Goal: Task Accomplishment & Management: Use online tool/utility

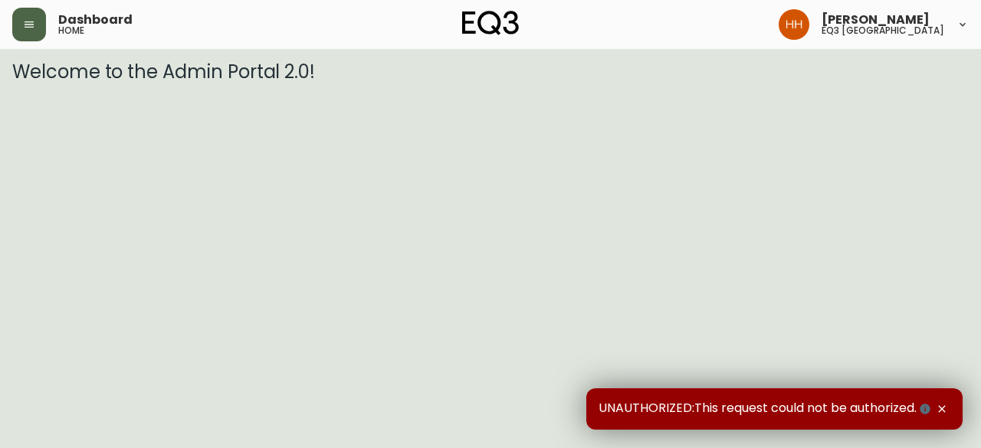
click at [35, 37] on button "button" at bounding box center [29, 25] width 34 height 34
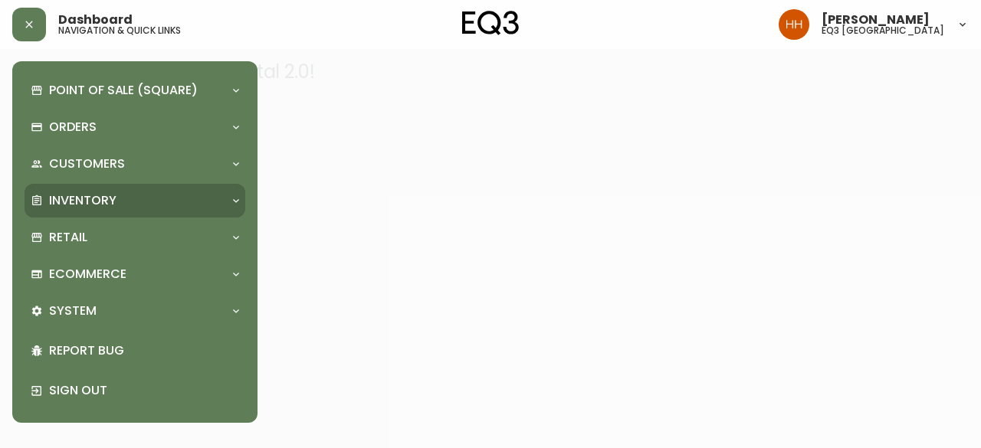
click at [89, 203] on p "Inventory" at bounding box center [82, 200] width 67 height 17
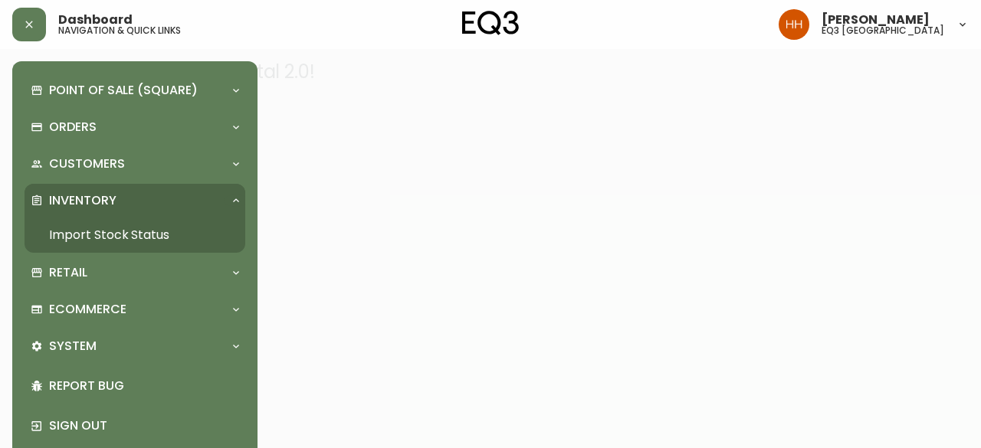
click at [100, 238] on link "Import Stock Status" at bounding box center [135, 235] width 221 height 35
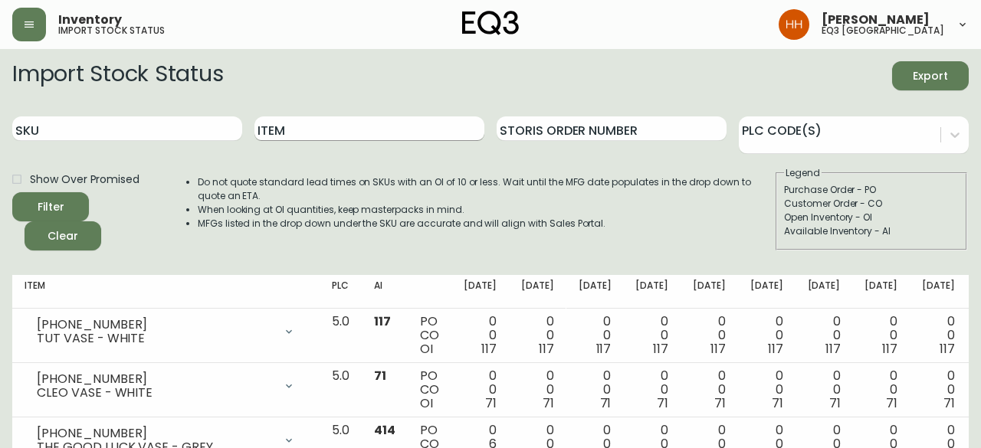
click at [343, 123] on input "Item" at bounding box center [369, 128] width 230 height 25
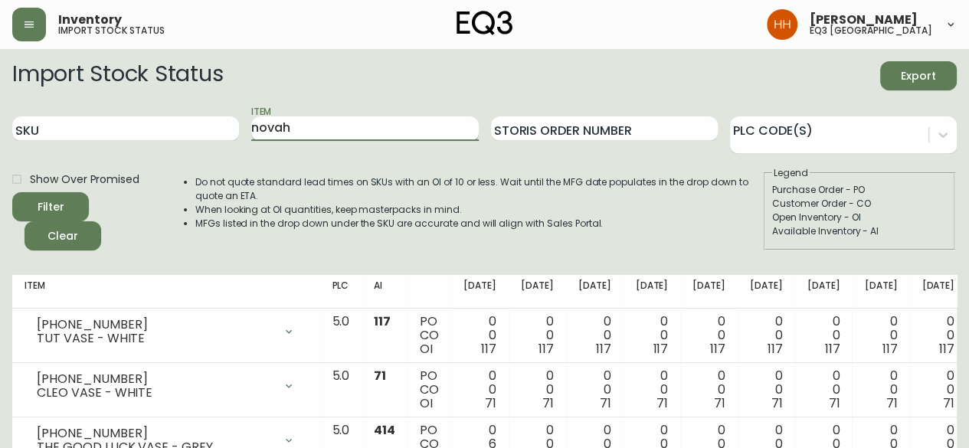
type input "novah"
click at [12, 192] on button "Filter" at bounding box center [50, 206] width 77 height 29
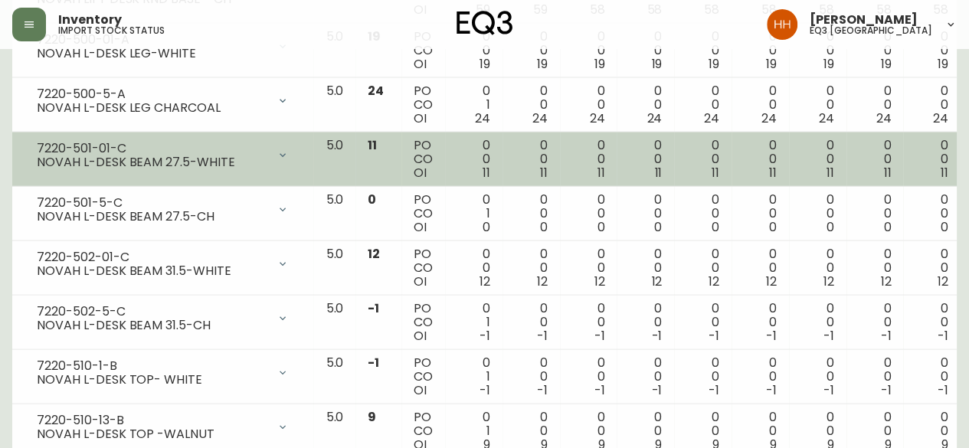
scroll to position [1562, 0]
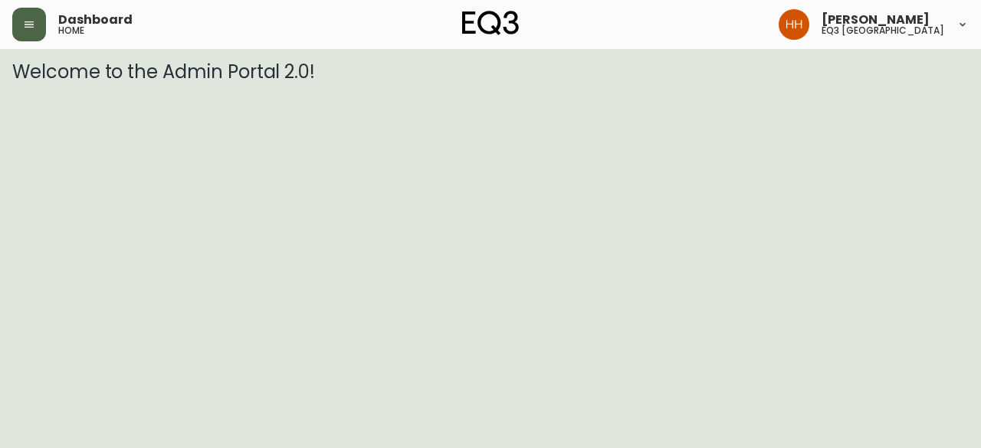
click at [37, 16] on button "button" at bounding box center [29, 25] width 34 height 34
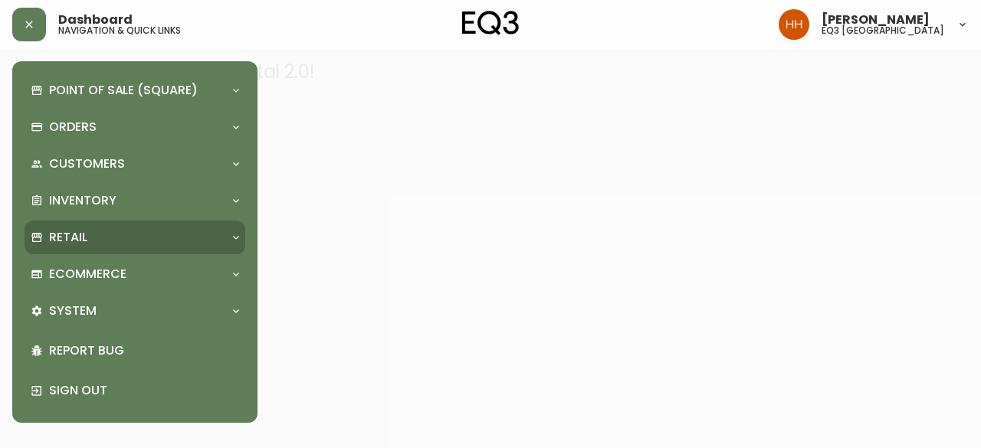
click at [90, 238] on div "Retail" at bounding box center [127, 237] width 193 height 17
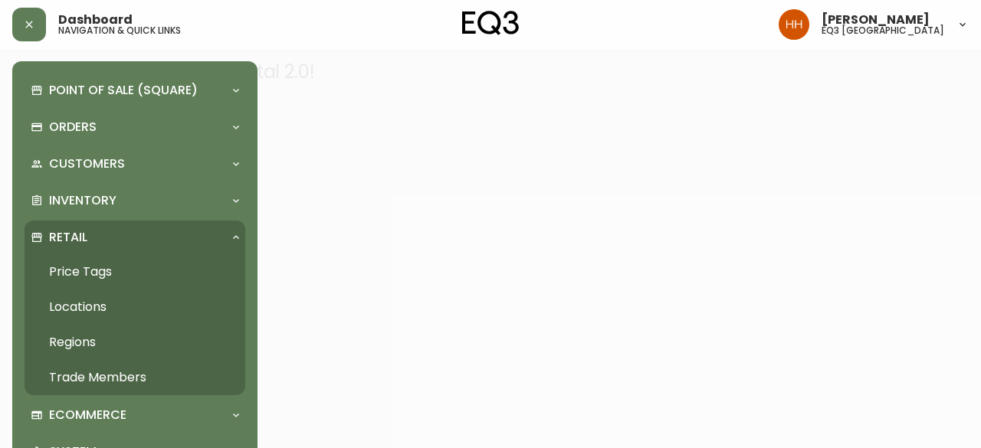
click at [92, 276] on link "Price Tags" at bounding box center [135, 271] width 221 height 35
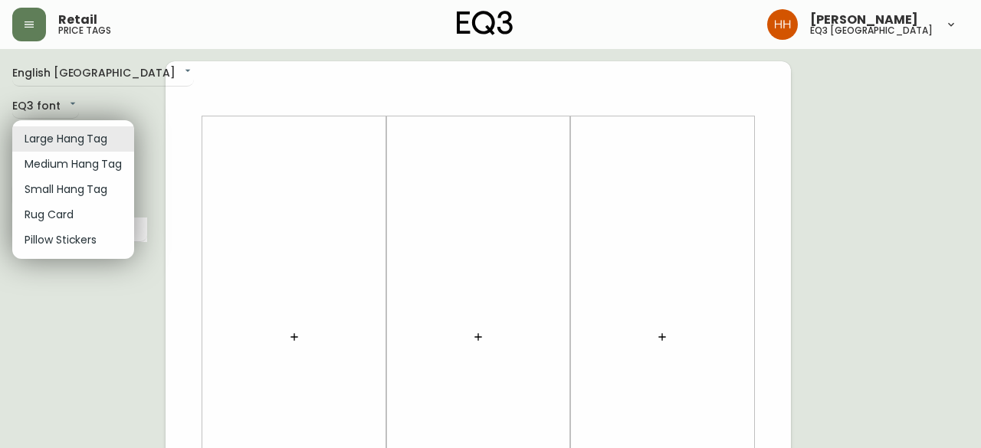
click at [61, 221] on li "Rug Card" at bounding box center [73, 214] width 122 height 25
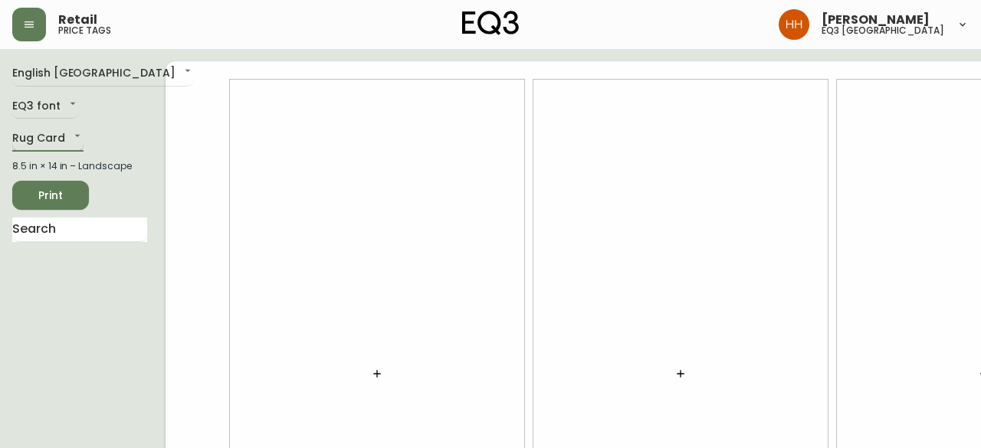
click at [49, 143] on body "Retail price tags Hayley Henderson eq3 calgary English Canada en_CA EQ3 font EQ…" at bounding box center [490, 343] width 981 height 687
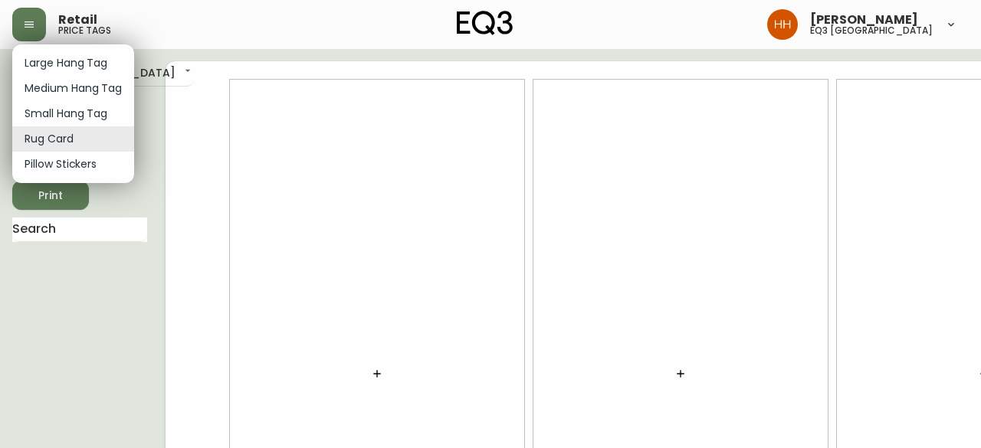
click at [63, 94] on li "Medium Hang Tag" at bounding box center [73, 88] width 122 height 25
type input "medium"
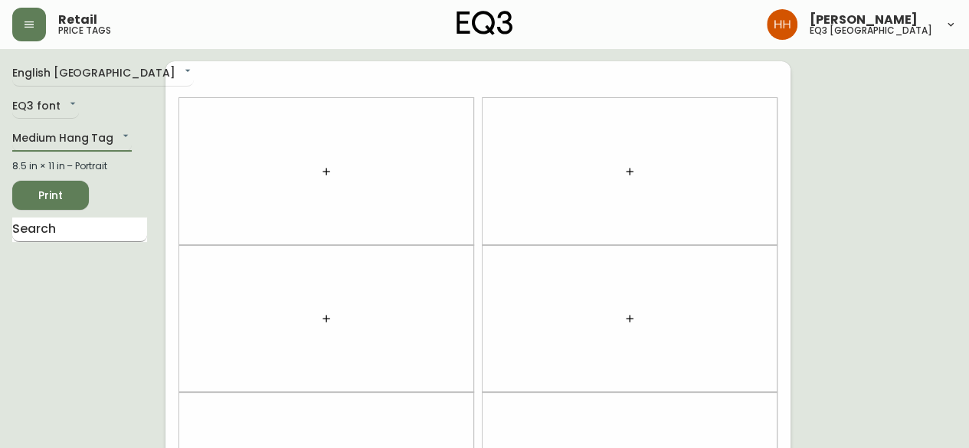
click at [63, 227] on input "text" at bounding box center [79, 230] width 135 height 25
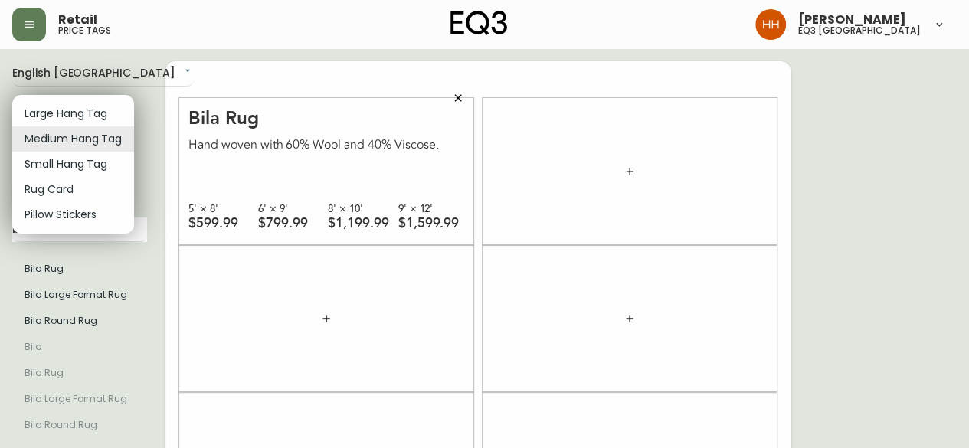
click at [87, 147] on body "Retail price tags Hayley Henderson eq3 calgary English Canada en_CA EQ3 font EQ…" at bounding box center [484, 435] width 969 height 871
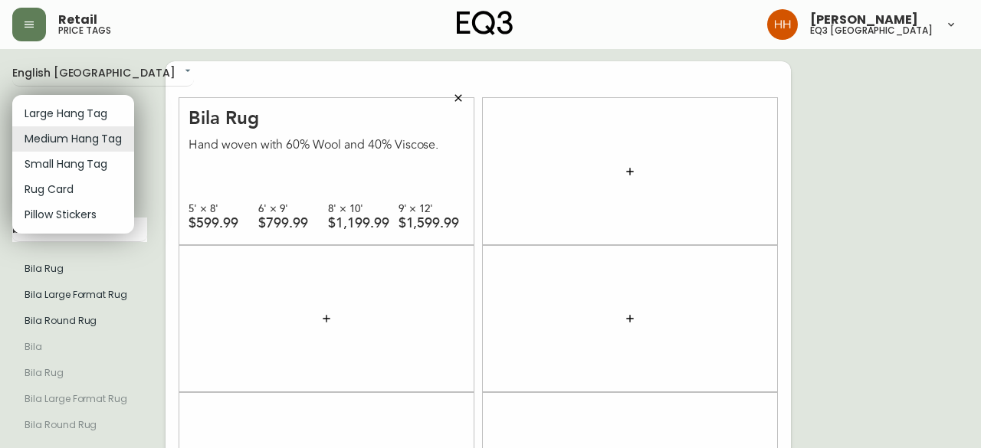
click at [181, 272] on div at bounding box center [490, 224] width 981 height 448
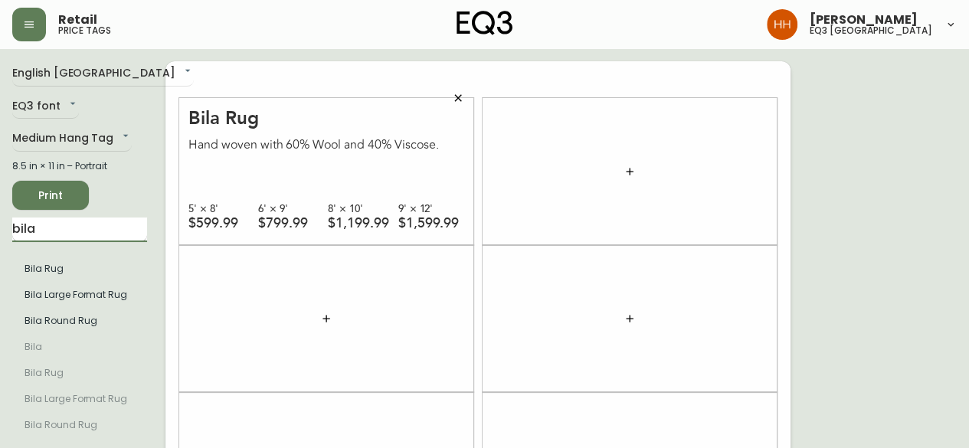
drag, startPoint x: 126, startPoint y: 225, endPoint x: 25, endPoint y: 237, distance: 101.0
type input "b"
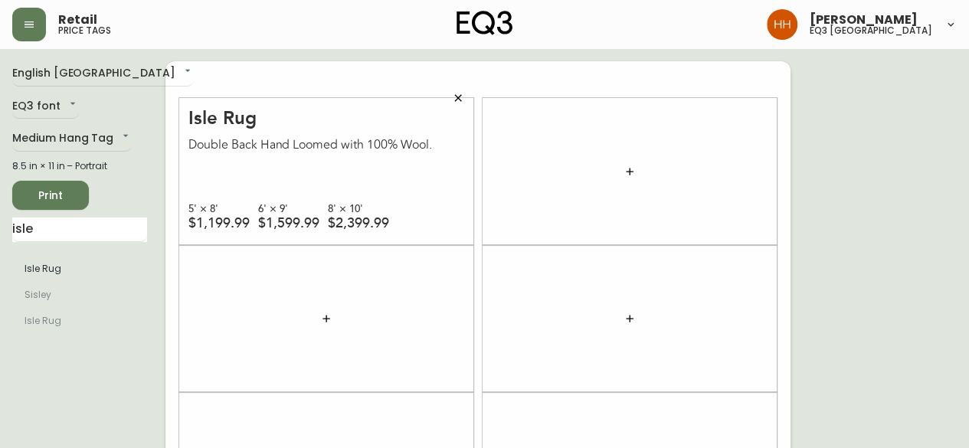
drag, startPoint x: 81, startPoint y: 228, endPoint x: -89, endPoint y: 228, distance: 170.1
click at [0, 228] on html "Retail price tags Hayley Henderson eq3 calgary English Canada en_CA EQ3 font EQ…" at bounding box center [484, 435] width 969 height 871
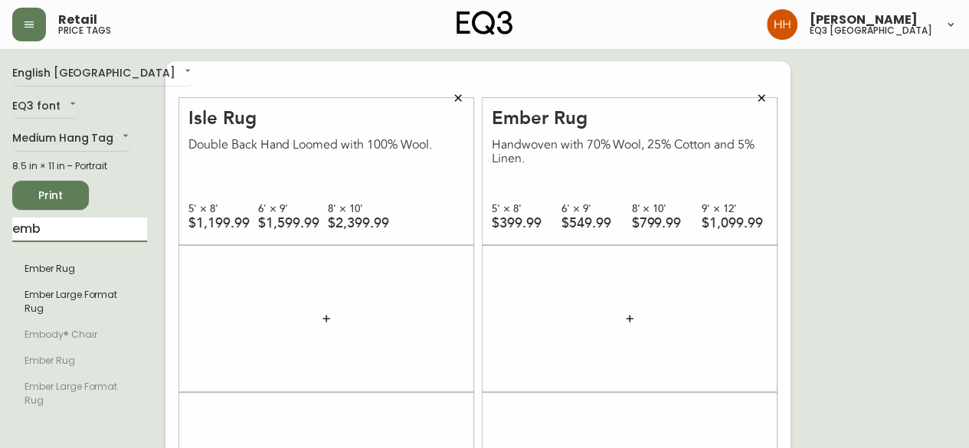
drag, startPoint x: 74, startPoint y: 237, endPoint x: -52, endPoint y: 235, distance: 125.7
click at [0, 235] on html "Retail price tags Hayley Henderson eq3 calgary English Canada en_CA EQ3 font EQ…" at bounding box center [484, 435] width 969 height 871
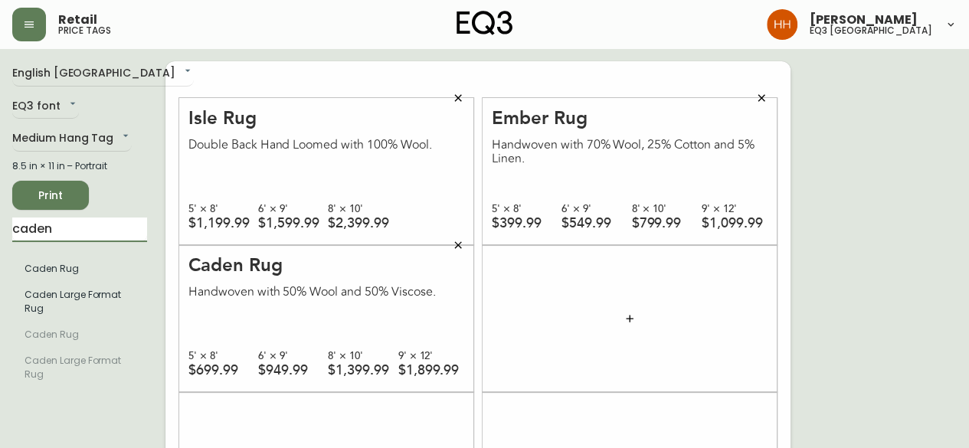
drag, startPoint x: 107, startPoint y: 232, endPoint x: -75, endPoint y: 254, distance: 183.6
click at [0, 254] on html "Retail price tags Hayley Henderson eq3 calgary English Canada en_CA EQ3 font EQ…" at bounding box center [484, 435] width 969 height 871
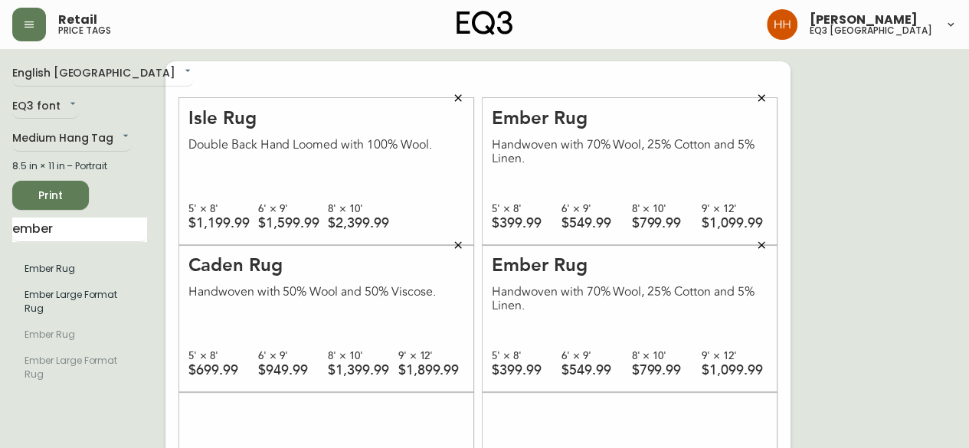
drag, startPoint x: 89, startPoint y: 232, endPoint x: -129, endPoint y: 248, distance: 218.2
click at [0, 248] on html "Retail price tags Hayley Henderson eq3 calgary English Canada en_CA EQ3 font EQ…" at bounding box center [484, 435] width 969 height 871
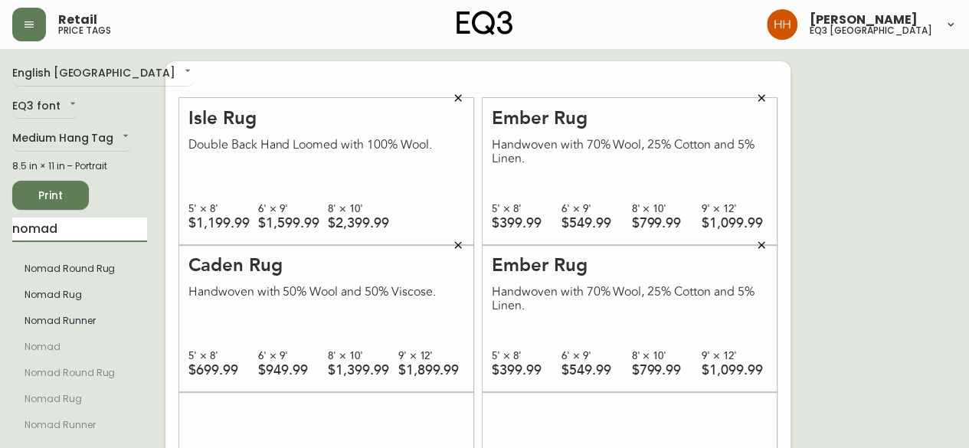
scroll to position [77, 0]
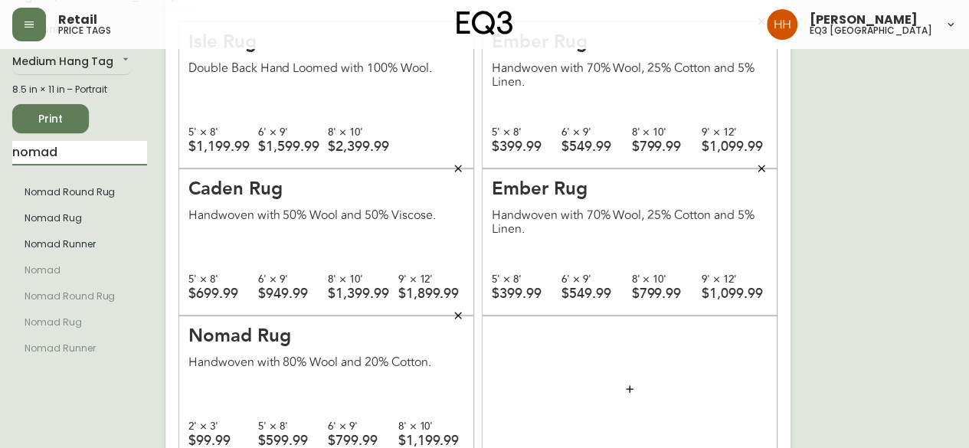
drag, startPoint x: 69, startPoint y: 156, endPoint x: -169, endPoint y: 170, distance: 238.7
click at [0, 170] on html "Retail price tags Hayley Henderson eq3 calgary English Canada en_CA EQ3 font EQ…" at bounding box center [484, 358] width 969 height 871
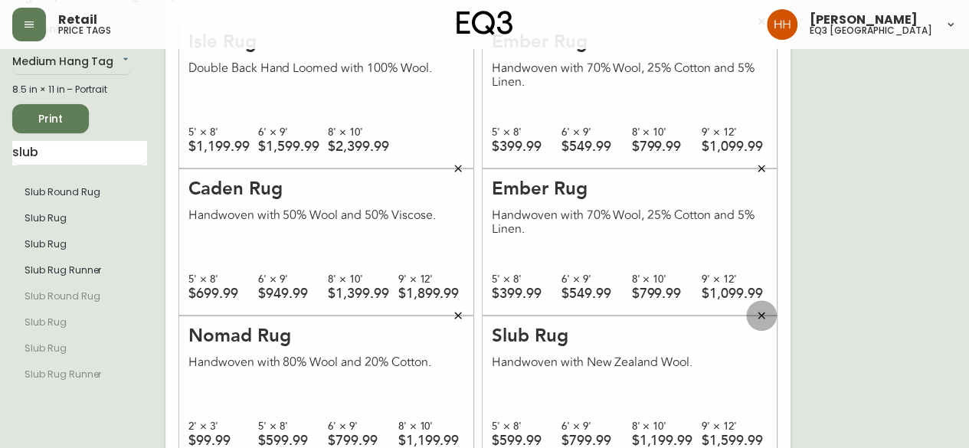
click at [769, 325] on button "button" at bounding box center [761, 315] width 31 height 31
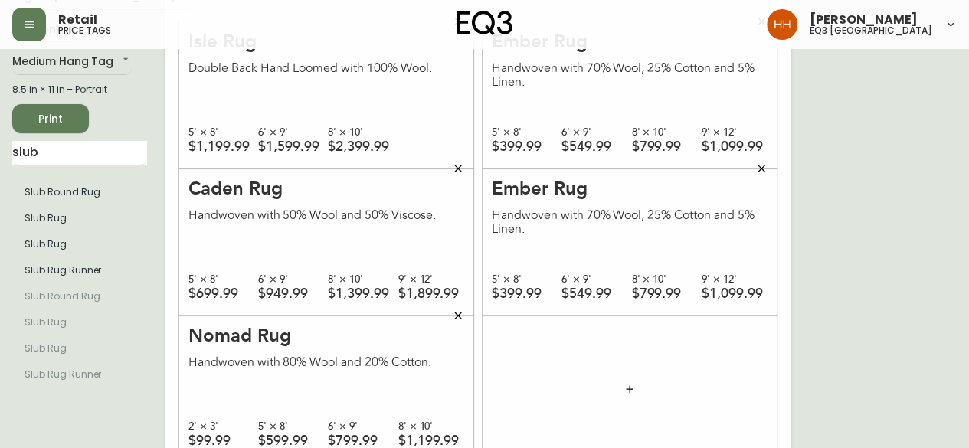
click at [0, 166] on html "Retail price tags Hayley Henderson eq3 calgary English Canada en_CA EQ3 font EQ…" at bounding box center [484, 358] width 969 height 871
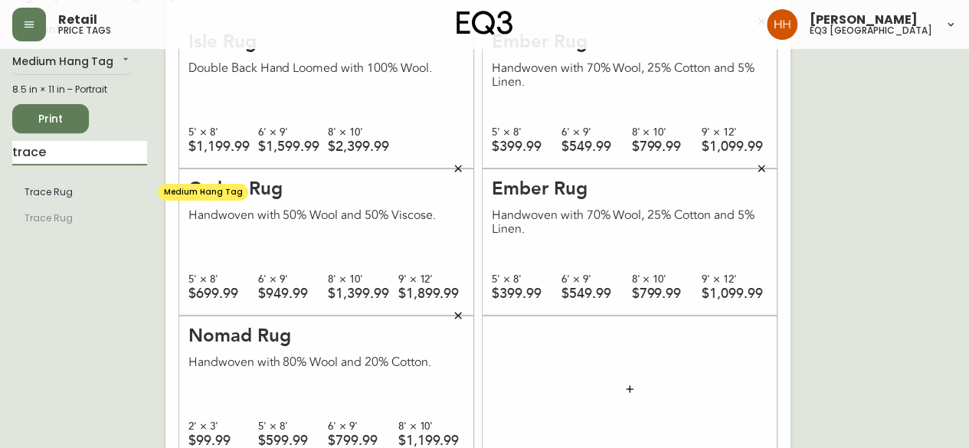
type input "trace"
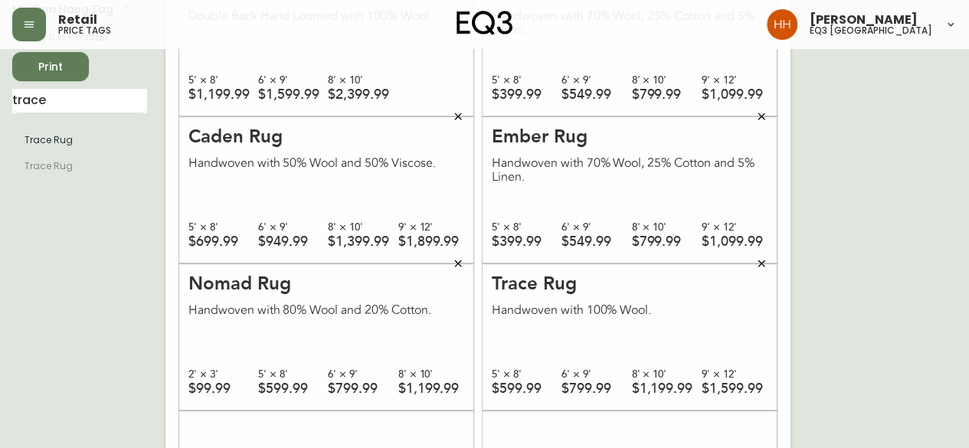
scroll to position [153, 0]
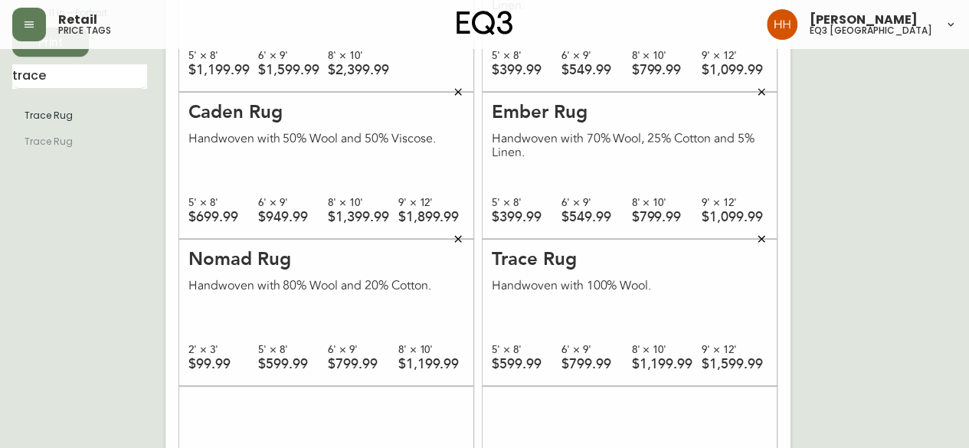
drag, startPoint x: 25, startPoint y: 84, endPoint x: -114, endPoint y: 72, distance: 139.2
click at [0, 72] on html "Retail price tags Hayley Henderson eq3 calgary English Canada en_CA EQ3 font EQ…" at bounding box center [484, 282] width 969 height 871
type input "spring"
click at [97, 251] on div "English Canada en_CA EQ3 font EQ3 Medium Hang Tag medium 8.5 in × 11 in – Portr…" at bounding box center [88, 312] width 153 height 809
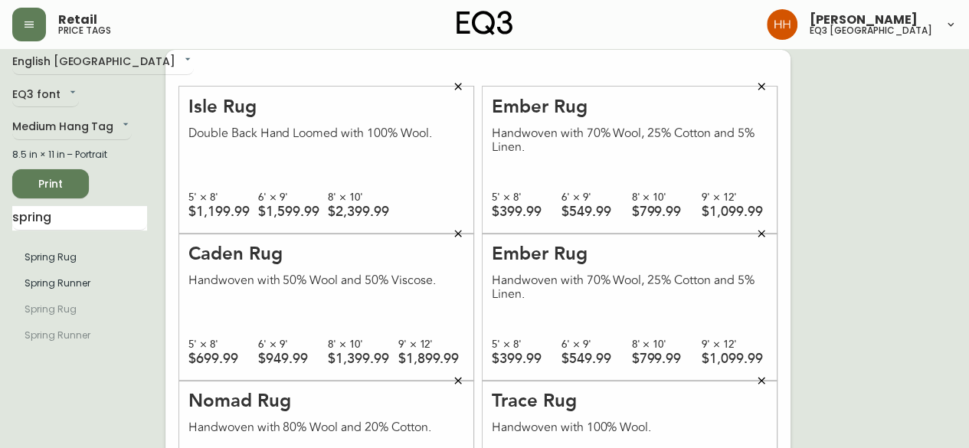
scroll to position [0, 0]
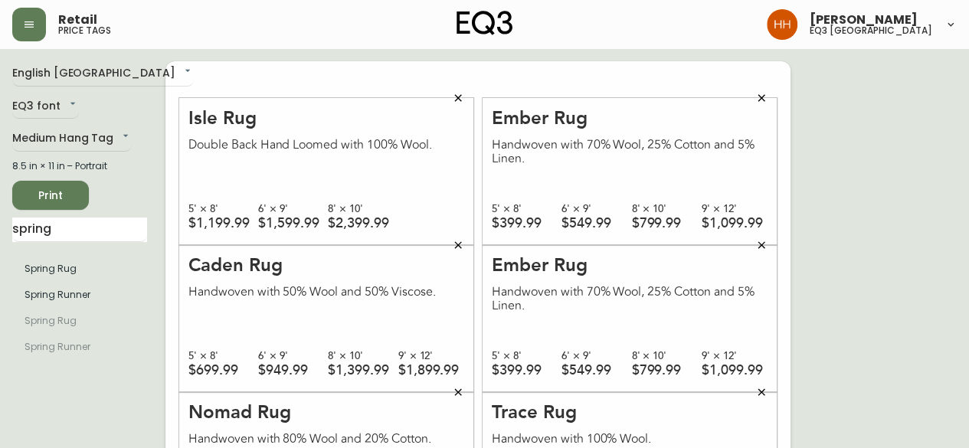
click at [58, 191] on span "Print" at bounding box center [51, 195] width 52 height 19
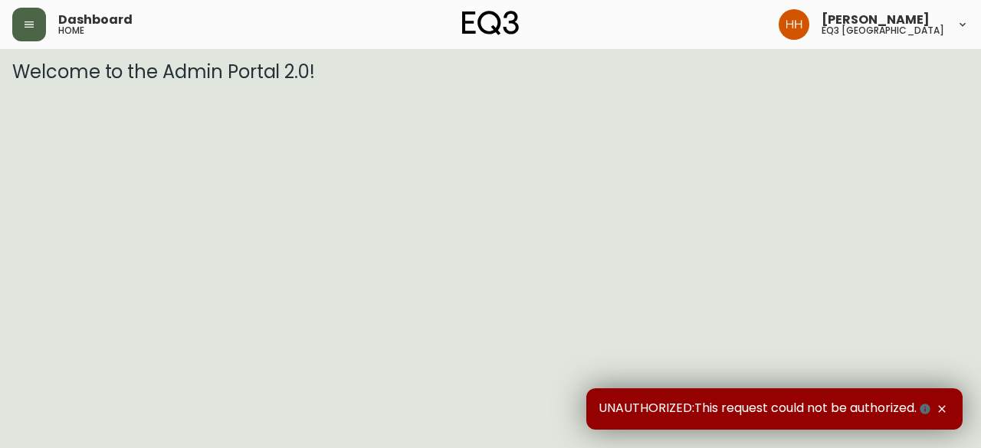
click at [19, 19] on button "button" at bounding box center [29, 25] width 34 height 34
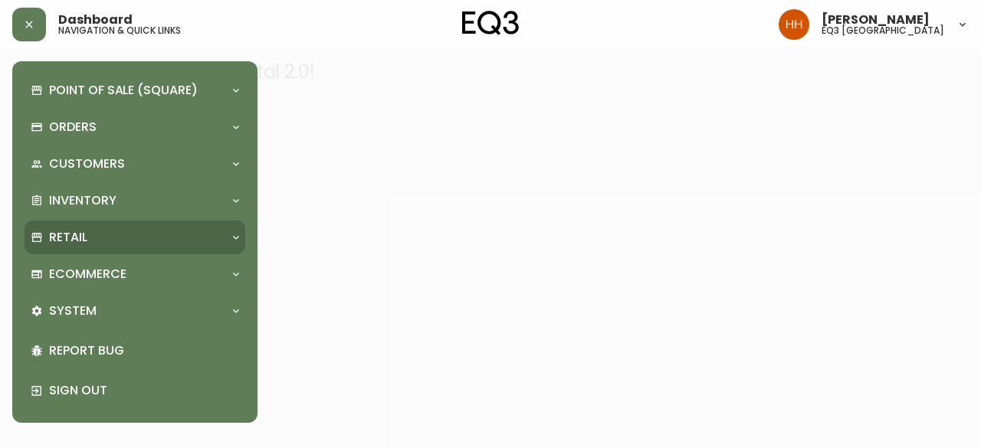
click at [106, 226] on div "Retail" at bounding box center [135, 238] width 221 height 34
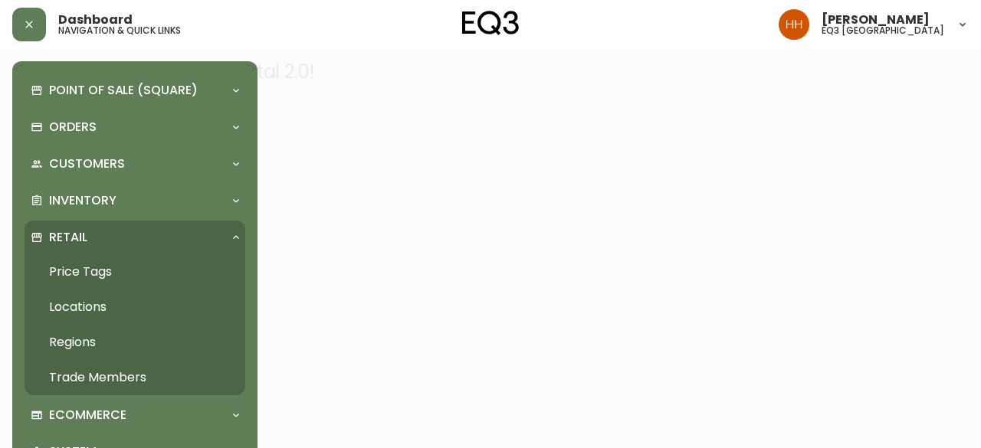
click at [101, 266] on link "Price Tags" at bounding box center [135, 271] width 221 height 35
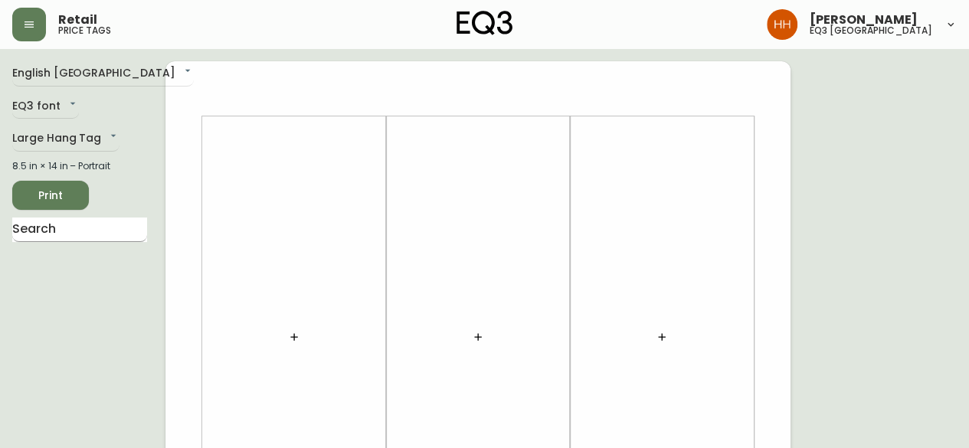
click at [83, 231] on input "text" at bounding box center [79, 230] width 135 height 25
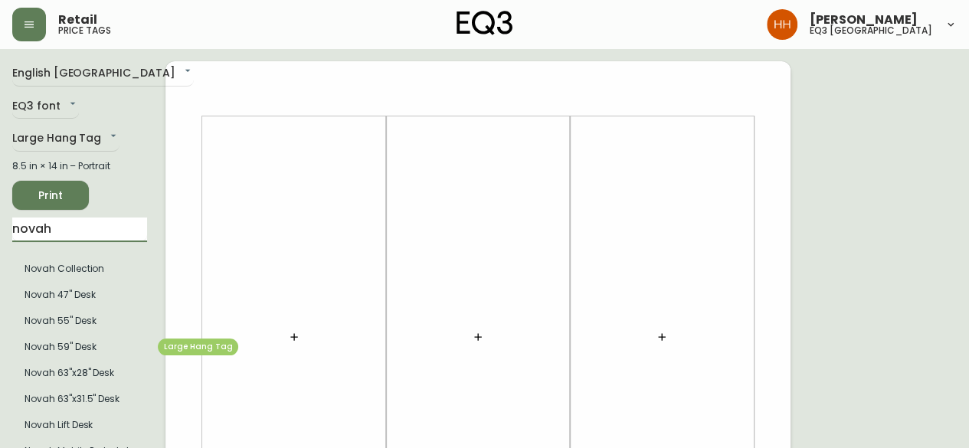
scroll to position [77, 0]
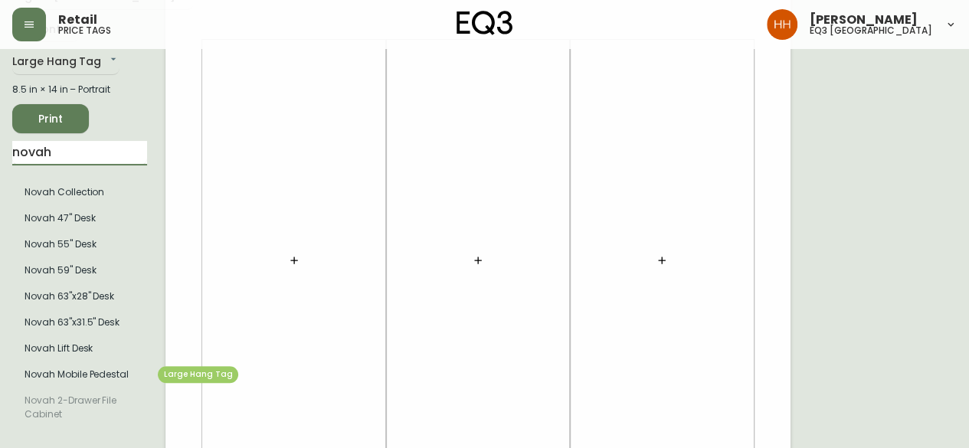
type input "novah"
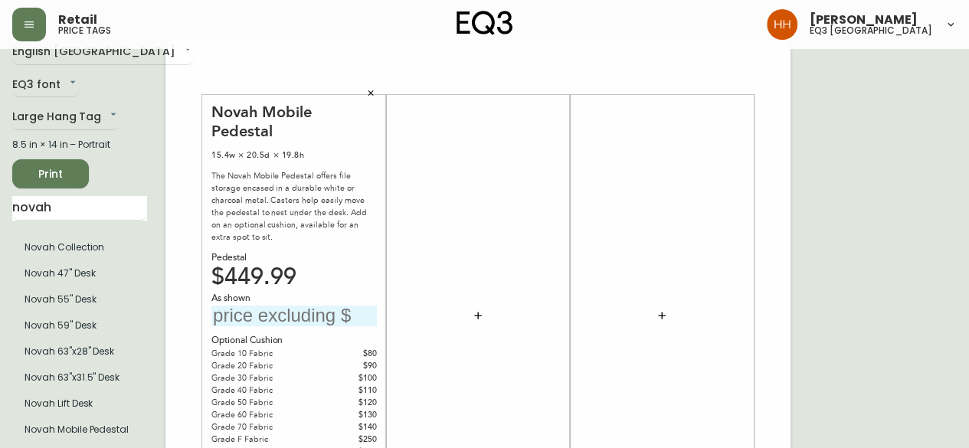
scroll to position [0, 0]
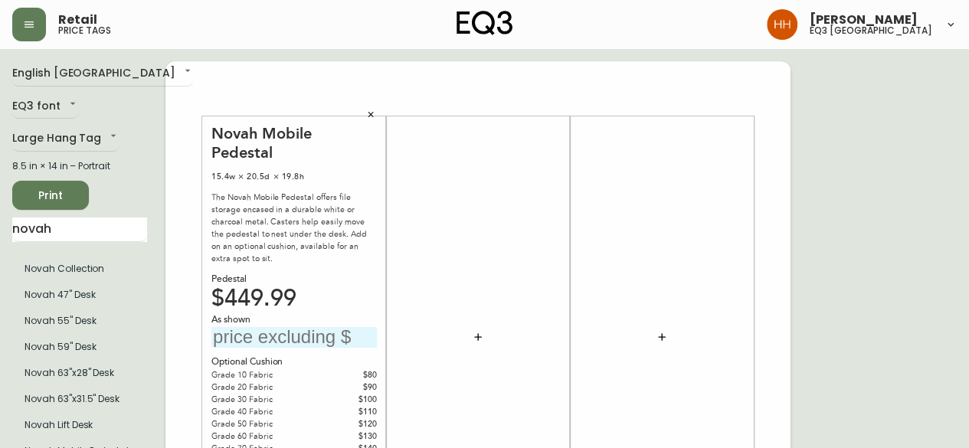
drag, startPoint x: 52, startPoint y: 238, endPoint x: -74, endPoint y: 232, distance: 126.6
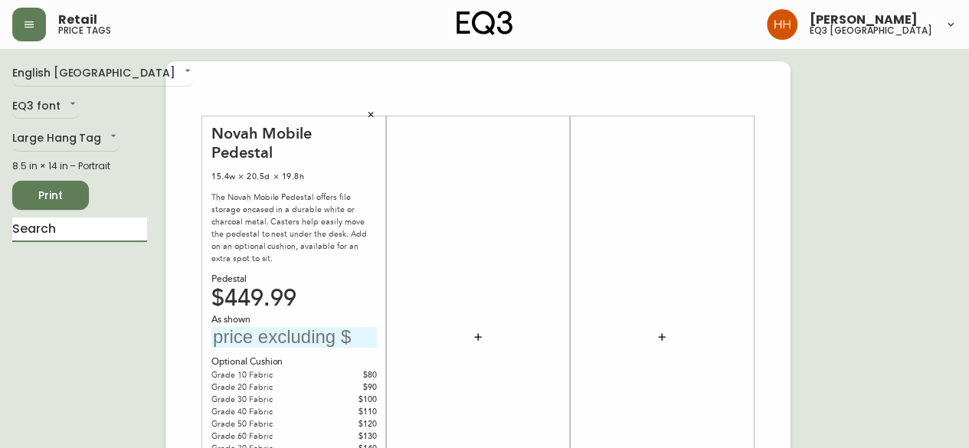
scroll to position [77, 0]
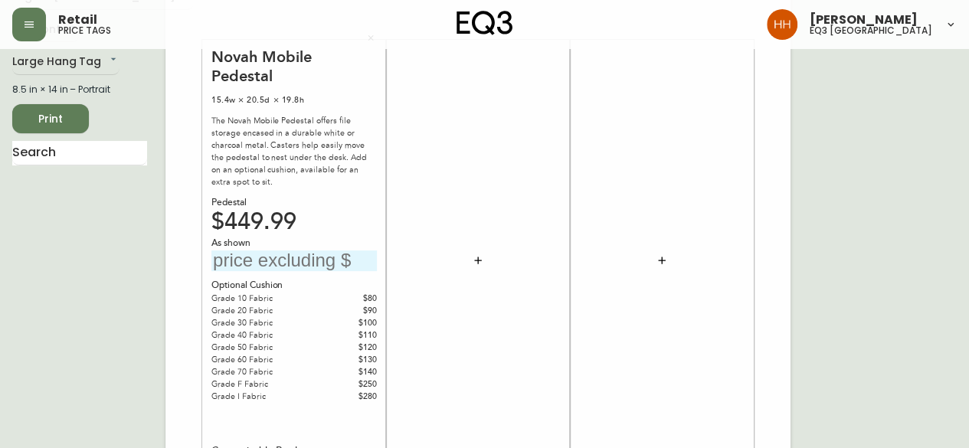
click at [473, 358] on div at bounding box center [478, 261] width 166 height 427
click at [287, 251] on input "text" at bounding box center [295, 261] width 166 height 21
type input "$580"
click at [389, 215] on div at bounding box center [478, 260] width 184 height 441
click at [82, 154] on input "text" at bounding box center [79, 153] width 135 height 25
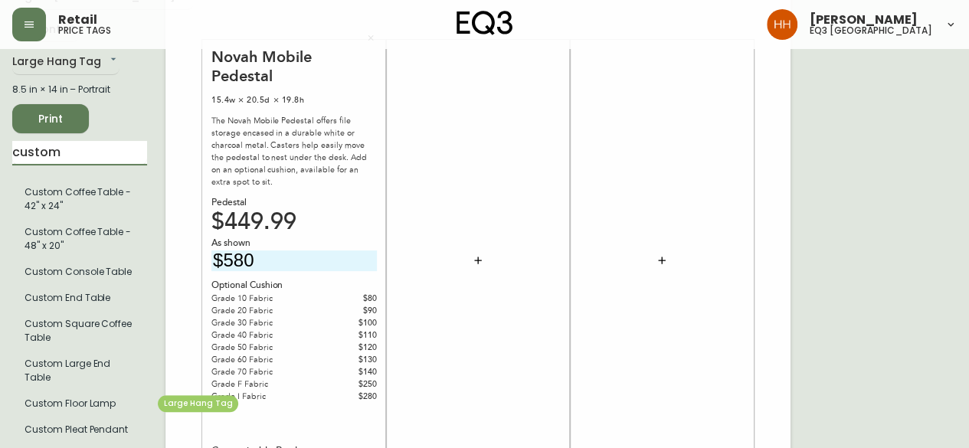
type input "custom"
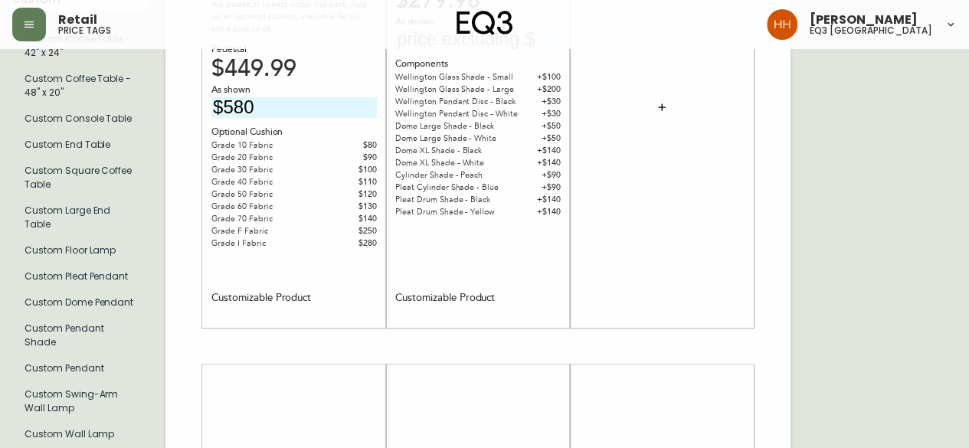
scroll to position [0, 0]
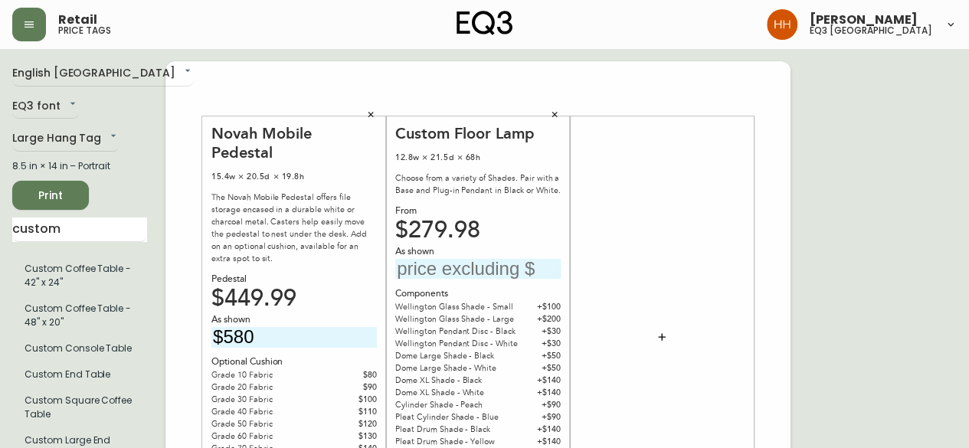
click at [483, 275] on input "text" at bounding box center [478, 269] width 166 height 21
type input "$279.98"
click at [679, 275] on div at bounding box center [662, 337] width 166 height 427
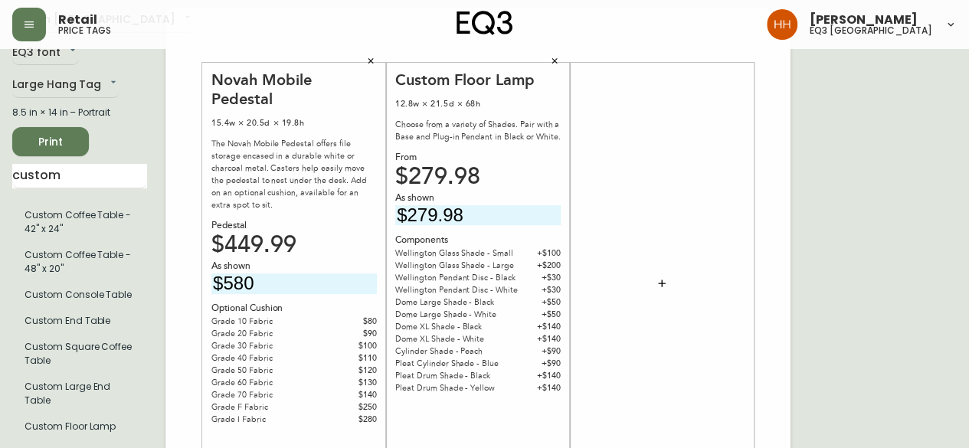
scroll to position [77, 0]
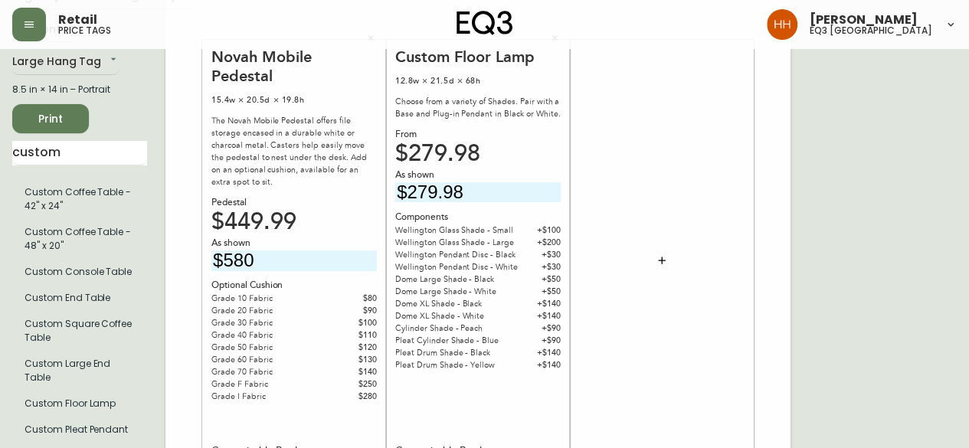
click at [632, 348] on div at bounding box center [662, 261] width 166 height 427
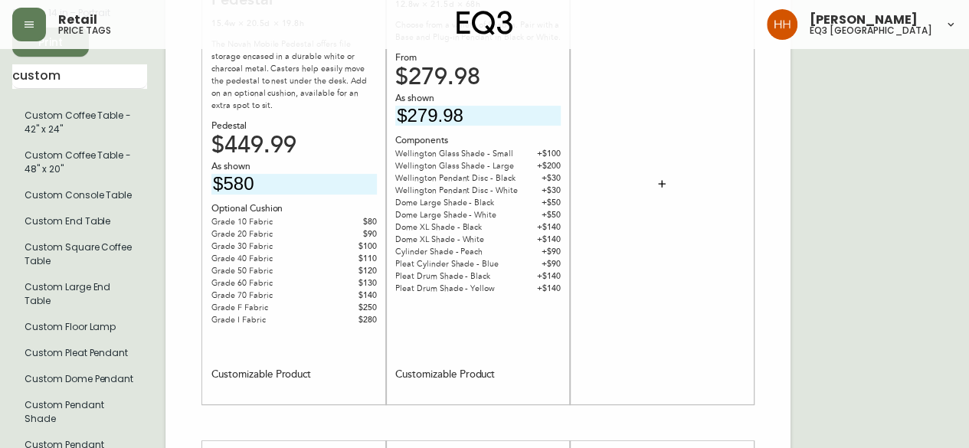
click at [0, 103] on html "Retail price tags Hayley Henderson eq3 calgary English Canada en_CA EQ3 font EQ…" at bounding box center [484, 392] width 969 height 1091
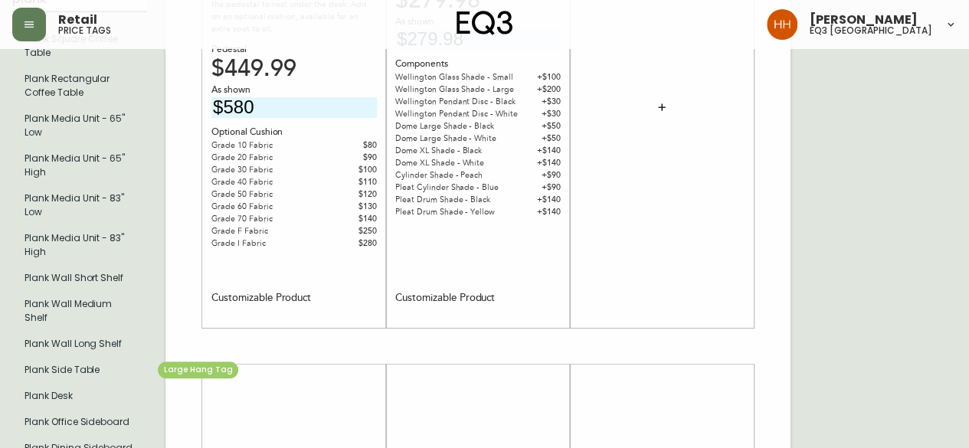
scroll to position [307, 0]
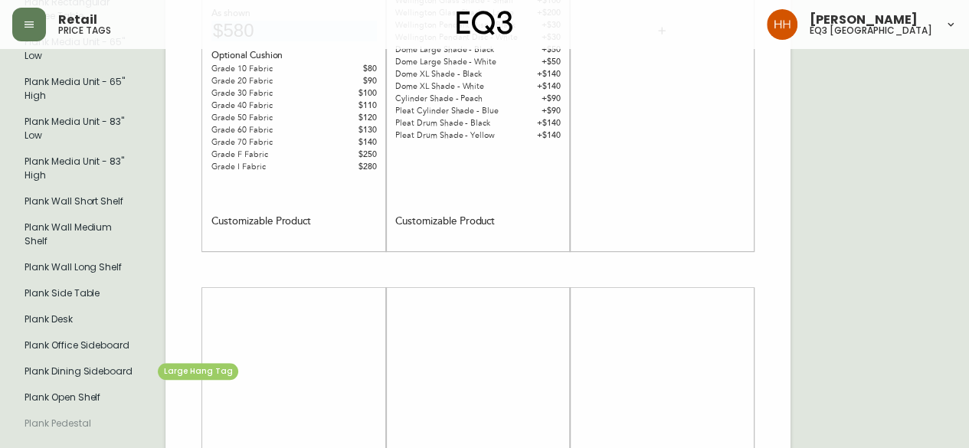
type input "plank"
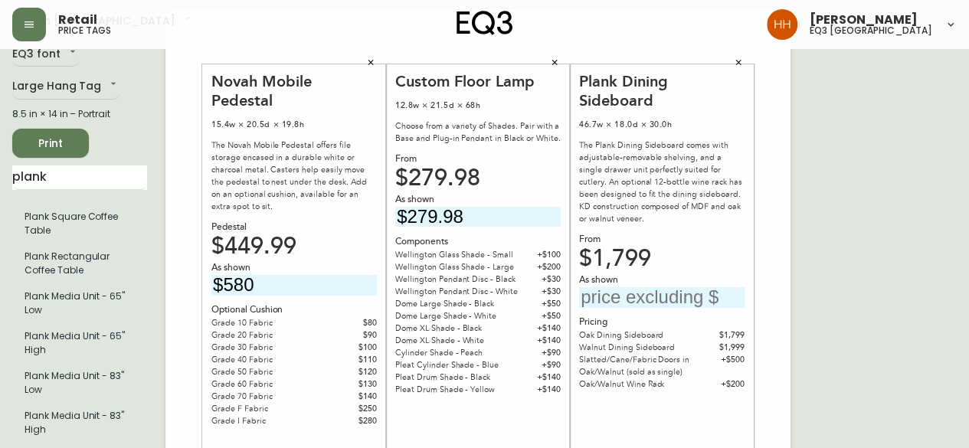
scroll to position [77, 0]
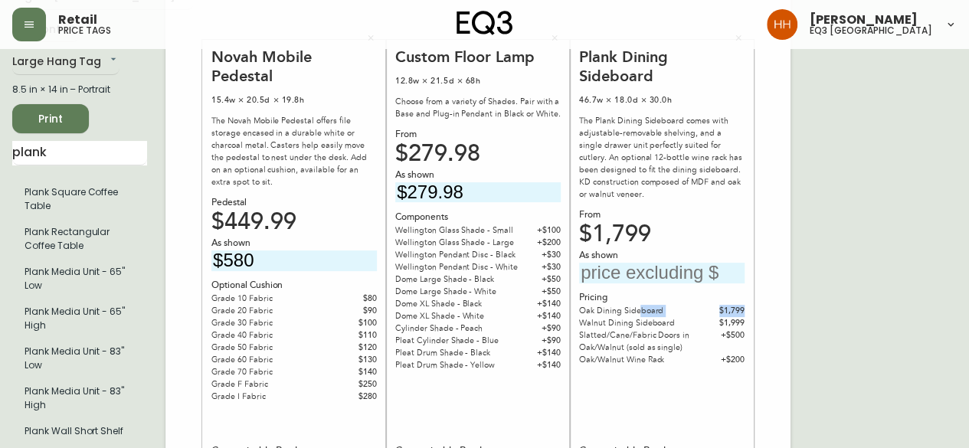
drag, startPoint x: 638, startPoint y: 307, endPoint x: 768, endPoint y: 310, distance: 129.5
click at [687, 272] on input "text" at bounding box center [662, 273] width 166 height 21
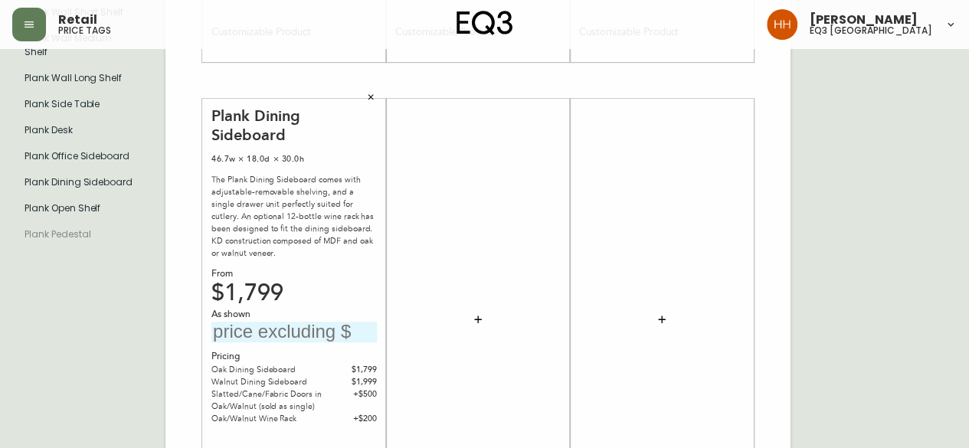
scroll to position [536, 0]
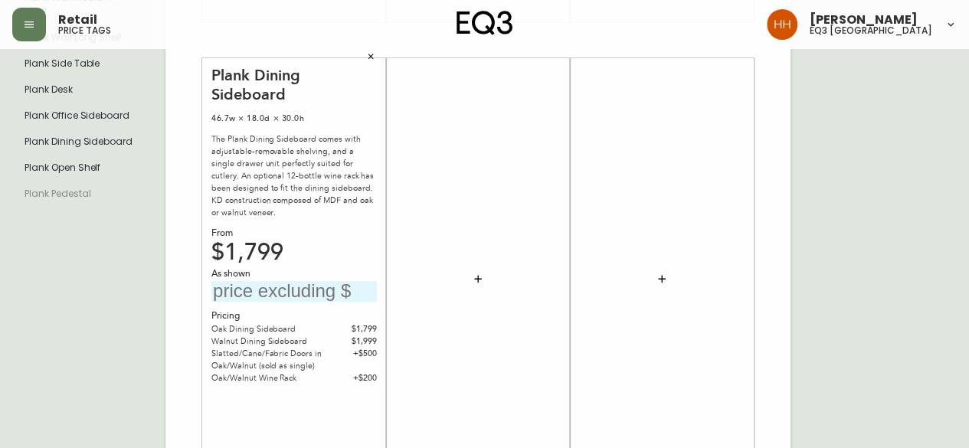
type input "$2299"
click at [261, 297] on input "text" at bounding box center [295, 291] width 166 height 21
type input "$2499"
click at [563, 320] on div at bounding box center [478, 278] width 184 height 441
click at [509, 195] on div at bounding box center [478, 279] width 166 height 427
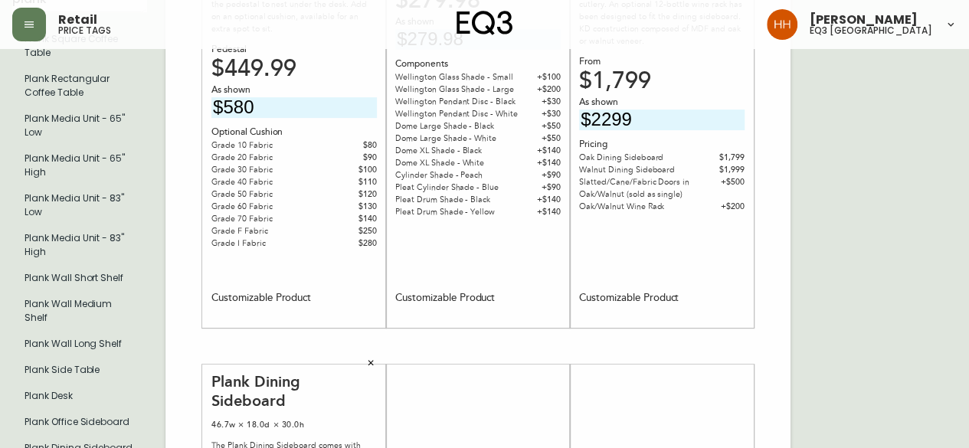
scroll to position [0, 0]
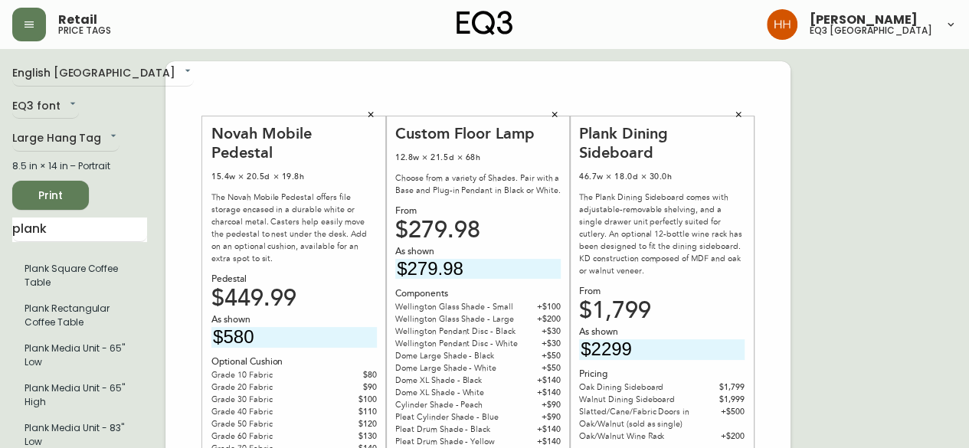
click at [51, 186] on span "Print" at bounding box center [51, 195] width 52 height 19
click at [49, 195] on span "Print" at bounding box center [51, 195] width 52 height 19
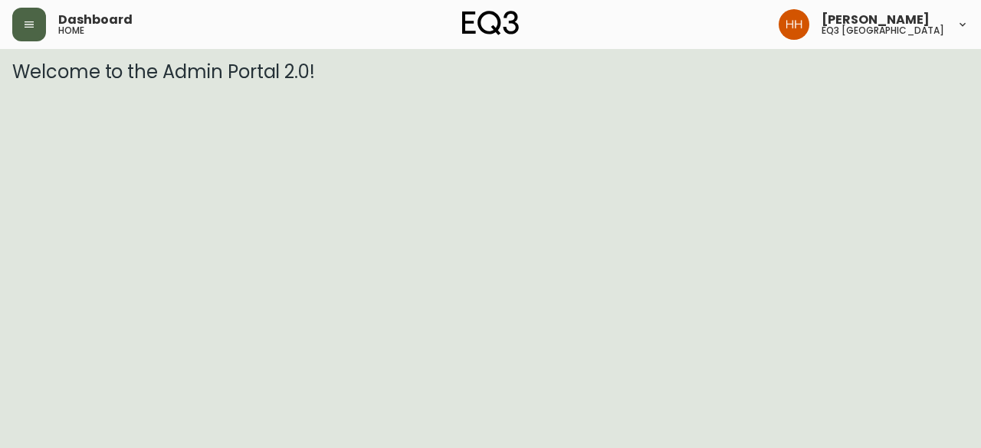
click at [30, 26] on icon "button" at bounding box center [29, 24] width 12 height 12
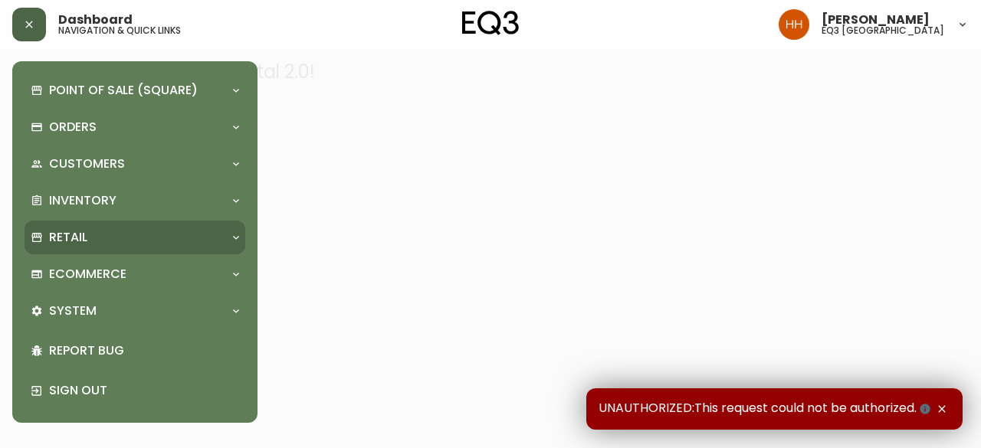
click at [74, 230] on p "Retail" at bounding box center [68, 237] width 38 height 17
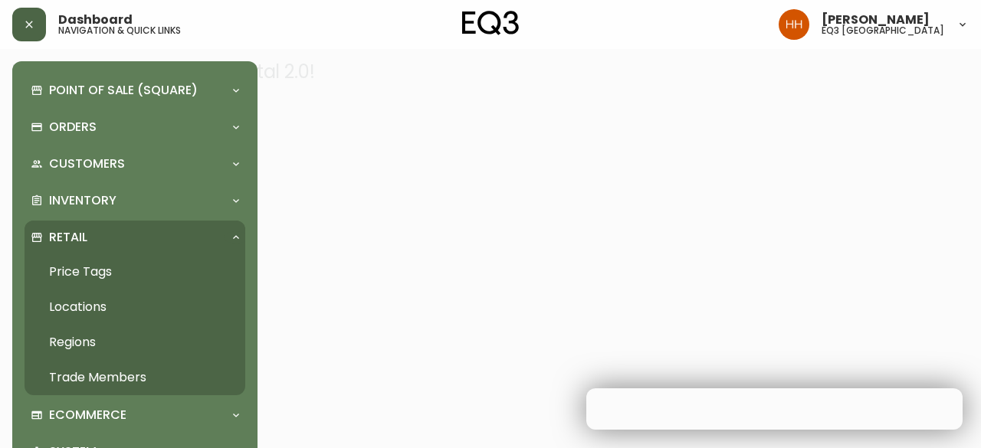
click at [89, 289] on link "Price Tags" at bounding box center [135, 271] width 221 height 35
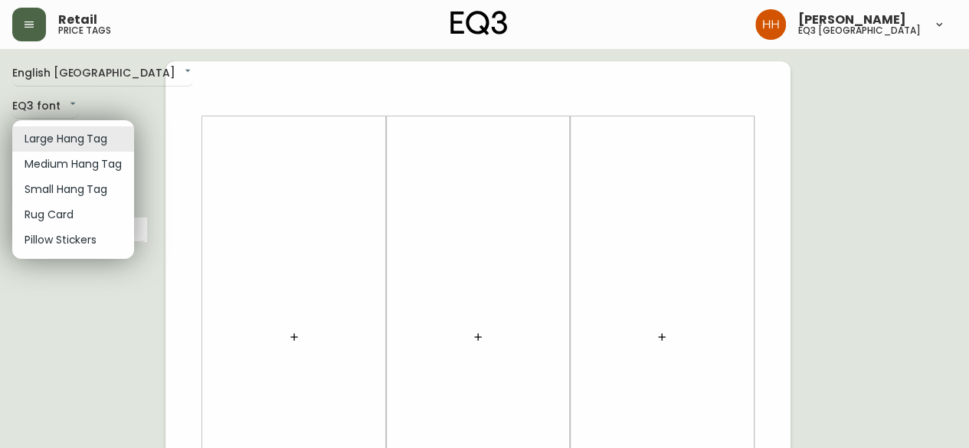
click at [77, 192] on li "Small Hang Tag" at bounding box center [73, 189] width 122 height 25
type input "small"
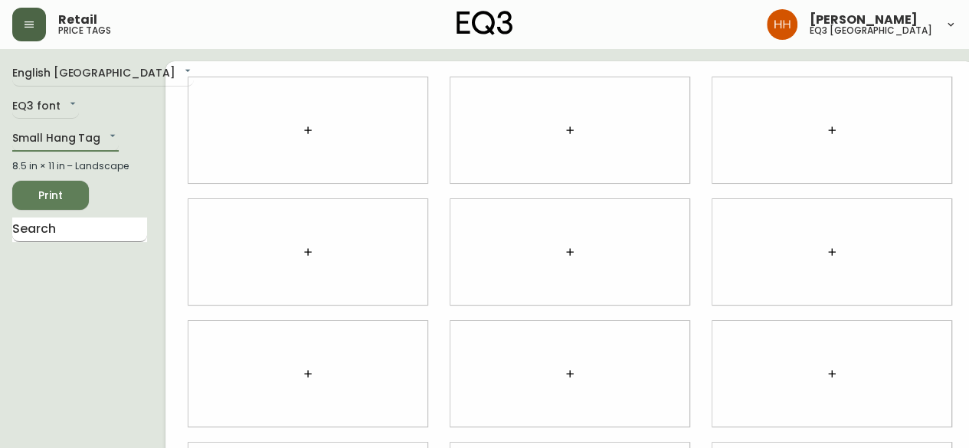
click at [71, 236] on input "text" at bounding box center [79, 230] width 135 height 25
type input "acel"
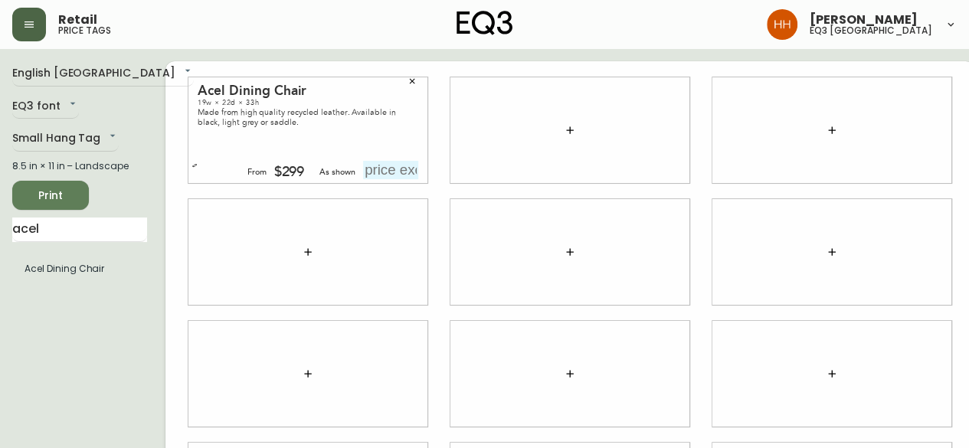
click at [378, 171] on input "text" at bounding box center [390, 170] width 55 height 18
type input "$299"
drag, startPoint x: 93, startPoint y: 221, endPoint x: -87, endPoint y: 238, distance: 180.0
click at [0, 238] on html "Retail price tags Hayley Henderson eq3 calgary English Canada en_CA EQ3 font EQ…" at bounding box center [484, 343] width 969 height 687
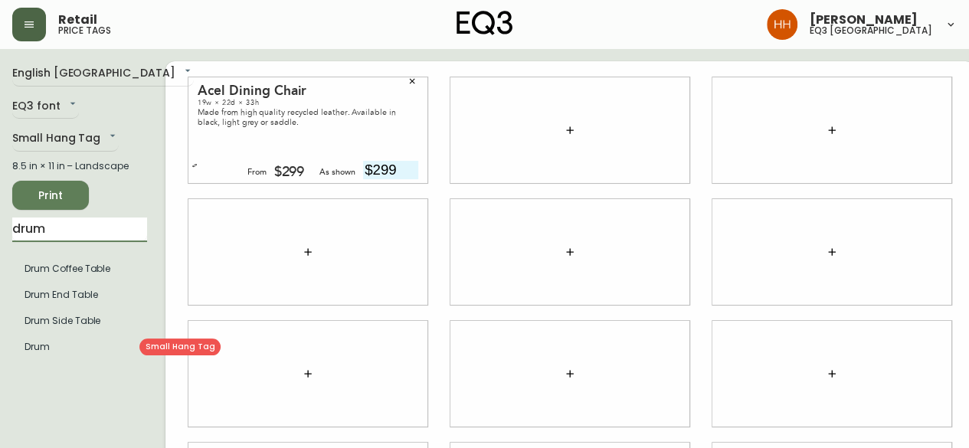
type input "drum"
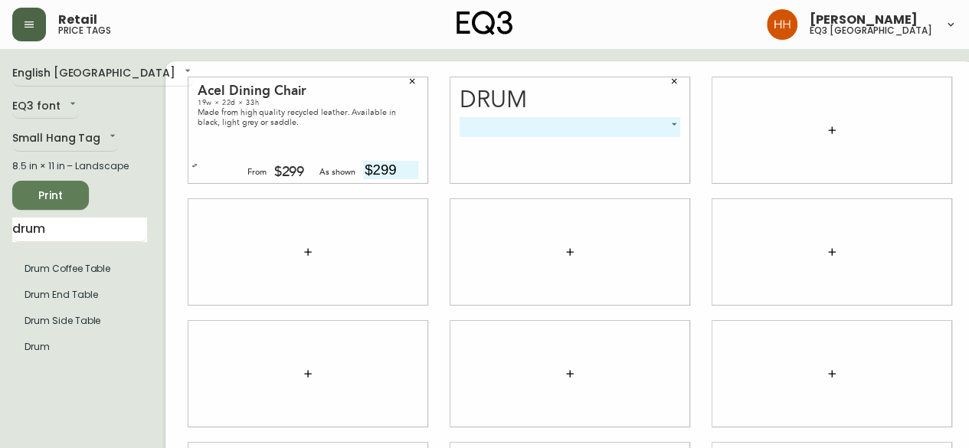
click at [514, 126] on body "Retail price tags Hayley Henderson eq3 calgary English Canada en_CA EQ3 font EQ…" at bounding box center [484, 343] width 969 height 687
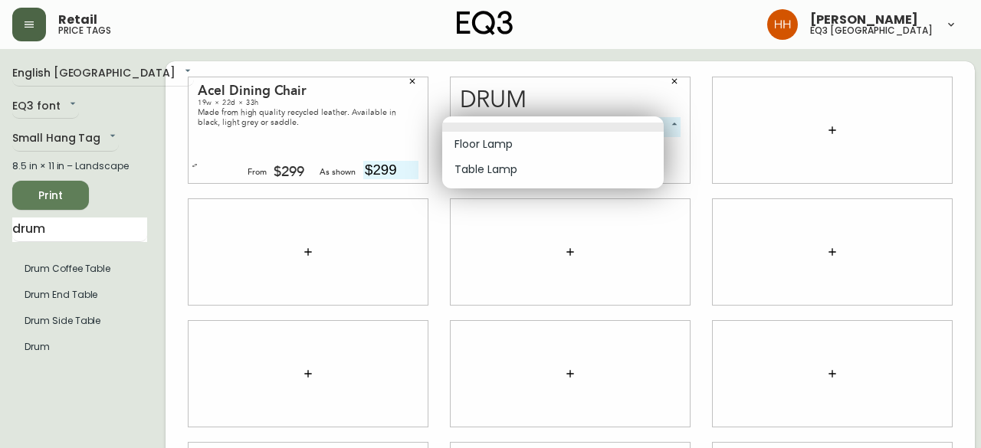
click at [515, 146] on li "Floor Lamp" at bounding box center [552, 144] width 221 height 25
type input "0"
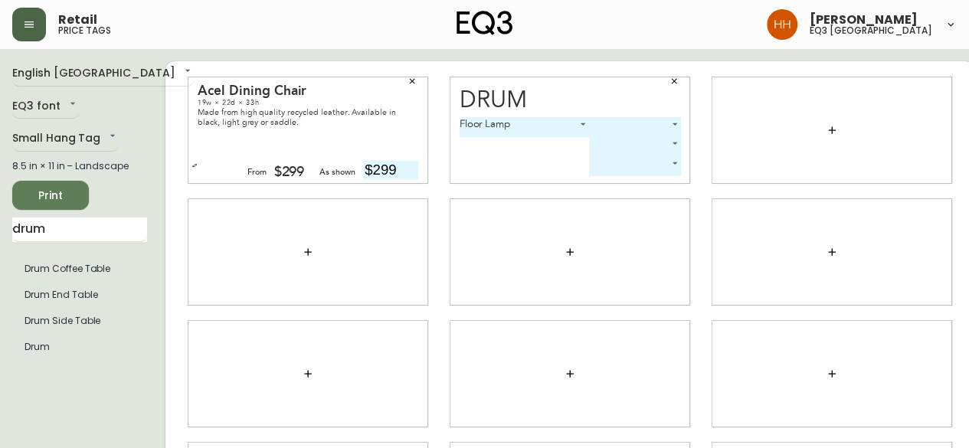
click at [629, 123] on body "Retail price tags Hayley Henderson eq3 calgary English Canada en_CA EQ3 font EQ…" at bounding box center [484, 343] width 969 height 687
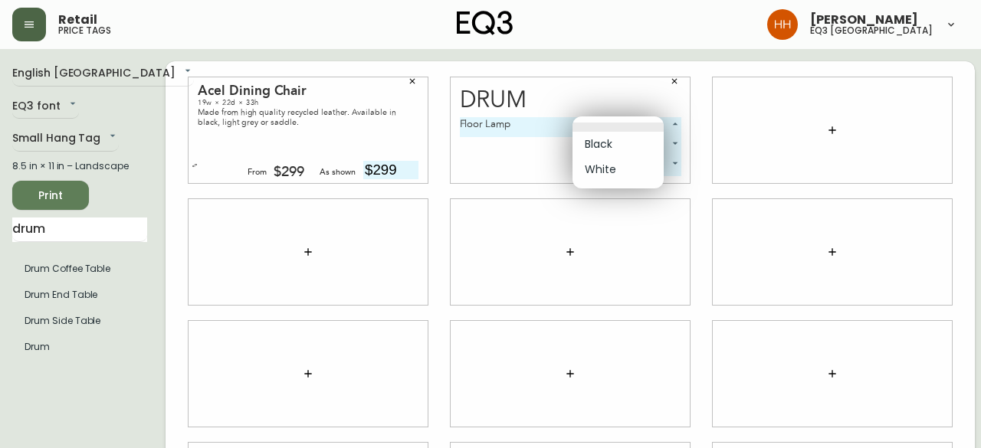
click at [613, 171] on li "White" at bounding box center [617, 169] width 91 height 25
type input "1"
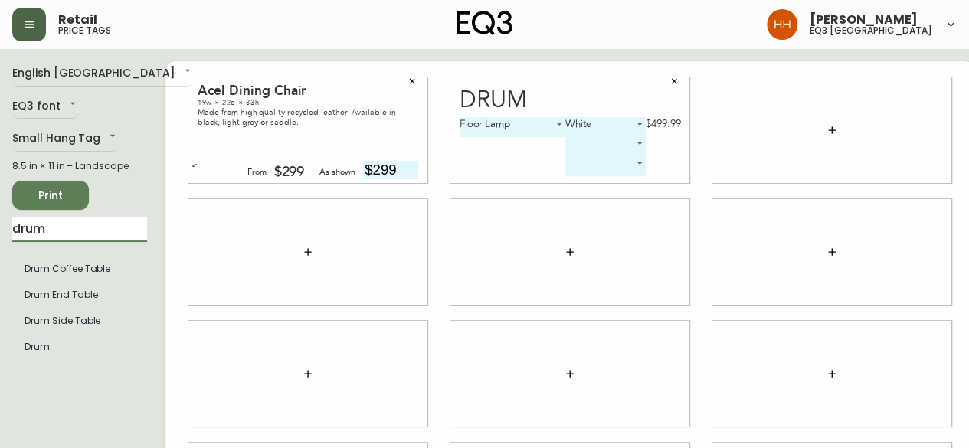
drag, startPoint x: 77, startPoint y: 231, endPoint x: -107, endPoint y: 246, distance: 185.3
click at [0, 246] on html "Retail price tags Hayley Henderson eq3 calgary English Canada en_CA EQ3 font EQ…" at bounding box center [484, 343] width 969 height 687
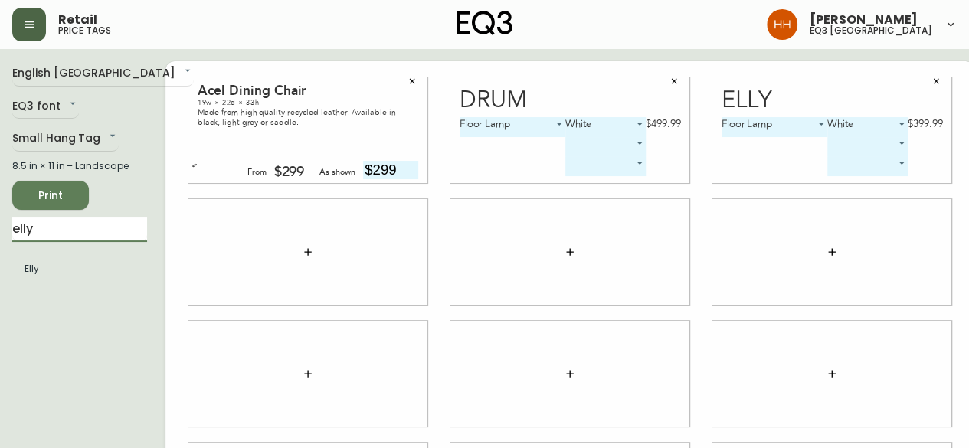
drag, startPoint x: 78, startPoint y: 226, endPoint x: -99, endPoint y: 231, distance: 177.1
click at [0, 231] on html "Retail price tags Hayley Henderson eq3 calgary English Canada en_CA EQ3 font EQ…" at bounding box center [484, 343] width 969 height 687
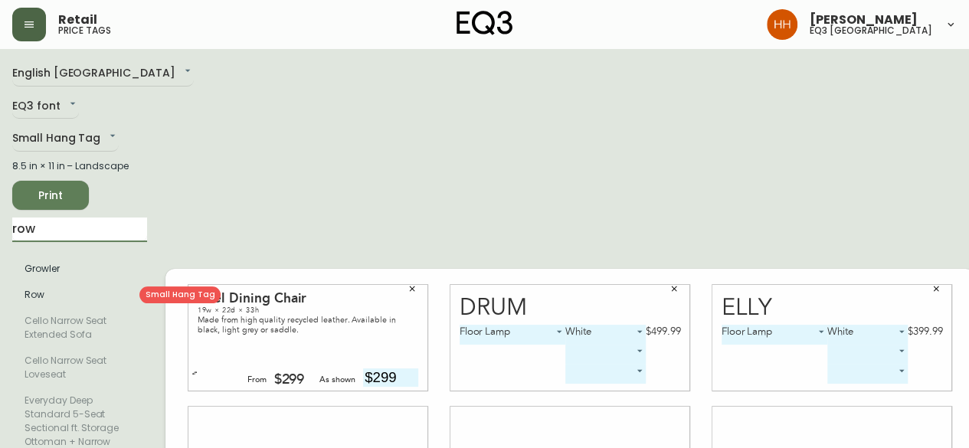
type input "row"
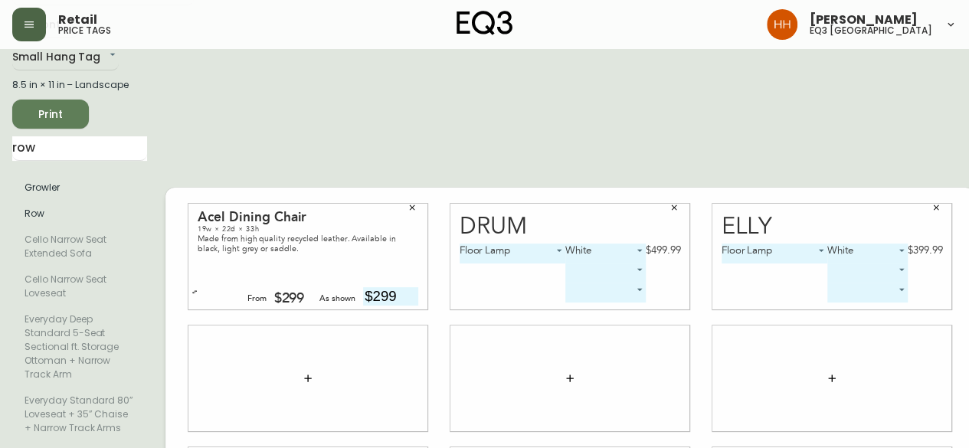
scroll to position [153, 0]
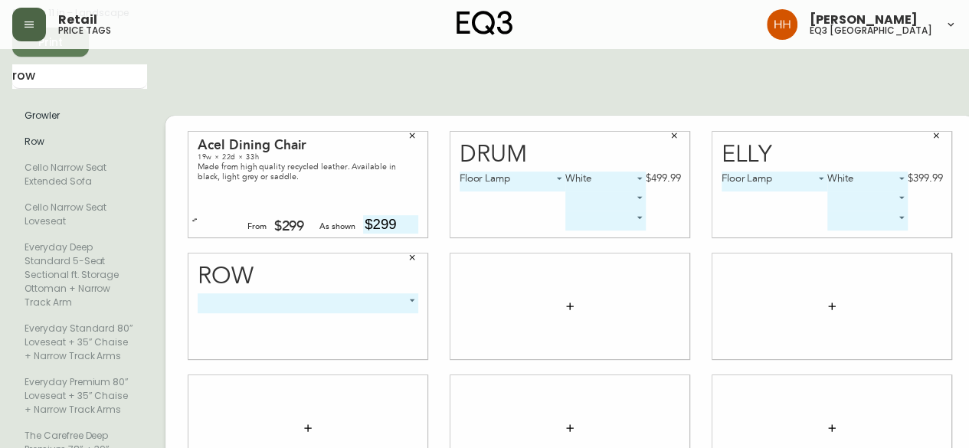
click at [307, 358] on body "Retail price tags Hayley Henderson eq3 calgary English Canada en_CA EQ3 font EQ…" at bounding box center [484, 398] width 969 height 1102
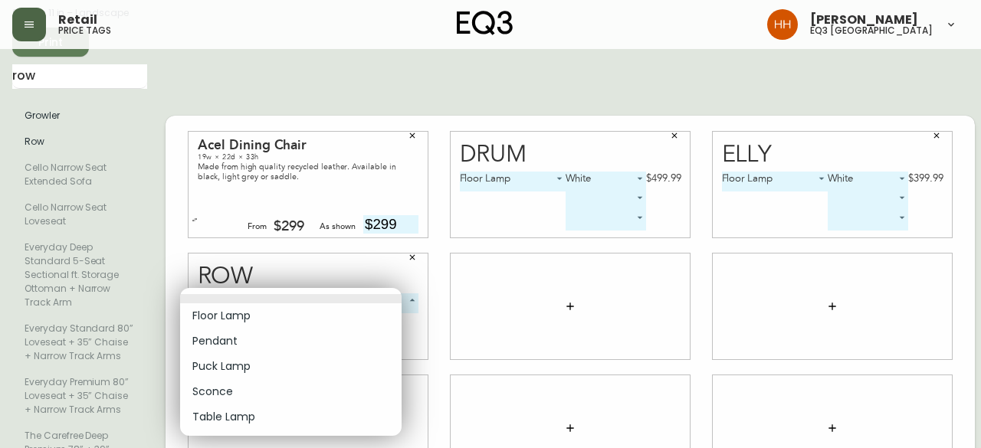
click at [225, 415] on li "Table Lamp" at bounding box center [290, 417] width 221 height 25
type input "4"
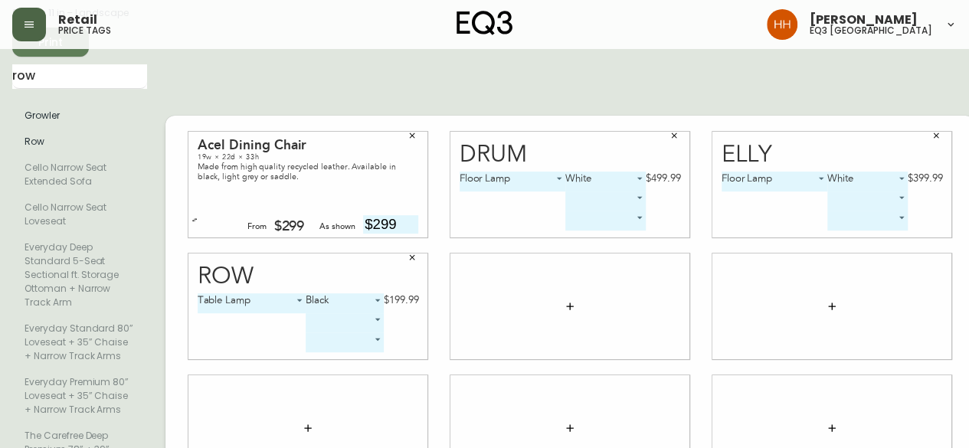
drag, startPoint x: 69, startPoint y: 71, endPoint x: -140, endPoint y: 85, distance: 209.7
click at [0, 85] on html "Retail price tags Hayley Henderson eq3 calgary English Canada en_CA EQ3 font EQ…" at bounding box center [484, 398] width 969 height 1102
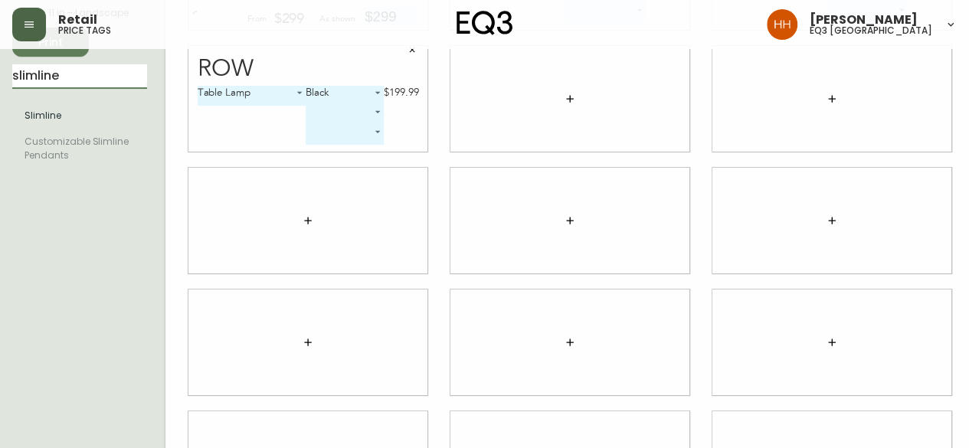
type input "slimline"
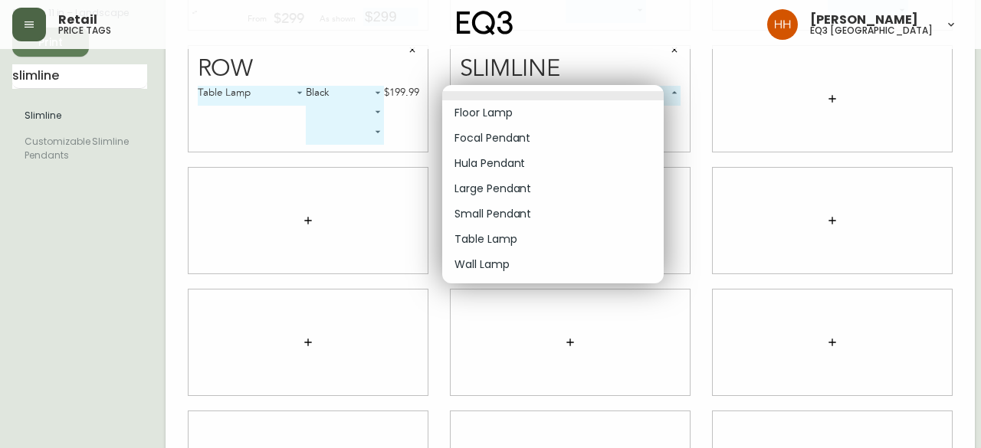
click at [595, 90] on body "Retail price tags Hayley Henderson eq3 calgary English Canada en_CA EQ3 font EQ…" at bounding box center [490, 190] width 981 height 687
click at [540, 115] on li "Floor Lamp" at bounding box center [552, 112] width 221 height 25
type input "0"
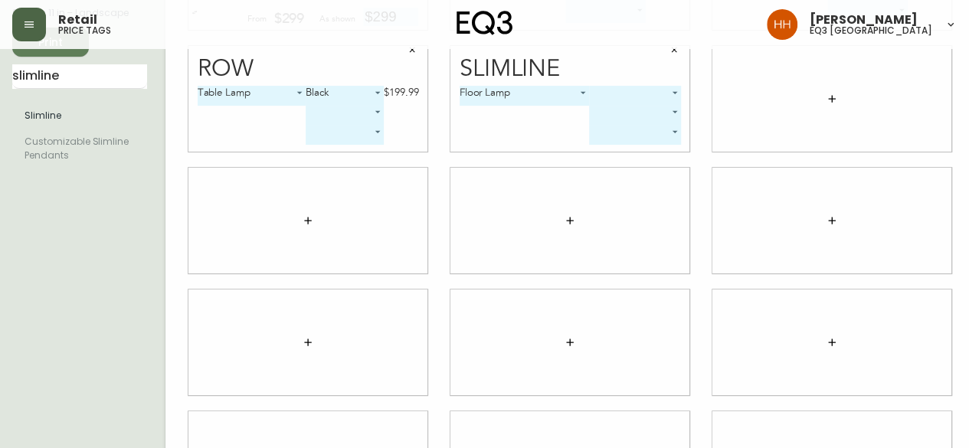
click at [604, 95] on body "Retail price tags Hayley Henderson eq3 calgary English Canada en_CA EQ3 font EQ…" at bounding box center [484, 190] width 969 height 687
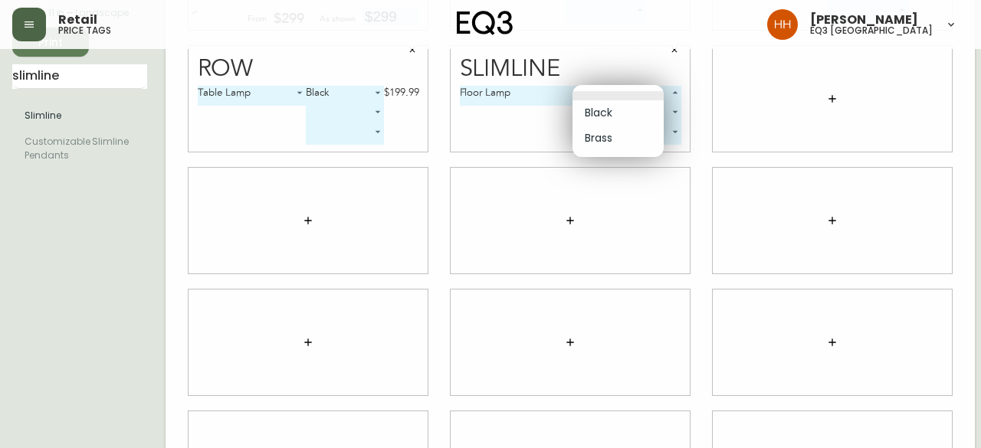
click at [605, 110] on li "Black" at bounding box center [617, 112] width 91 height 25
type input "0"
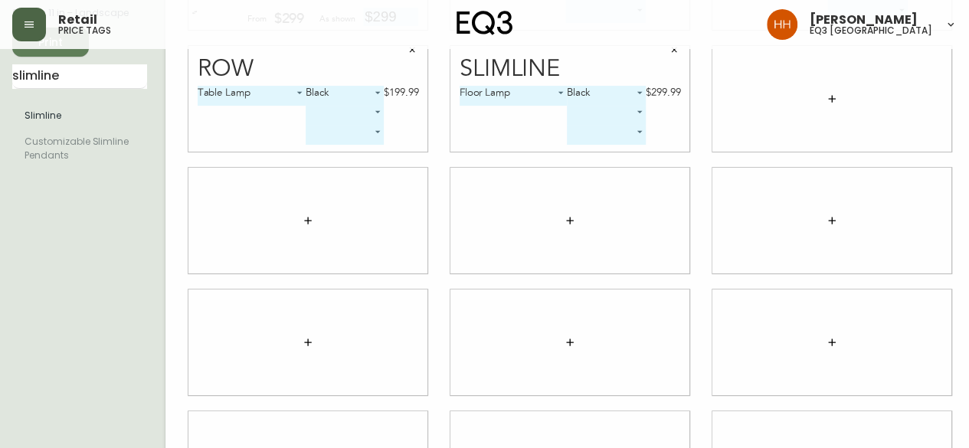
drag, startPoint x: 71, startPoint y: 72, endPoint x: -89, endPoint y: 90, distance: 161.1
click at [0, 90] on html "Retail price tags Hayley Henderson eq3 calgary English Canada en_CA EQ3 font EQ…" at bounding box center [484, 190] width 969 height 687
click at [99, 78] on input "slimline" at bounding box center [79, 76] width 135 height 25
drag, startPoint x: 82, startPoint y: 77, endPoint x: -124, endPoint y: 74, distance: 206.2
click at [0, 74] on html "Retail price tags Hayley Henderson eq3 calgary English Canada en_CA EQ3 font EQ…" at bounding box center [484, 190] width 969 height 687
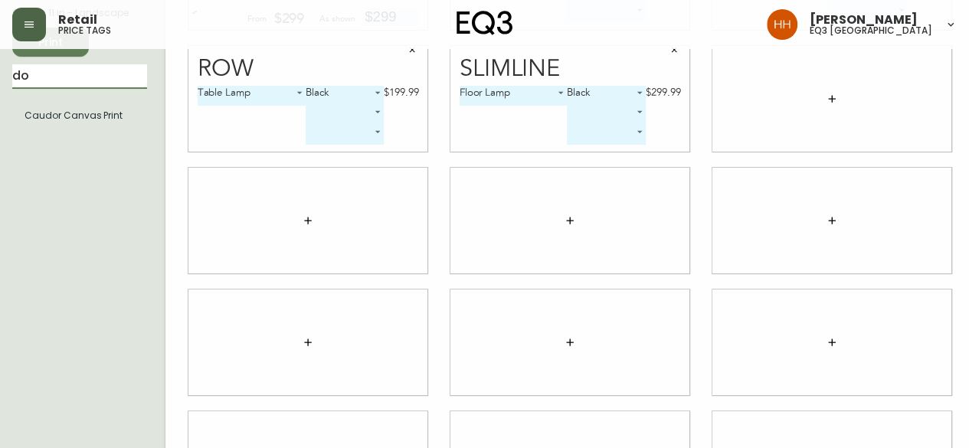
type input "d"
click at [826, 103] on icon "button" at bounding box center [832, 99] width 12 height 12
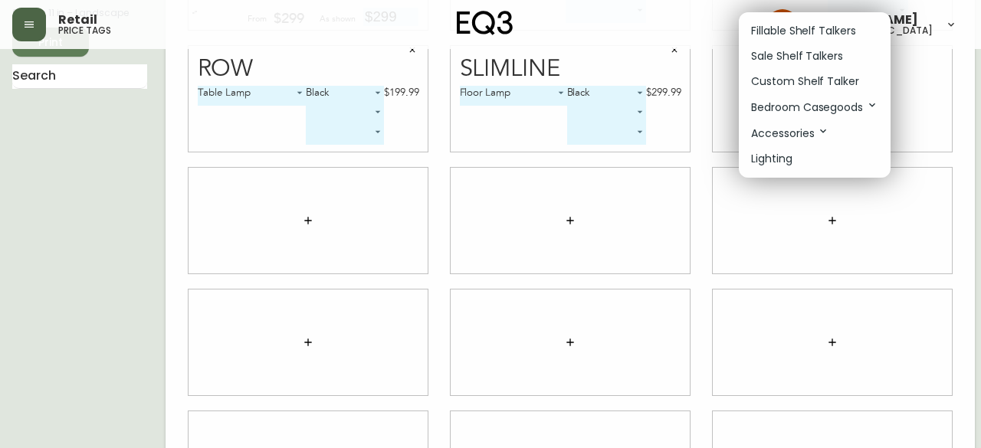
click at [769, 27] on p "Fillable Shelf Talkers" at bounding box center [803, 31] width 105 height 16
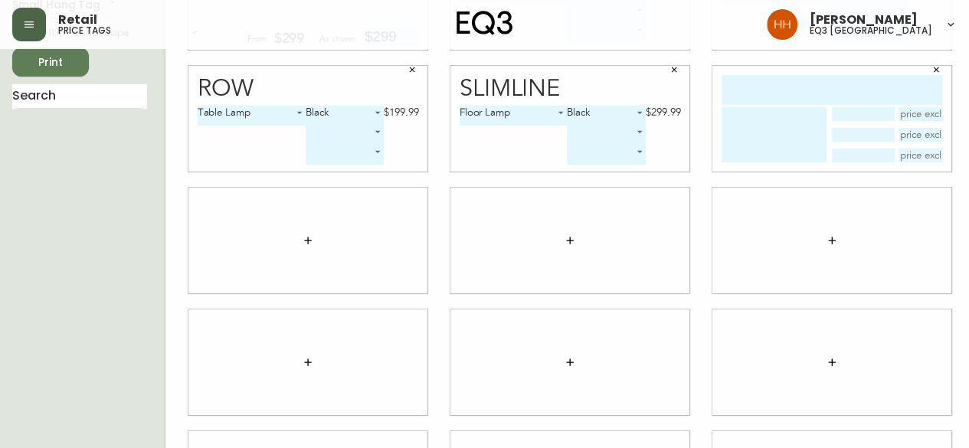
scroll to position [77, 0]
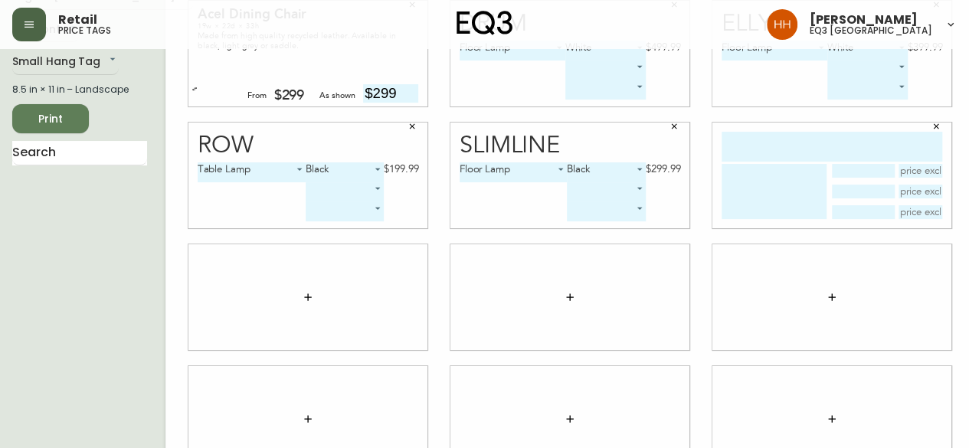
click at [763, 138] on input "text" at bounding box center [832, 147] width 221 height 30
type input "Dorset chair"
type textarea "a"
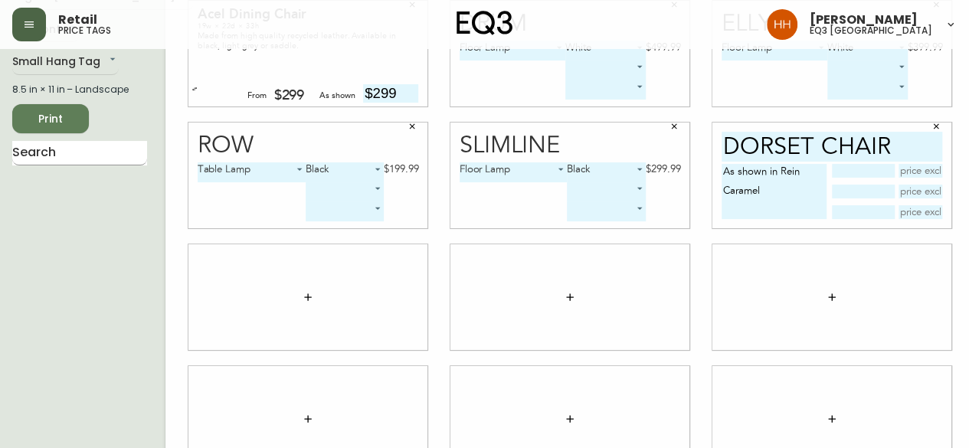
type textarea "As shown in Rein Caramel"
click at [107, 147] on input "text" at bounding box center [79, 153] width 135 height 25
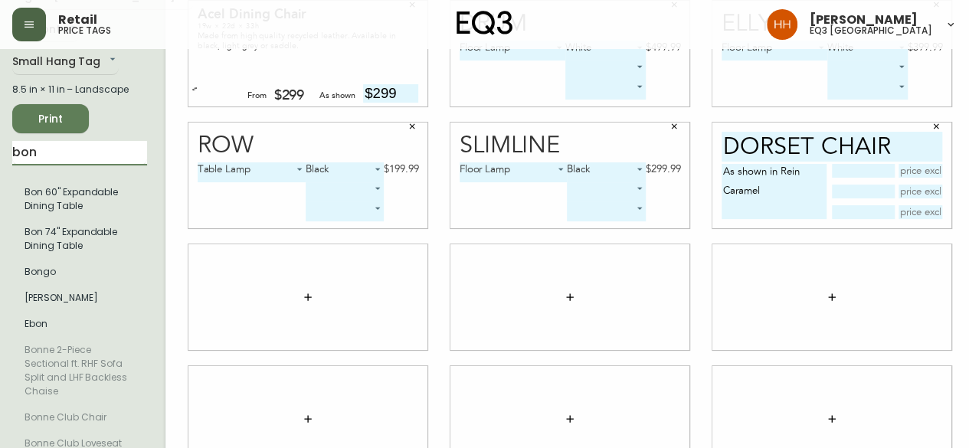
type input "bon"
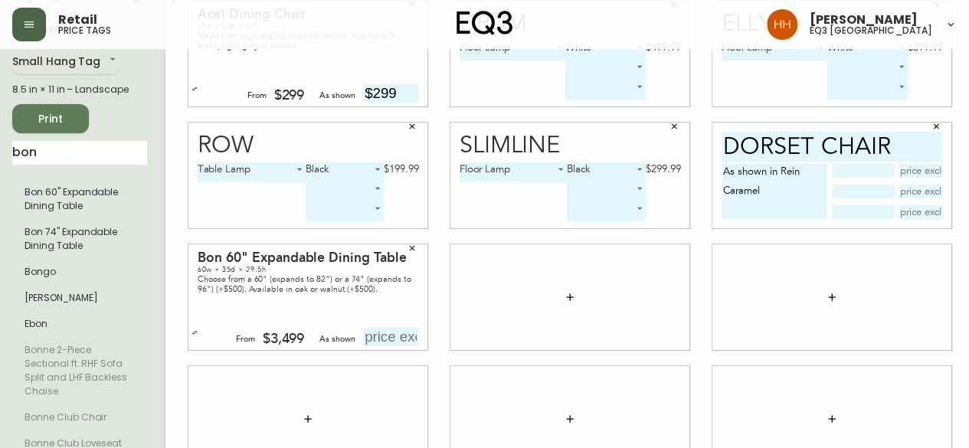
click at [363, 338] on input "text" at bounding box center [390, 337] width 55 height 18
type input "$3499"
drag, startPoint x: 44, startPoint y: 153, endPoint x: -179, endPoint y: 167, distance: 223.4
click at [0, 167] on html "Retail price tags Hayley Henderson eq3 calgary English Canada en_CA EQ3 font EQ…" at bounding box center [484, 266] width 969 height 687
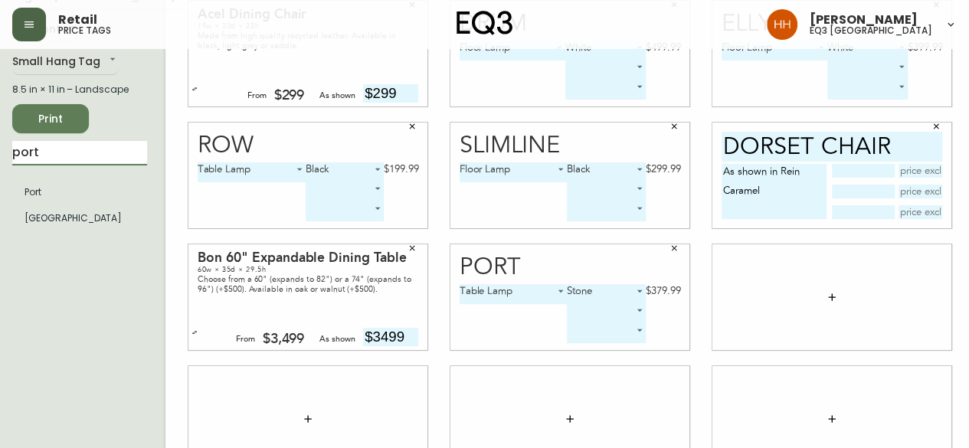
drag, startPoint x: 92, startPoint y: 156, endPoint x: -68, endPoint y: 169, distance: 160.7
click at [0, 169] on html "Retail price tags Hayley Henderson eq3 calgary English Canada en_CA EQ3 font EQ…" at bounding box center [484, 266] width 969 height 687
type input "p"
type input "oxford"
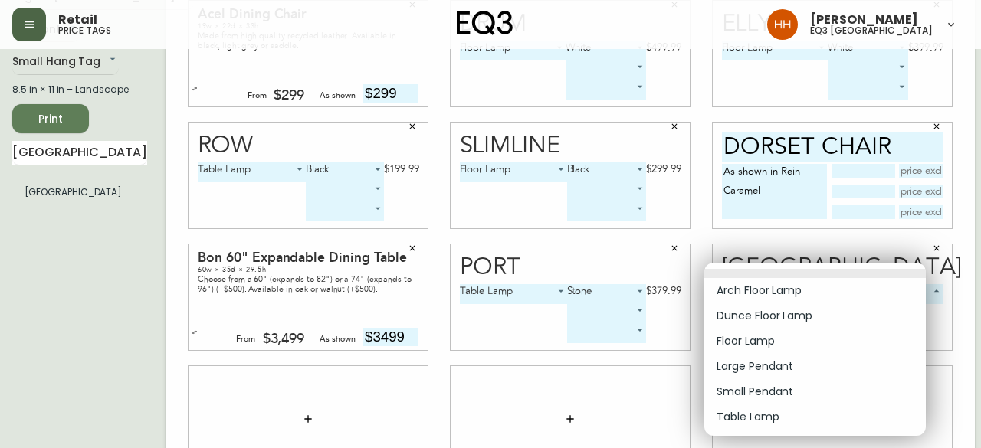
click at [802, 295] on body "Retail price tags Hayley Henderson eq3 calgary English Canada en_CA EQ3 font EQ…" at bounding box center [490, 266] width 981 height 687
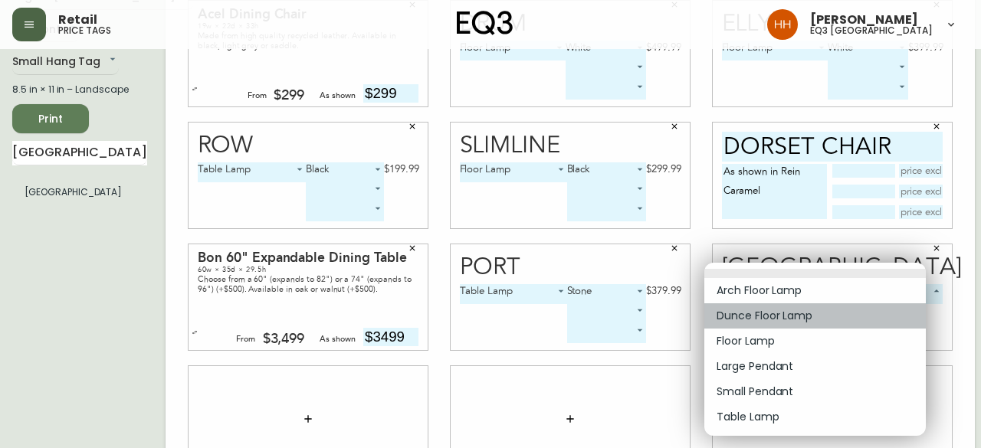
click at [785, 313] on li "Dunce Floor Lamp" at bounding box center [814, 315] width 221 height 25
type input "1"
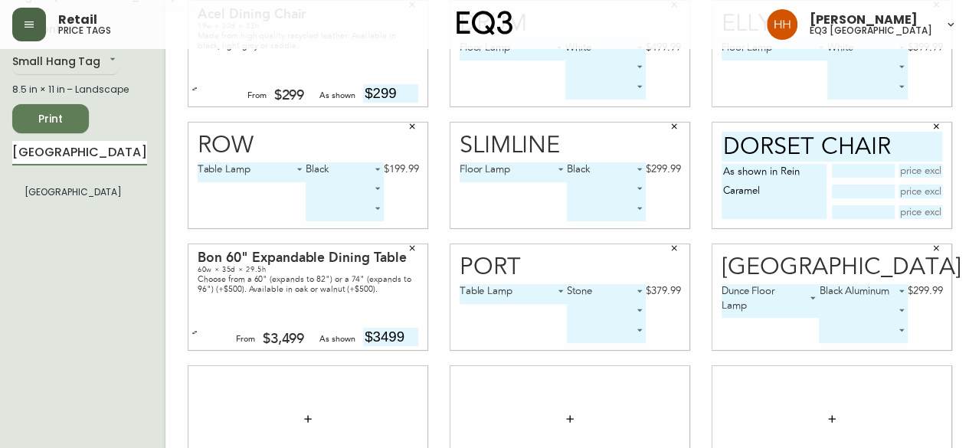
drag, startPoint x: 63, startPoint y: 141, endPoint x: -135, endPoint y: 146, distance: 197.8
click at [0, 146] on html "Retail price tags Hayley Henderson eq3 calgary English Canada en_CA EQ3 font EQ…" at bounding box center [484, 266] width 969 height 687
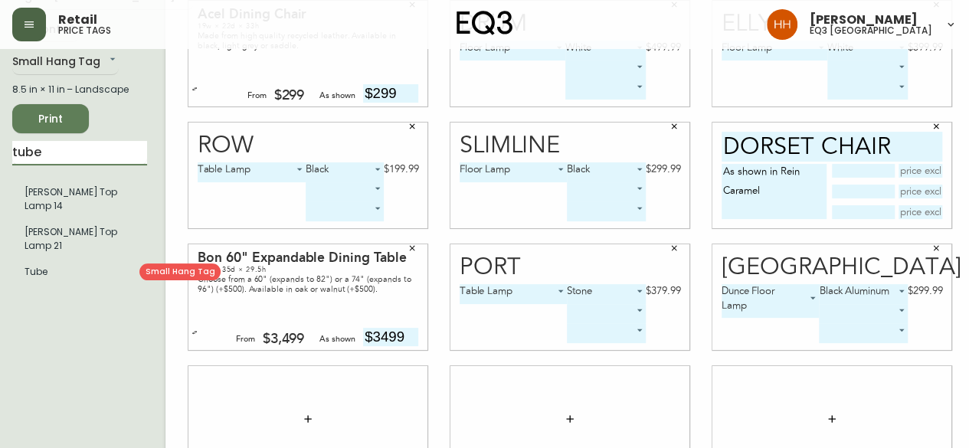
type input "tube"
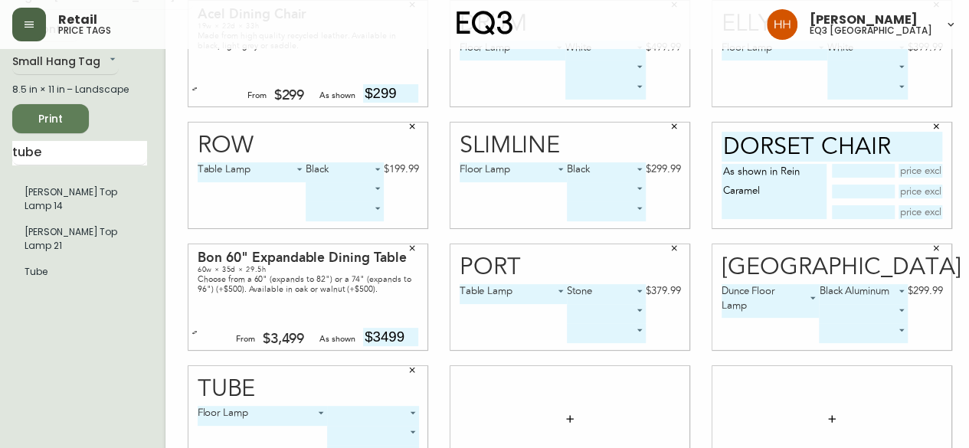
drag, startPoint x: 317, startPoint y: 404, endPoint x: 349, endPoint y: 419, distance: 35.0
click at [317, 404] on div "Tube Floor Lamp 0 ​ ​ ​" at bounding box center [308, 419] width 239 height 106
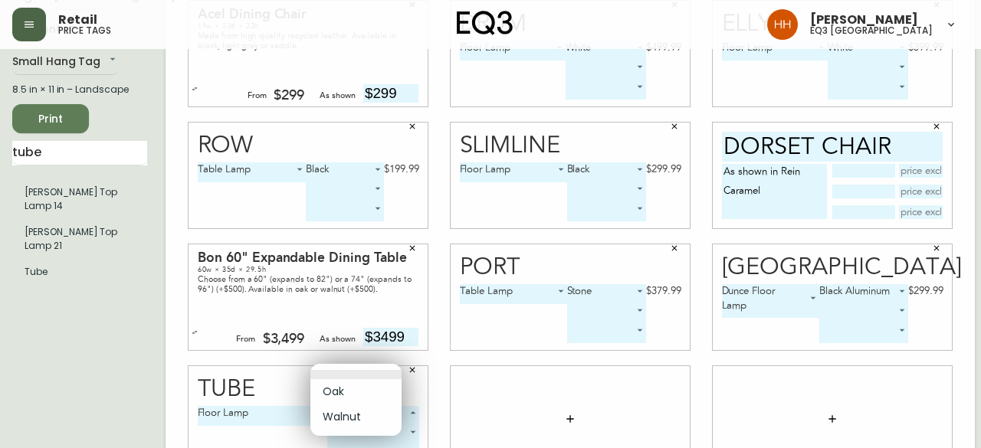
click at [349, 419] on body "Retail price tags Hayley Henderson eq3 calgary English Canada en_CA EQ3 font EQ…" at bounding box center [490, 266] width 981 height 687
click at [349, 397] on li "Oak" at bounding box center [355, 391] width 91 height 25
type input "0"
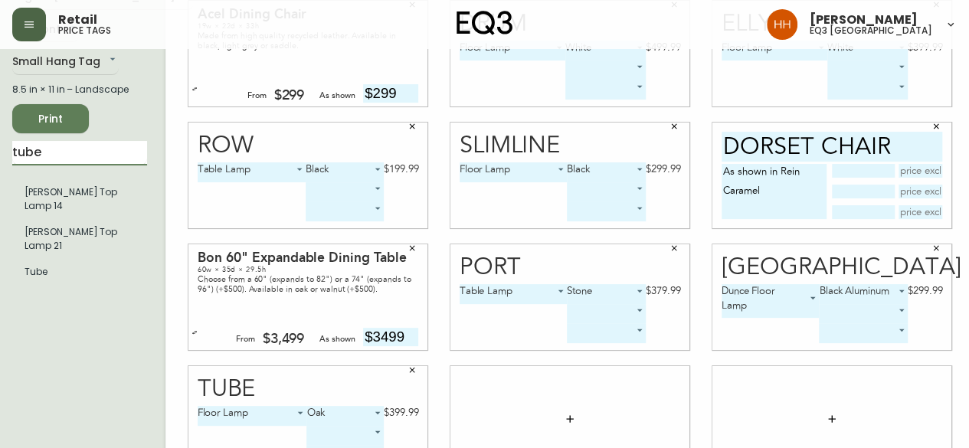
drag, startPoint x: 71, startPoint y: 156, endPoint x: -119, endPoint y: 173, distance: 190.0
click at [0, 173] on html "Retail price tags Hayley Henderson eq3 calgary English Canada en_CA EQ3 font EQ…" at bounding box center [484, 266] width 969 height 687
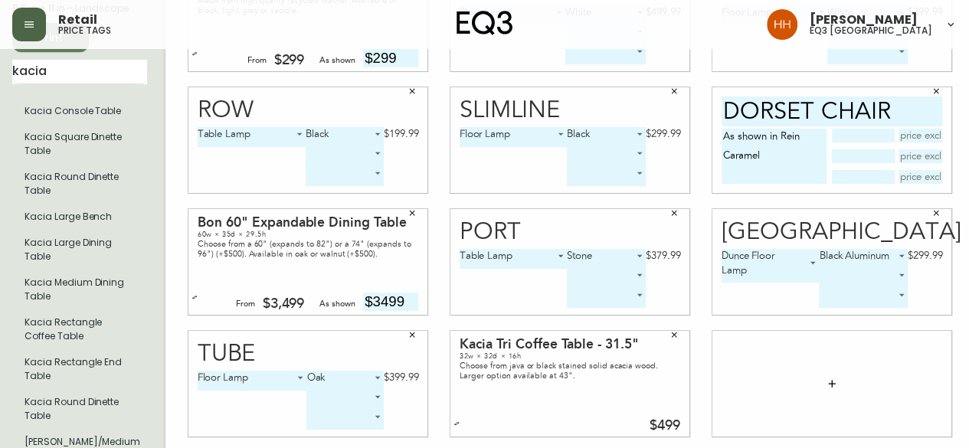
scroll to position [0, 0]
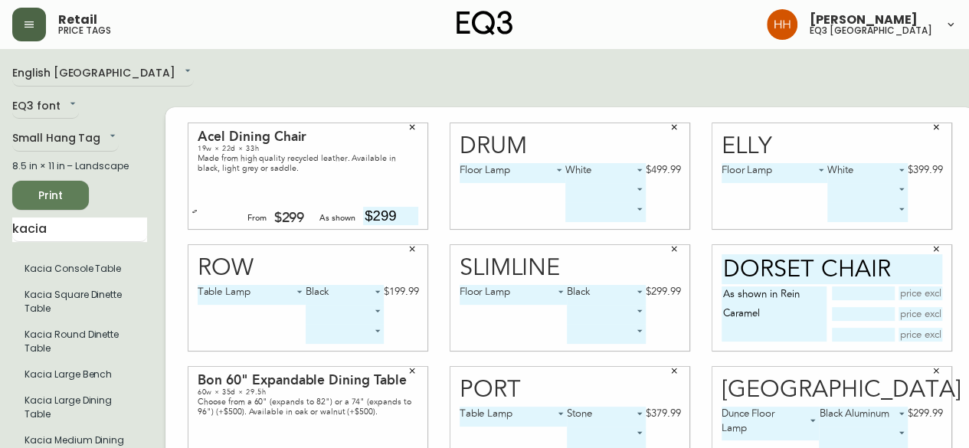
click at [0, 234] on html "Retail price tags Hayley Henderson eq3 calgary English Canada en_CA EQ3 font EQ…" at bounding box center [484, 389] width 969 height 779
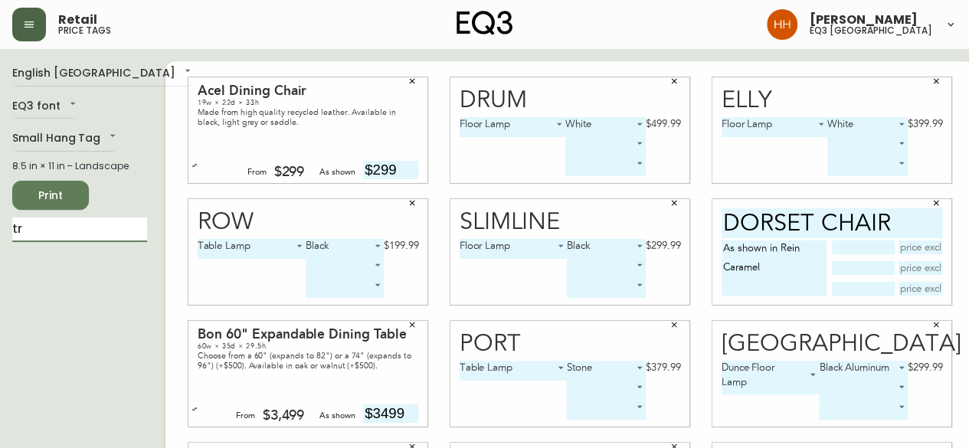
type input "t"
click at [54, 237] on input "text" at bounding box center [79, 230] width 135 height 25
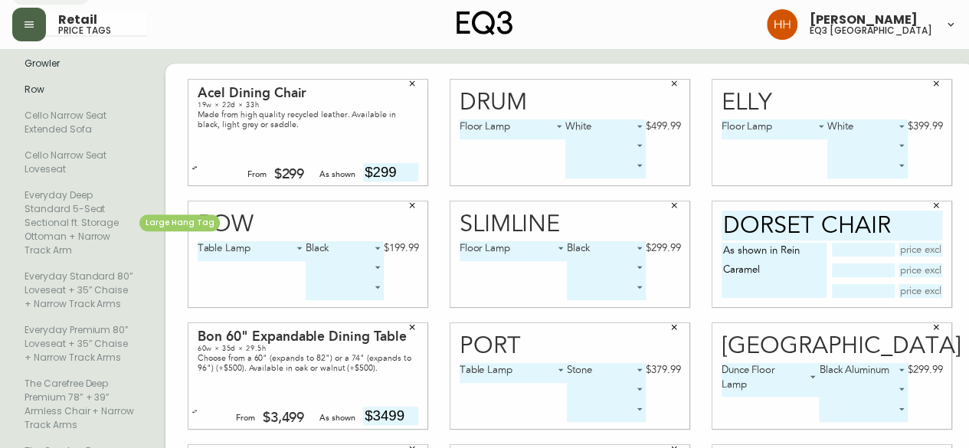
scroll to position [230, 0]
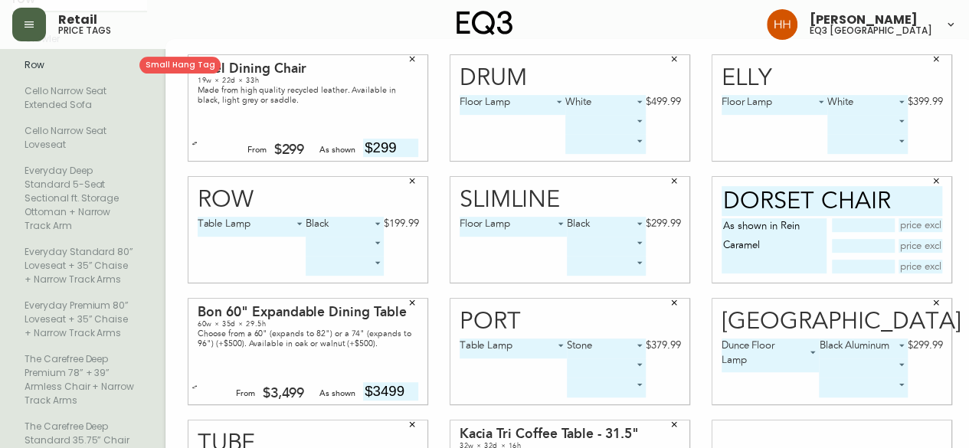
type input "row"
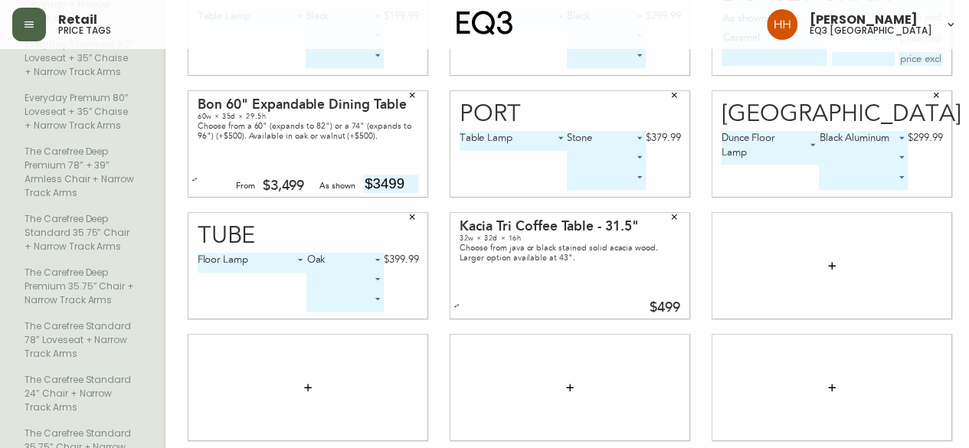
scroll to position [451, 0]
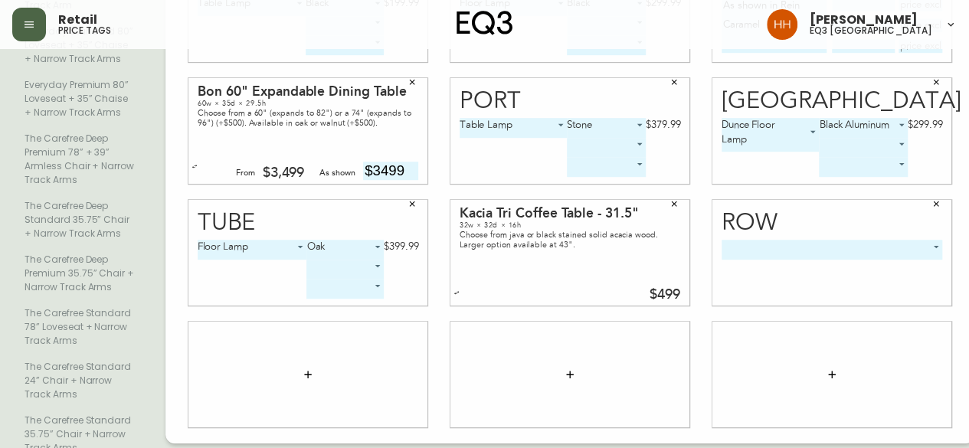
click at [804, 290] on div "Row ​ -1" at bounding box center [832, 253] width 239 height 106
click at [799, 303] on body "Retail price tags Hayley Henderson eq3 calgary English Canada en_CA EQ3 font EQ…" at bounding box center [484, 100] width 969 height 1102
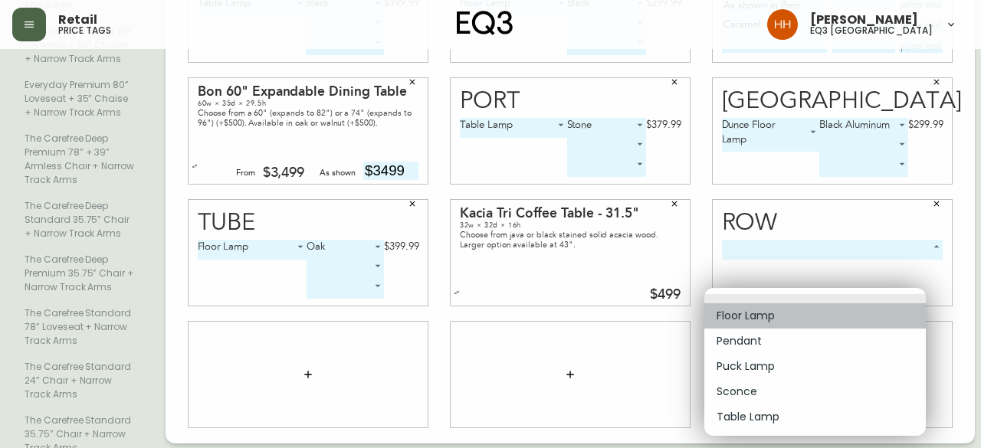
click at [774, 317] on li "Floor Lamp" at bounding box center [814, 315] width 221 height 25
type input "0"
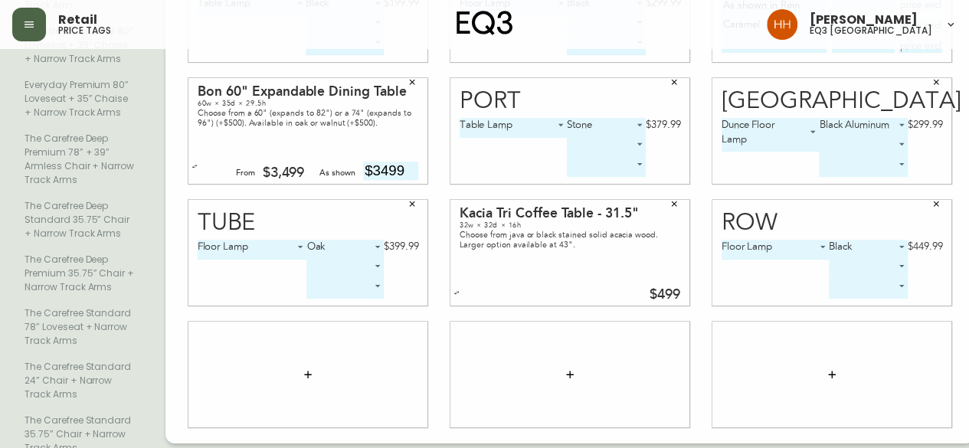
click at [451, 379] on div at bounding box center [570, 375] width 239 height 106
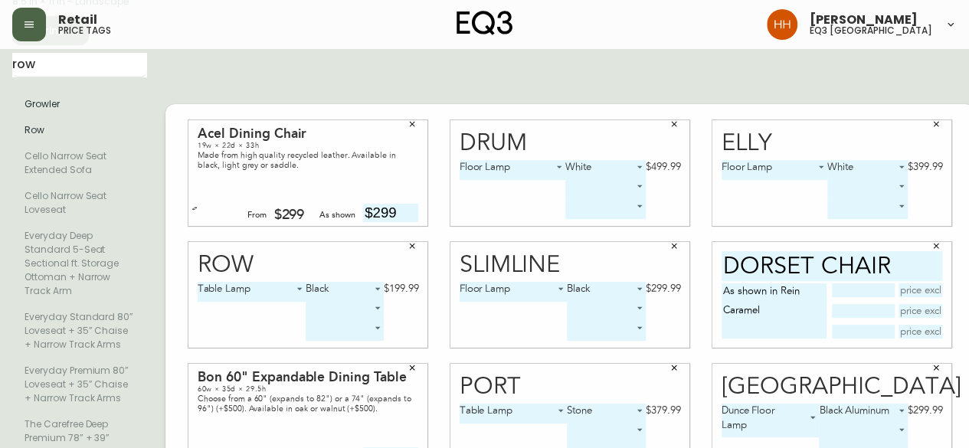
scroll to position [144, 0]
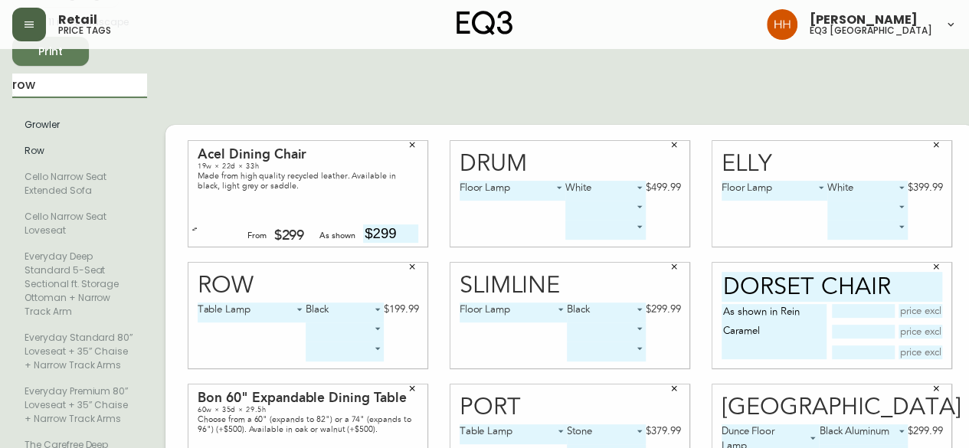
drag, startPoint x: 55, startPoint y: 88, endPoint x: -136, endPoint y: 86, distance: 190.8
click at [0, 86] on html "Retail price tags Hayley Henderson eq3 calgary English Canada en_CA EQ3 font EQ…" at bounding box center [484, 407] width 969 height 1102
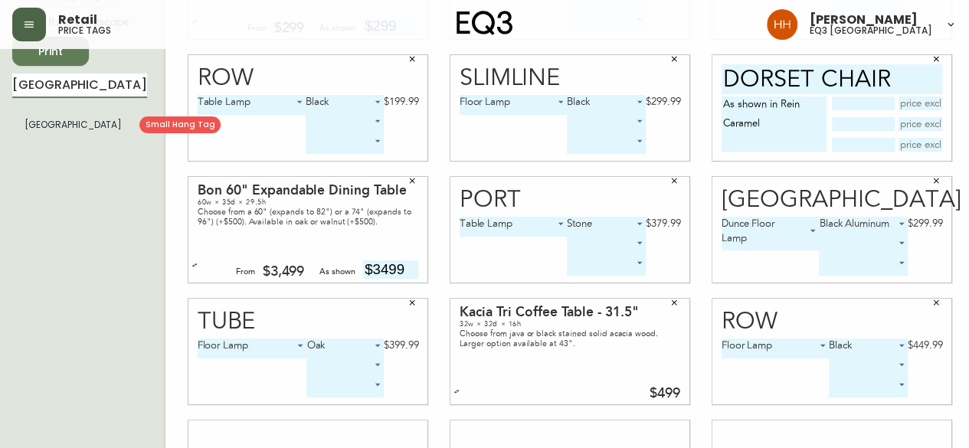
type input "oxford"
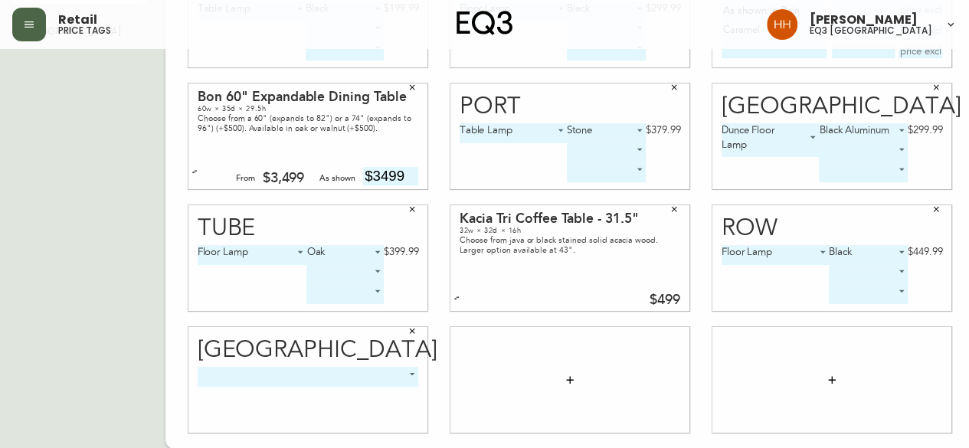
scroll to position [238, 0]
click at [248, 376] on body "Retail price tags Hayley Henderson eq3 calgary English Canada en_CA EQ3 font EQ…" at bounding box center [484, 105] width 969 height 687
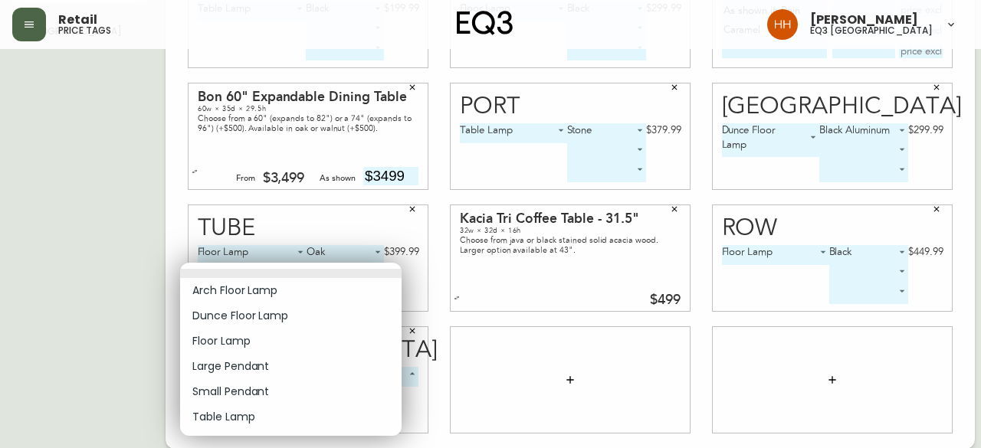
click at [248, 376] on li "Large Pendant" at bounding box center [290, 366] width 221 height 25
type input "3"
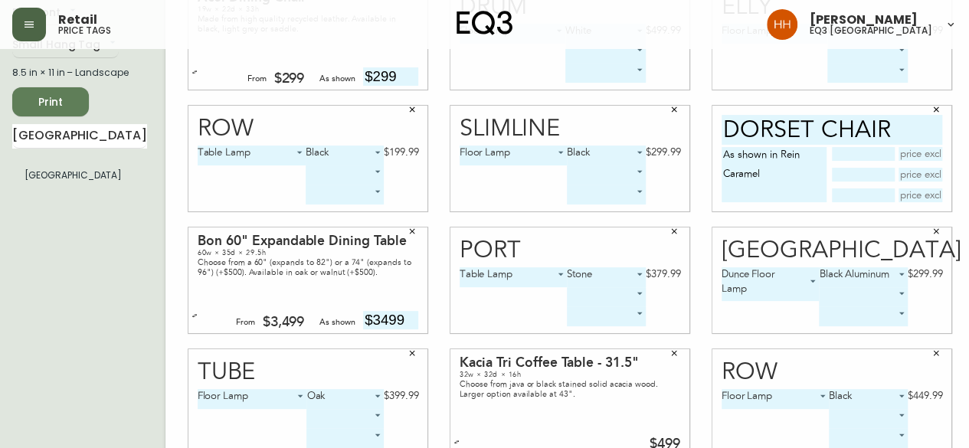
scroll to position [0, 0]
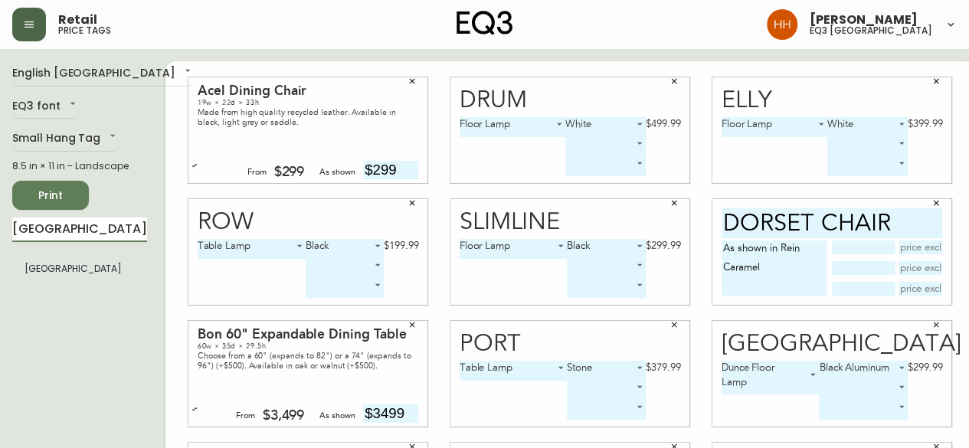
drag, startPoint x: 80, startPoint y: 229, endPoint x: -218, endPoint y: 244, distance: 298.5
click at [0, 244] on html "Retail price tags Hayley Henderson eq3 calgary English Canada en_CA EQ3 font EQ…" at bounding box center [484, 343] width 969 height 687
type input "trum"
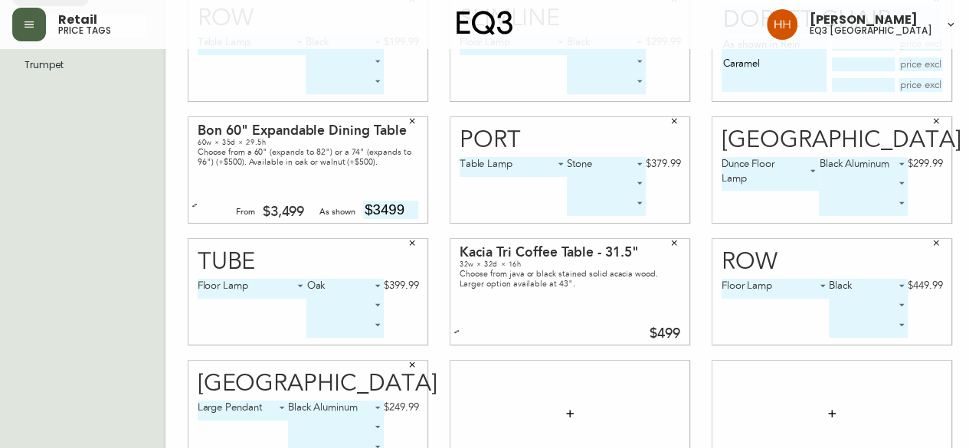
scroll to position [238, 0]
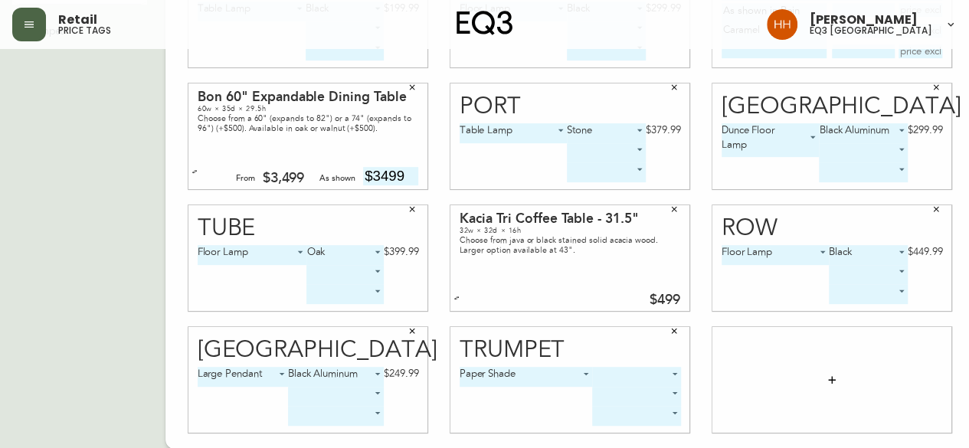
click at [594, 378] on body "Retail price tags Hayley Henderson eq3 calgary English Canada en_CA EQ3 font EQ…" at bounding box center [484, 105] width 969 height 687
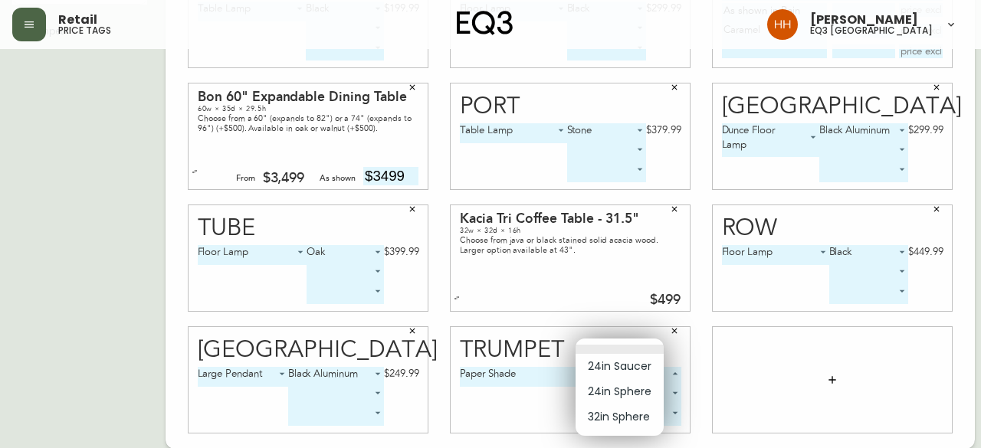
click at [601, 370] on li "24in Saucer" at bounding box center [620, 366] width 88 height 25
type input "0"
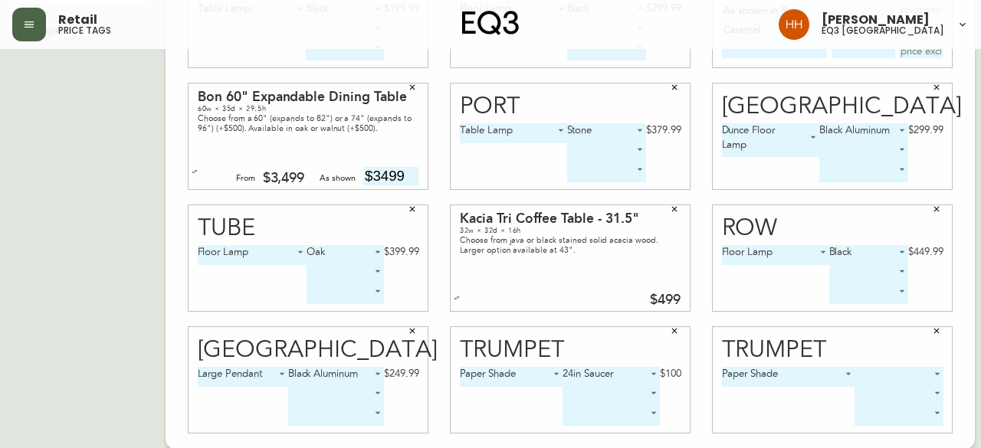
click at [861, 378] on body "Retail price tags Hayley Henderson eq3 calgary English Canada en_CA EQ3 font EQ…" at bounding box center [490, 105] width 981 height 687
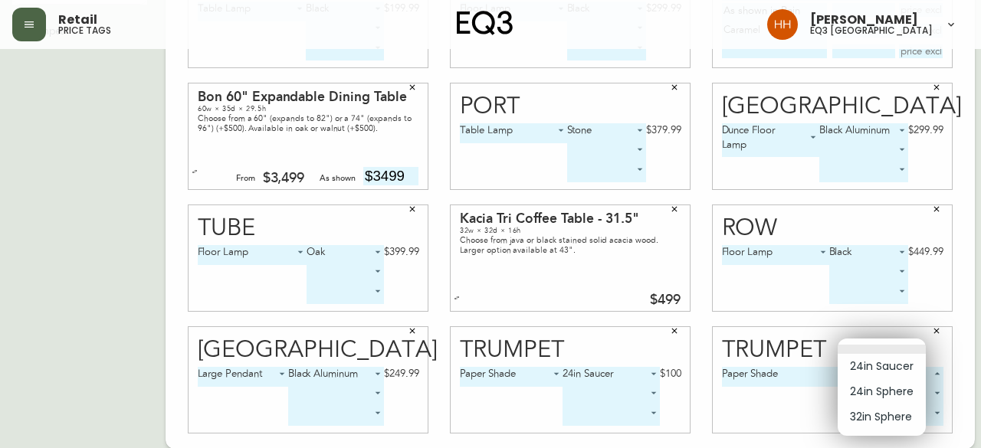
click at [866, 415] on li "32in Sphere" at bounding box center [882, 417] width 88 height 25
type input "2"
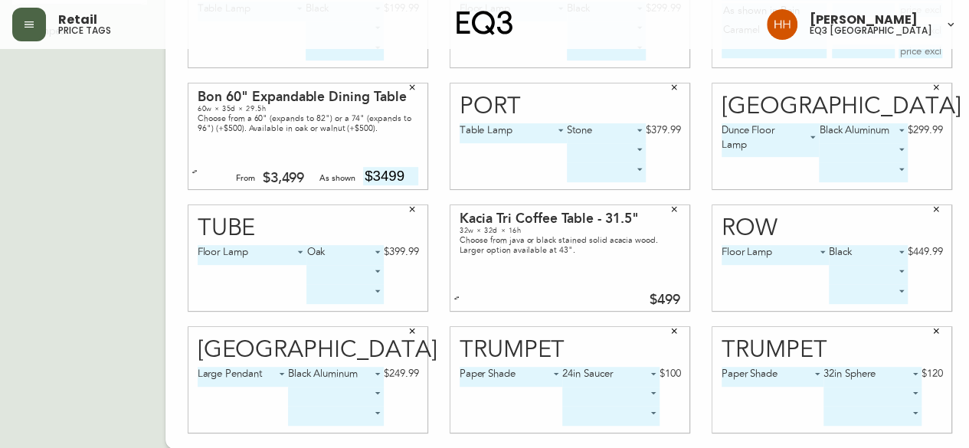
click at [544, 282] on div "Kacia Tri Coffee Table - 31.5" 32w × 32d × 16h Choose from java or black staine…" at bounding box center [570, 258] width 239 height 106
click at [665, 205] on button "button" at bounding box center [674, 209] width 23 height 23
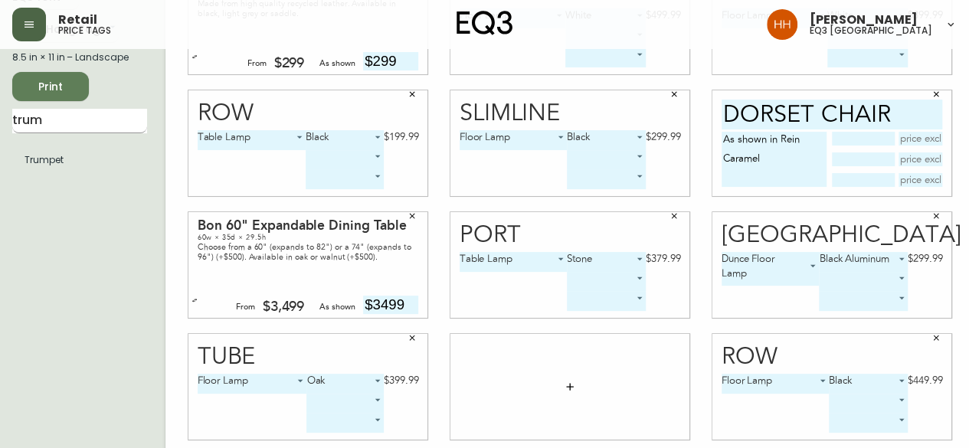
scroll to position [84, 0]
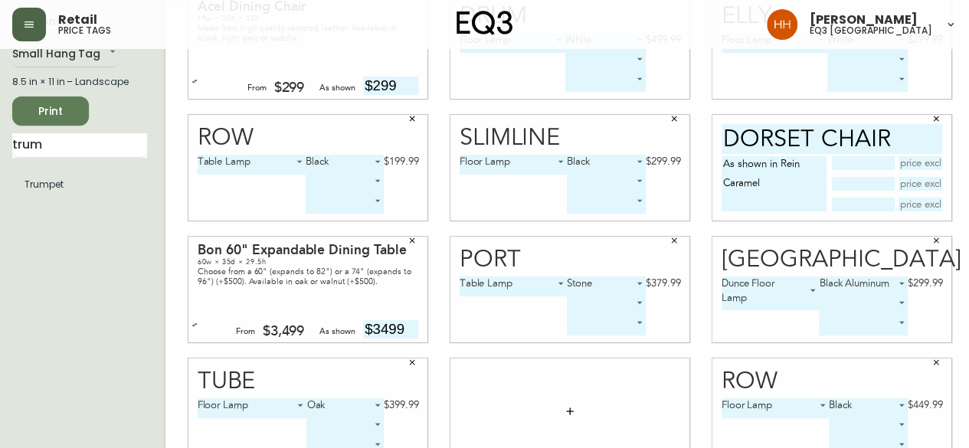
drag, startPoint x: 74, startPoint y: 146, endPoint x: -103, endPoint y: 146, distance: 177.0
click at [0, 146] on html "Retail price tags Hayley Henderson eq3 calgary English Canada en_CA EQ3 font EQ…" at bounding box center [484, 259] width 969 height 687
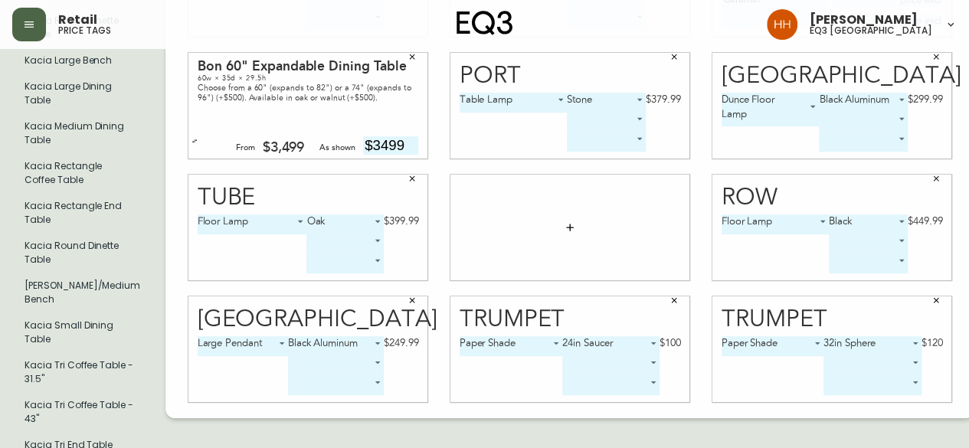
scroll to position [357, 0]
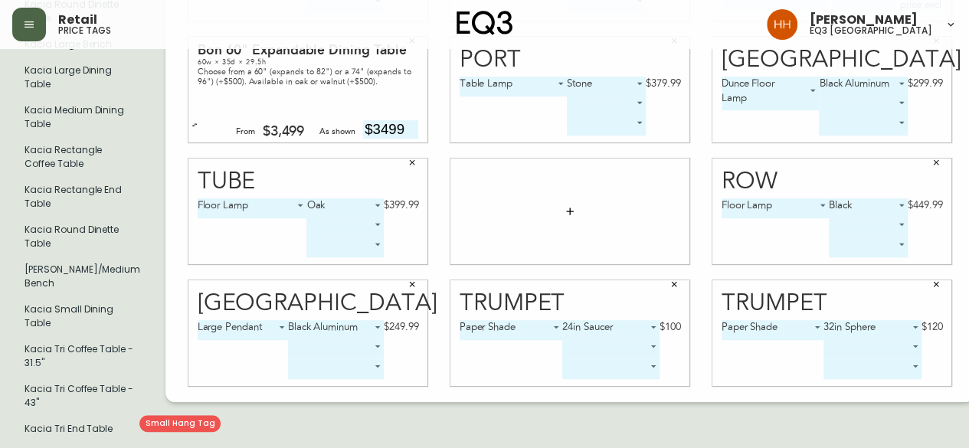
type input "kacia"
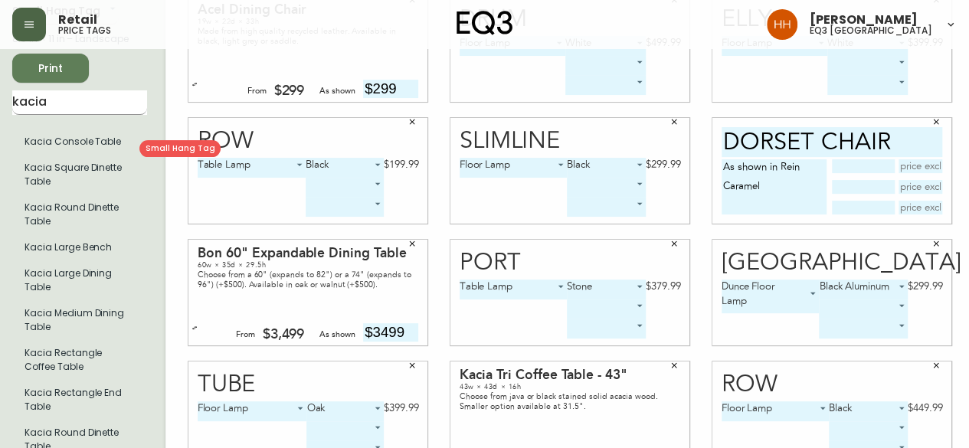
scroll to position [51, 0]
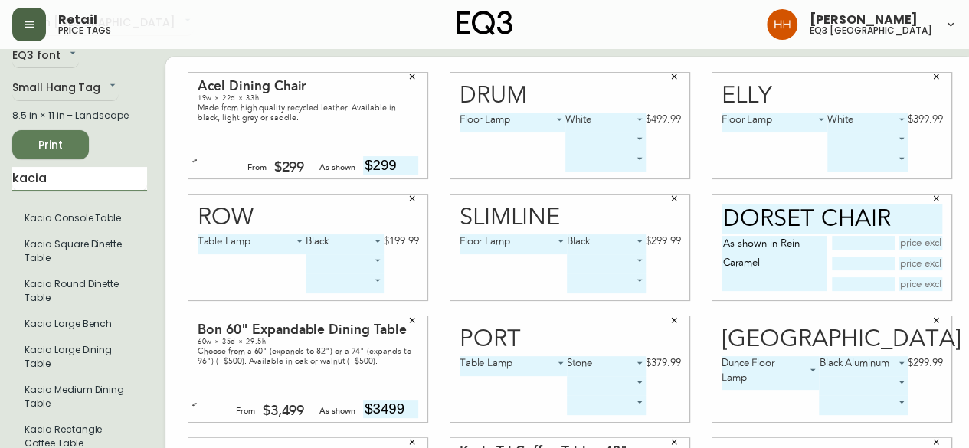
drag, startPoint x: 63, startPoint y: 175, endPoint x: -267, endPoint y: 174, distance: 329.5
click at [0, 174] on html "Retail price tags Hayley Henderson eq3 calgary English Canada en_CA EQ3 font EQ…" at bounding box center [484, 338] width 969 height 779
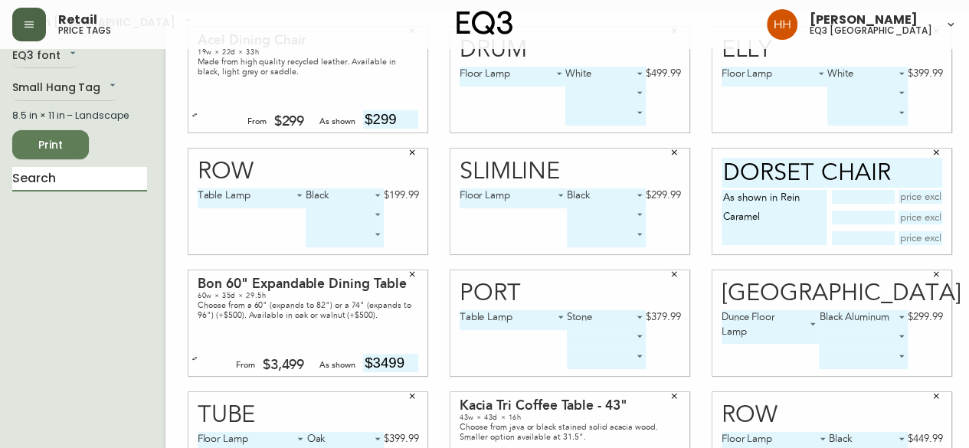
drag, startPoint x: 791, startPoint y: 223, endPoint x: 535, endPoint y: 162, distance: 263.2
click at [536, 164] on div "Acel Dining Chair 19w × 22d × 33h Made from high quality recycled leather. Avai…" at bounding box center [570, 323] width 809 height 625
type textarea "Swivel Chair in Grade 200 Leather Rein Caramel"
type input "Starting"
type input "$1399"
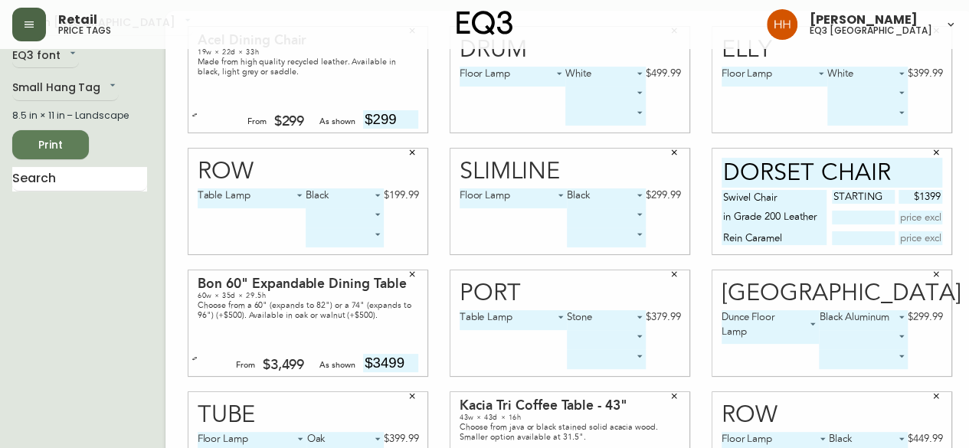
drag, startPoint x: 874, startPoint y: 199, endPoint x: 639, endPoint y: 200, distance: 234.5
click at [639, 200] on div "Acel Dining Chair 19w × 22d × 33h Made from high quality recycled leather. Avai…" at bounding box center [570, 323] width 809 height 625
drag, startPoint x: 884, startPoint y: 192, endPoint x: 978, endPoint y: 214, distance: 95.9
click at [969, 214] on html "Retail price tags Hayley Henderson eq3 calgary English Canada en_CA EQ3 font EQ…" at bounding box center [484, 292] width 969 height 687
click at [868, 222] on input "text" at bounding box center [863, 218] width 62 height 14
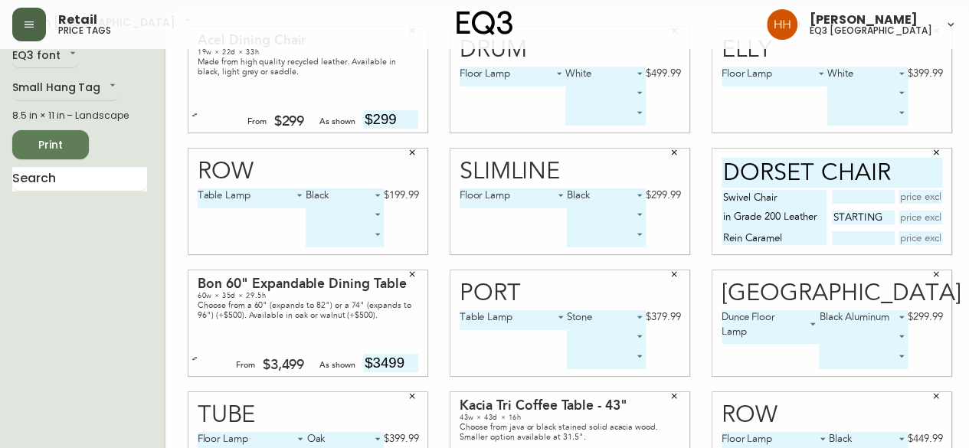
type input "starting"
type input "$1399"
type input "as shown"
type input "$1899"
click at [940, 251] on div "Dorset chair Swivel Chair in Grade 200 Leather Rein Caramel starting $1399 as s…" at bounding box center [832, 202] width 262 height 122
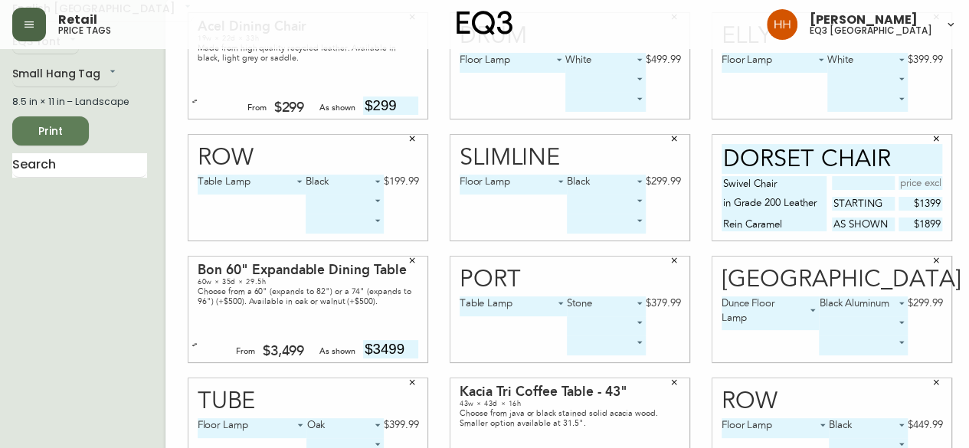
scroll to position [0, 0]
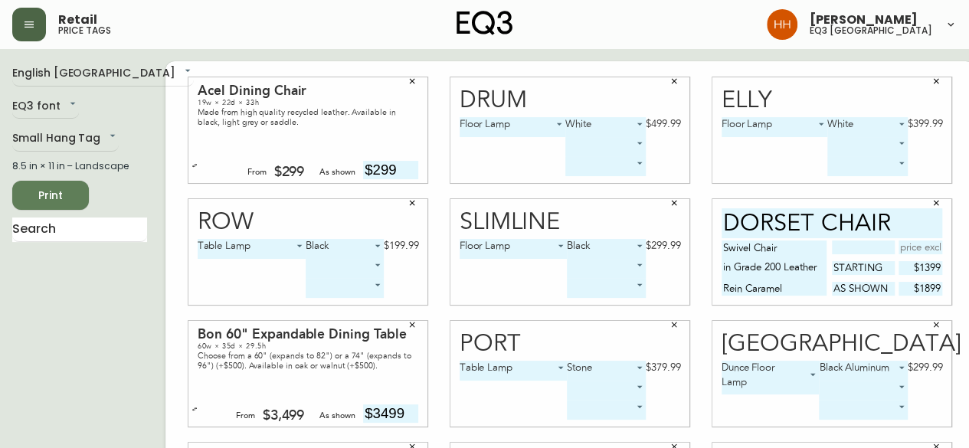
click at [677, 149] on div "Drum Floor Lamp 0 White 1 $499.99 ​ ​" at bounding box center [570, 131] width 262 height 122
click at [41, 199] on span "Print" at bounding box center [51, 195] width 52 height 19
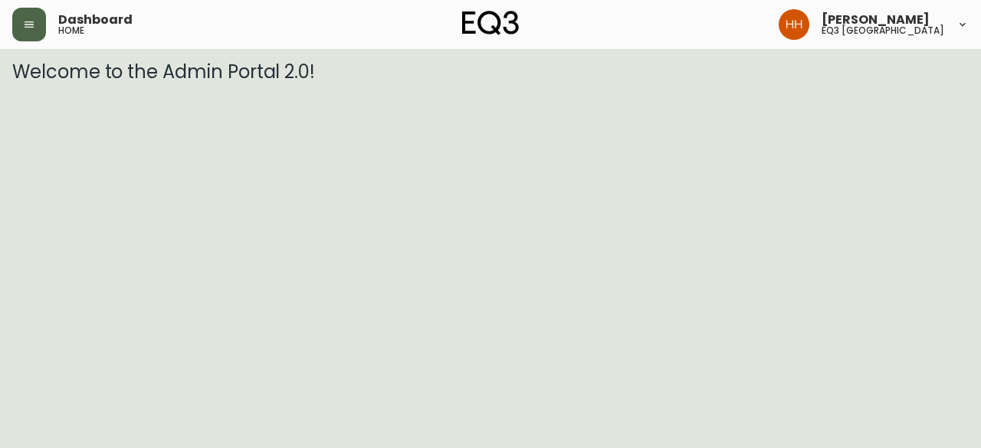
click at [21, 31] on button "button" at bounding box center [29, 25] width 34 height 34
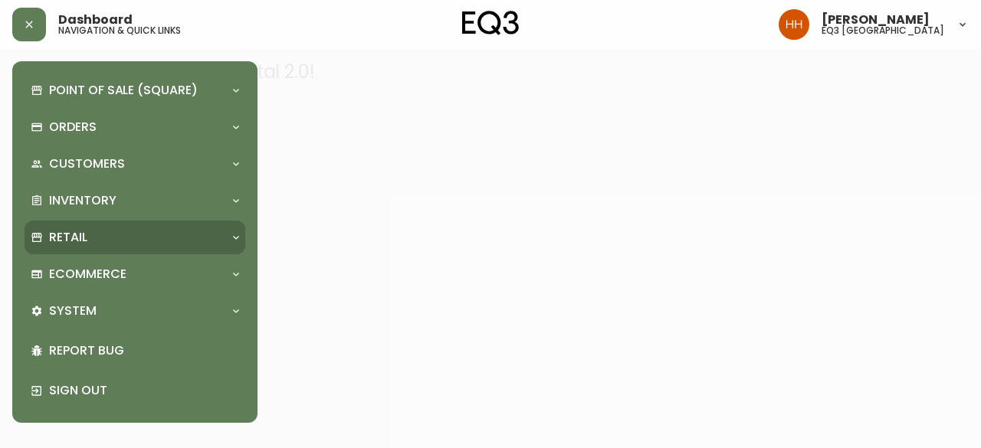
click at [98, 240] on div "Retail" at bounding box center [127, 237] width 193 height 17
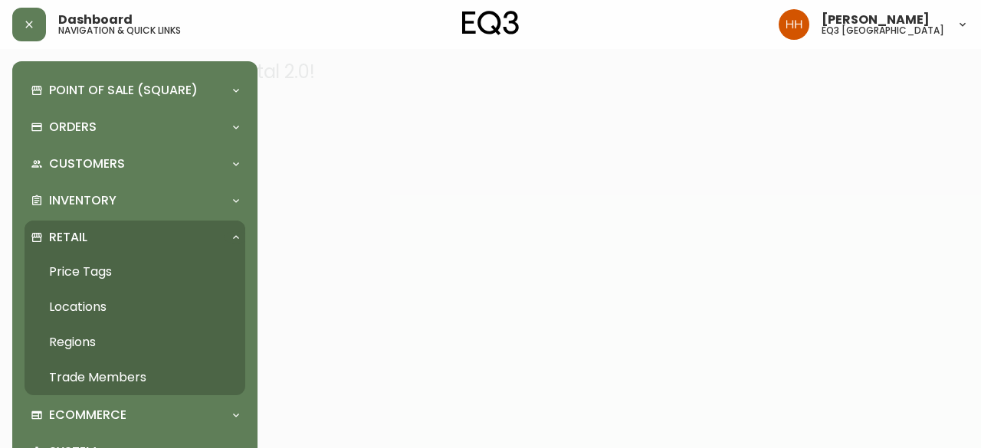
click at [95, 270] on link "Price Tags" at bounding box center [135, 271] width 221 height 35
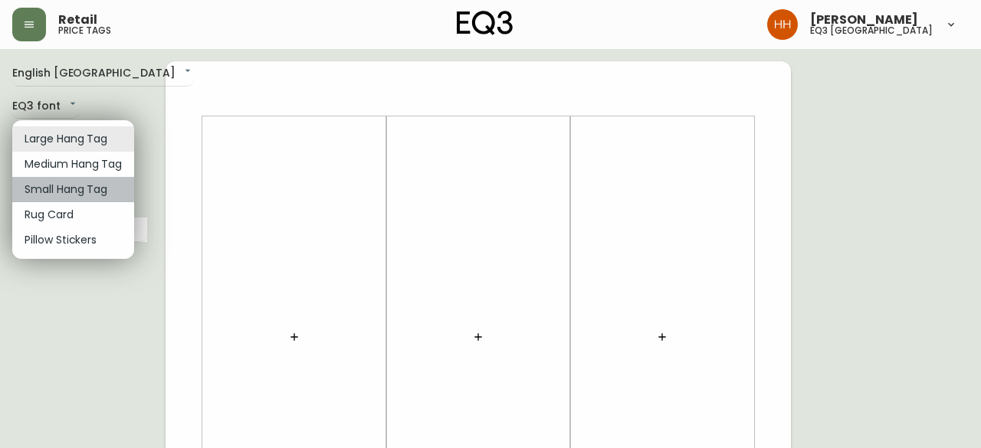
click at [73, 188] on li "Small Hang Tag" at bounding box center [73, 189] width 122 height 25
type input "small"
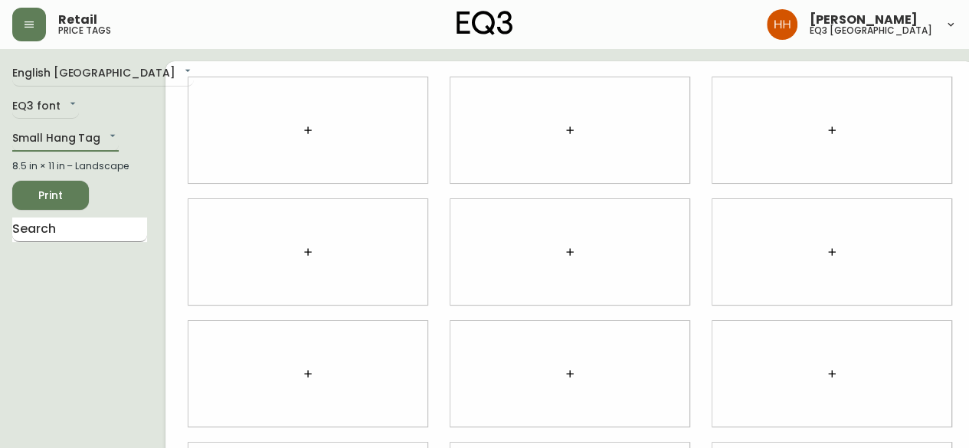
click at [78, 235] on input "text" at bounding box center [79, 230] width 135 height 25
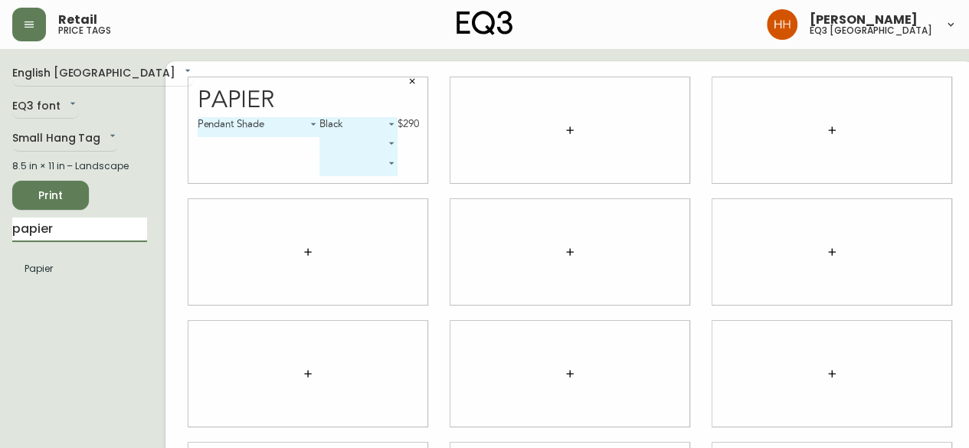
drag, startPoint x: 59, startPoint y: 234, endPoint x: -141, endPoint y: 212, distance: 201.2
click at [0, 212] on html "Retail price tags [PERSON_NAME] eq3 [GEOGRAPHIC_DATA] English [GEOGRAPHIC_DATA]…" at bounding box center [484, 343] width 969 height 687
type input "arcade"
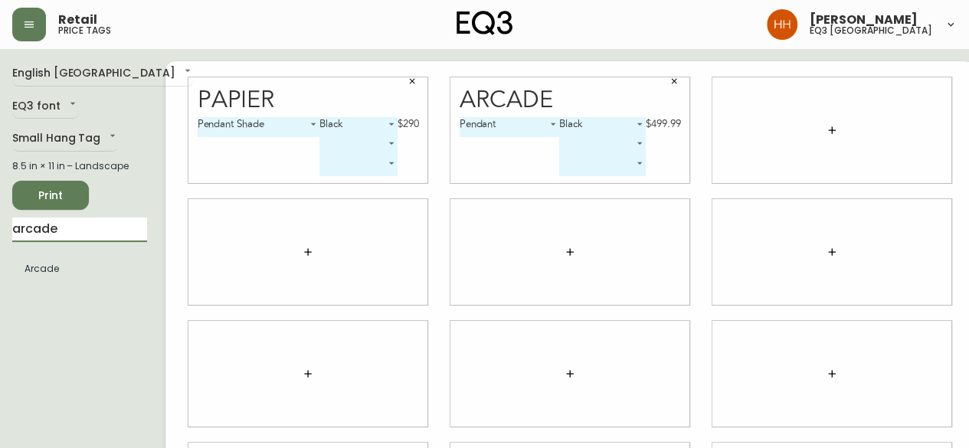
drag, startPoint x: 91, startPoint y: 232, endPoint x: -227, endPoint y: 238, distance: 318.1
click at [0, 238] on html "Retail price tags [PERSON_NAME] eq3 [GEOGRAPHIC_DATA] English [GEOGRAPHIC_DATA]…" at bounding box center [484, 343] width 969 height 687
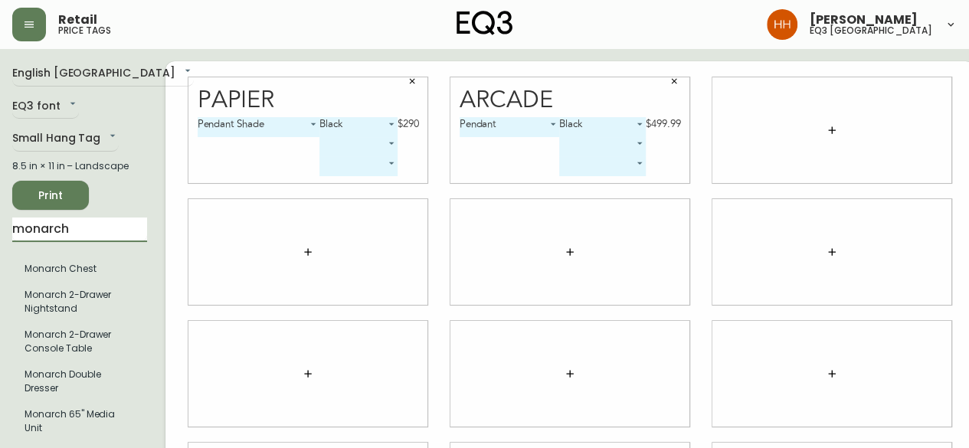
type input "monarch"
click at [142, 392] on div "English Canada en_CA EQ3 font EQ3 Small Hang Tag small 8.5 in × 11 in – Landsca…" at bounding box center [88, 373] width 153 height 625
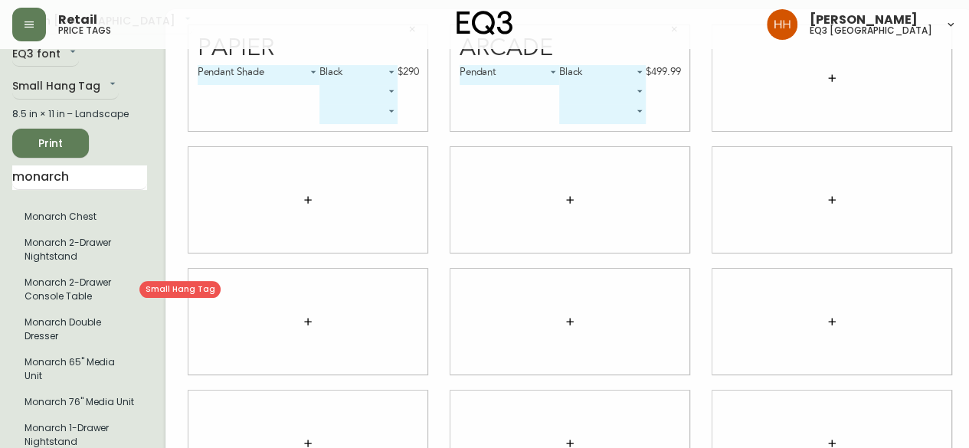
scroll to position [77, 0]
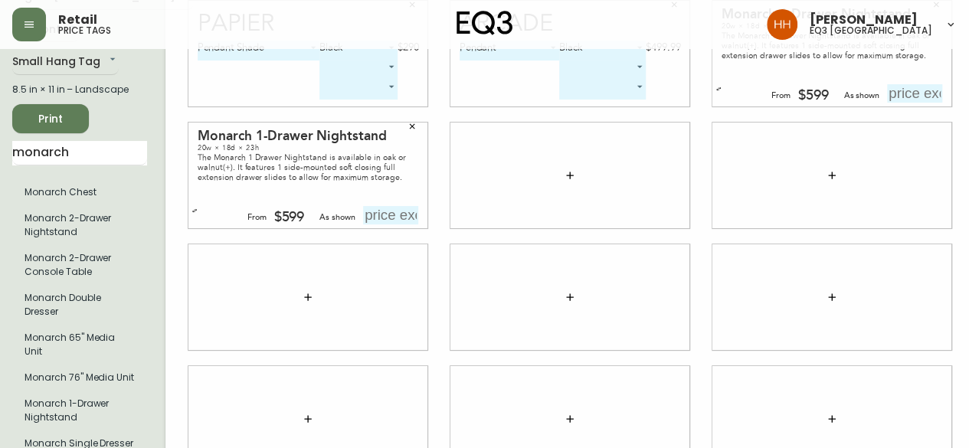
click at [363, 215] on input "text" at bounding box center [390, 215] width 55 height 18
type input "$649"
click at [887, 97] on input "text" at bounding box center [914, 93] width 55 height 18
type input "$649"
click at [867, 197] on div at bounding box center [832, 176] width 239 height 106
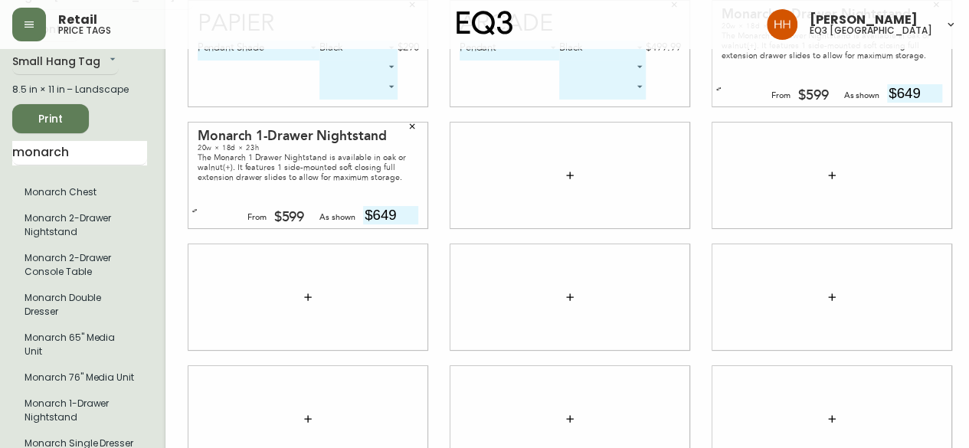
click at [533, 172] on div at bounding box center [570, 176] width 239 height 106
click at [564, 179] on icon "button" at bounding box center [570, 175] width 12 height 12
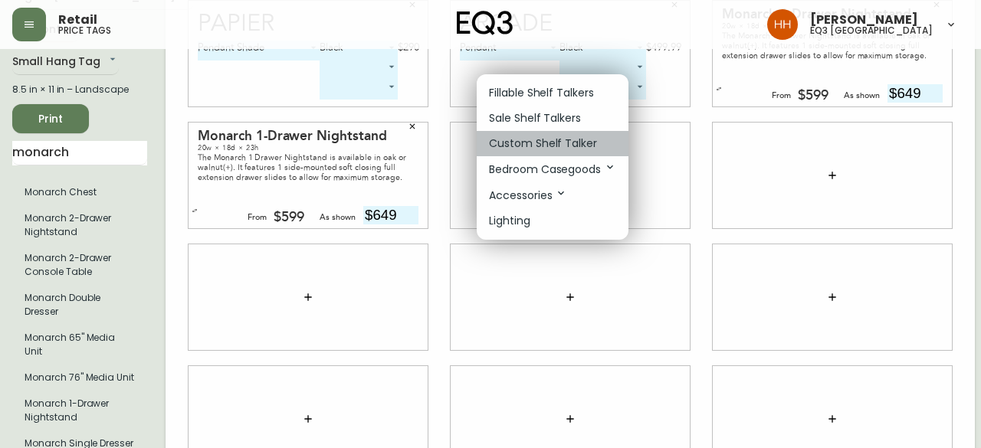
click at [530, 142] on p "Custom Shelf Talker" at bounding box center [543, 144] width 108 height 16
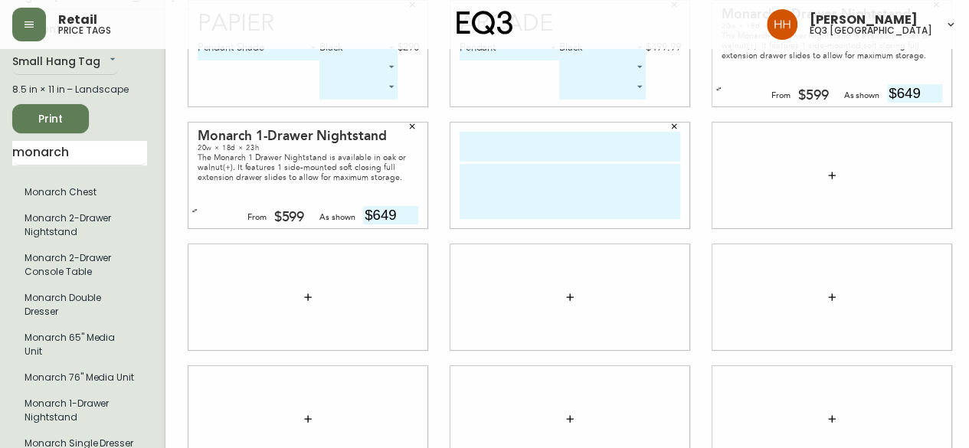
click at [644, 128] on div at bounding box center [570, 176] width 239 height 106
click at [663, 130] on button "button" at bounding box center [674, 126] width 23 height 23
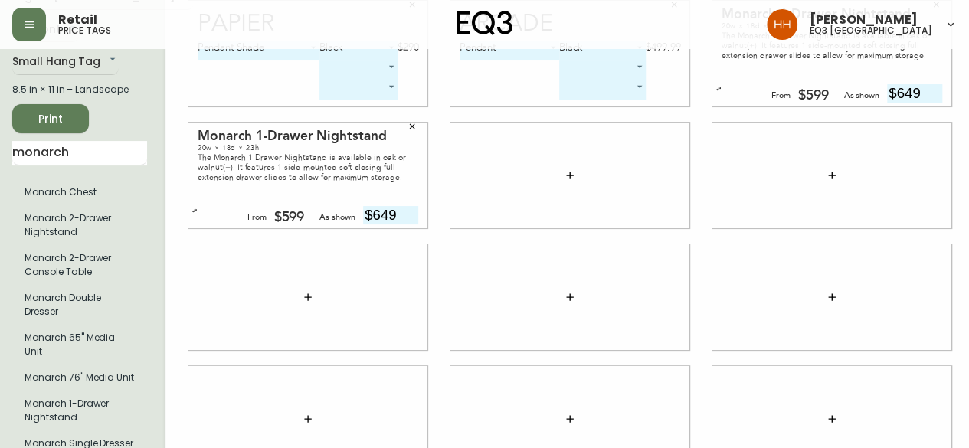
click at [559, 177] on button "button" at bounding box center [570, 175] width 31 height 31
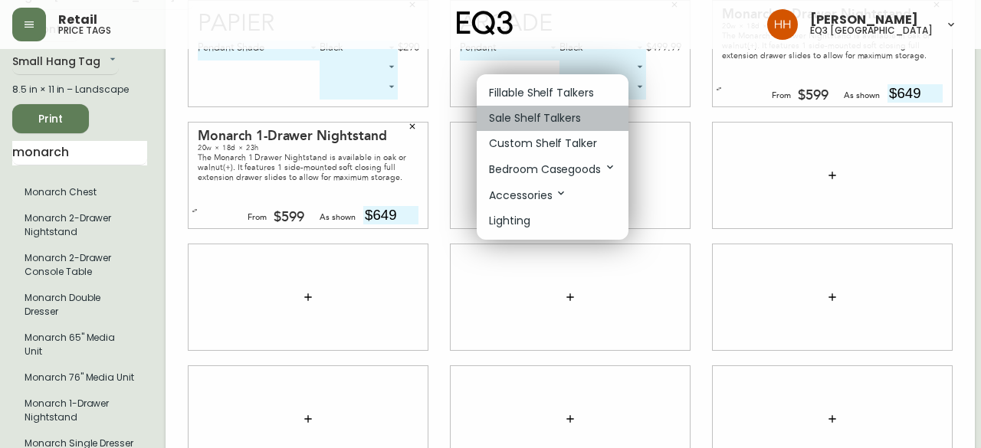
click at [529, 125] on p "Sale Shelf Talkers" at bounding box center [535, 118] width 92 height 16
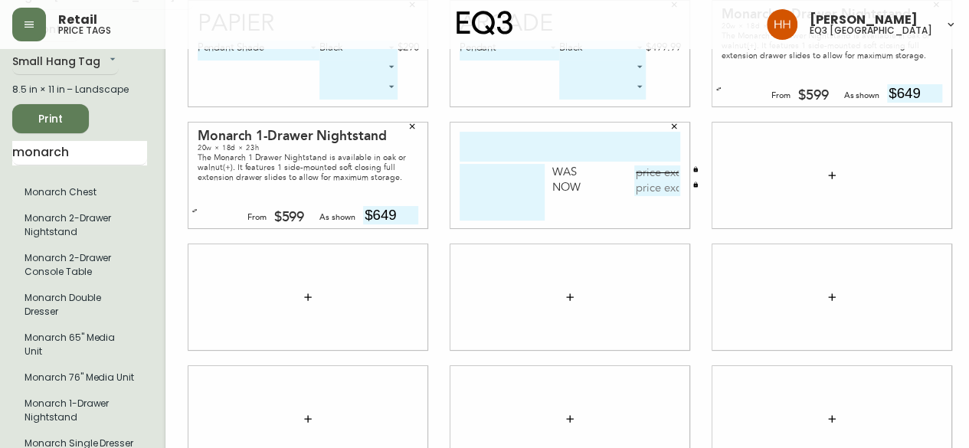
click at [541, 155] on input "text" at bounding box center [570, 147] width 221 height 30
type input "[PERSON_NAME]"
type textarea "g"
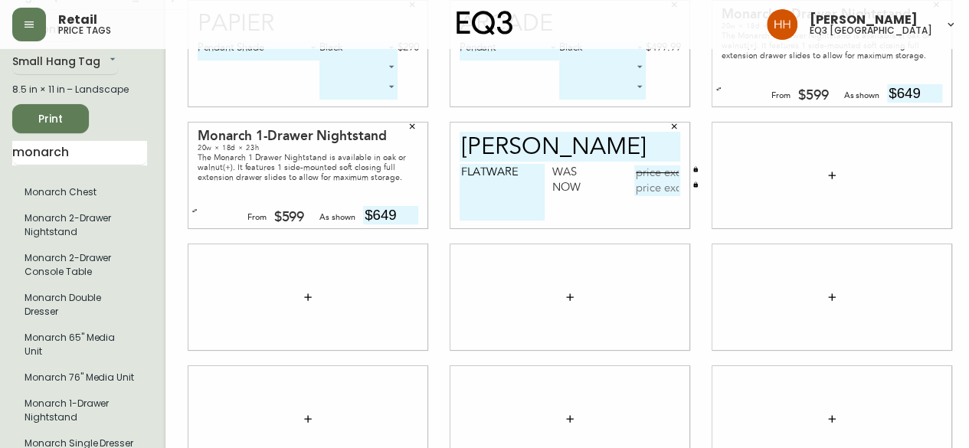
type textarea "FLATWARE"
type input "$129.99"
type input "$64.99"
drag, startPoint x: 8, startPoint y: 153, endPoint x: -201, endPoint y: 139, distance: 208.9
click at [0, 139] on html "Retail price tags Hayley Henderson eq3 calgary English Canada en_CA EQ3 font EQ…" at bounding box center [484, 266] width 969 height 687
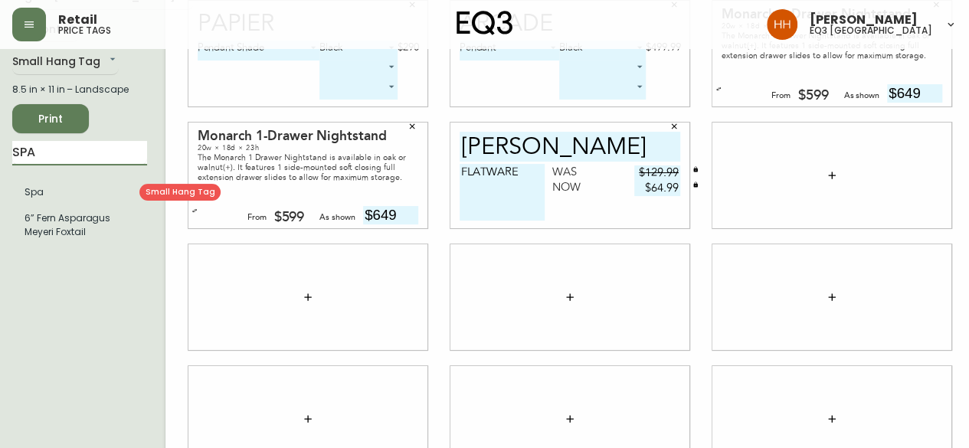
type input "SPA"
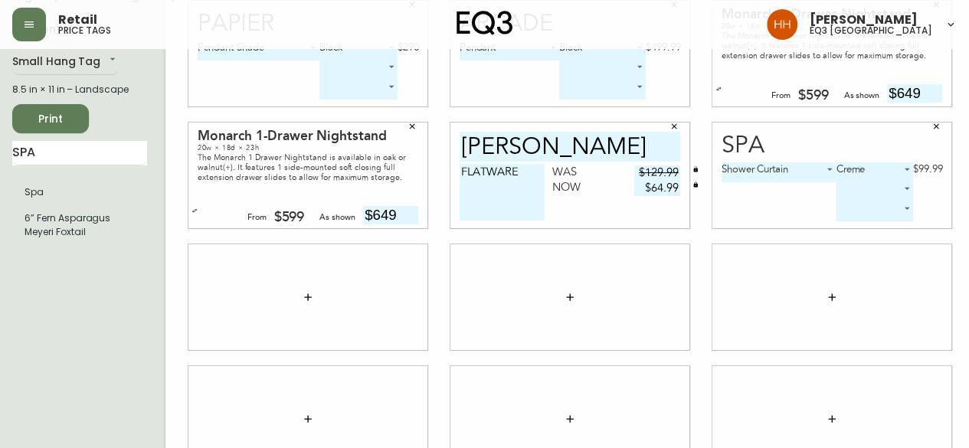
click at [257, 341] on div at bounding box center [308, 297] width 239 height 106
click at [947, 260] on div "Papier Pendant Shade 0 Black 0 $290 ​ ​ Arcade Pendant 0 Black 0 $499.99 ​ ​ Mo…" at bounding box center [570, 297] width 809 height 625
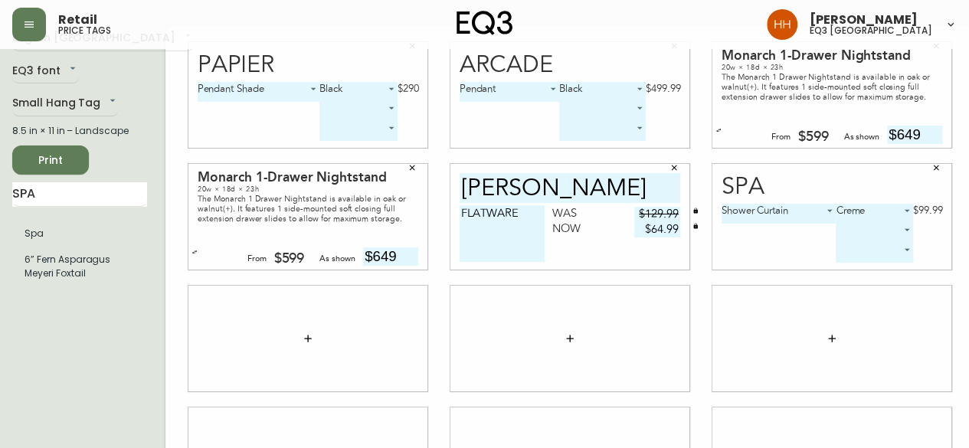
scroll to position [0, 0]
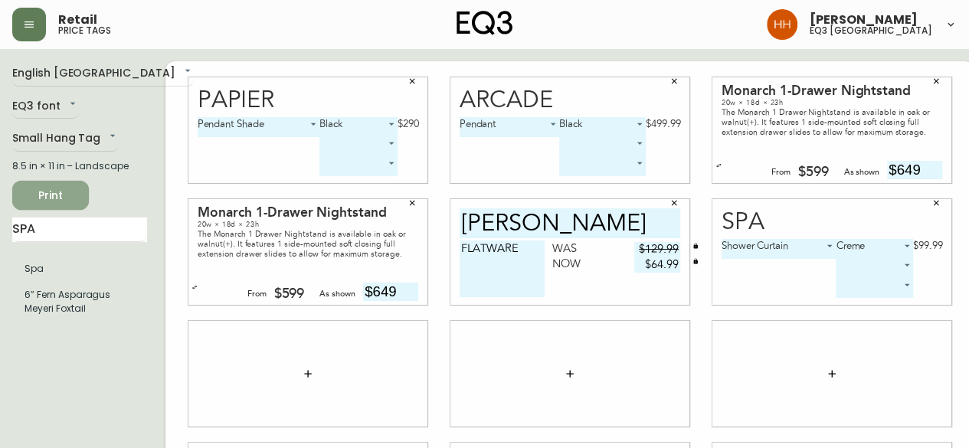
click at [56, 198] on span "Print" at bounding box center [51, 195] width 52 height 19
click at [63, 200] on span "Print" at bounding box center [51, 195] width 52 height 19
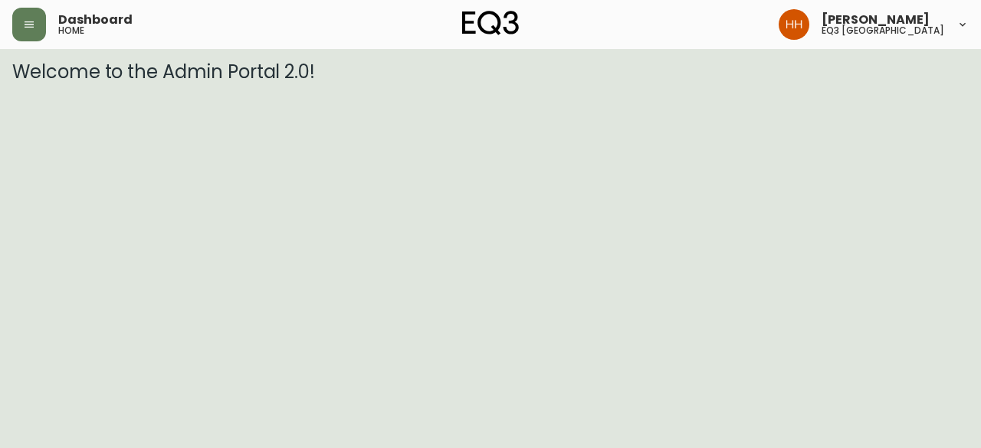
click at [3, 27] on header "Dashboard home [PERSON_NAME] eq3 [GEOGRAPHIC_DATA]" at bounding box center [490, 24] width 981 height 49
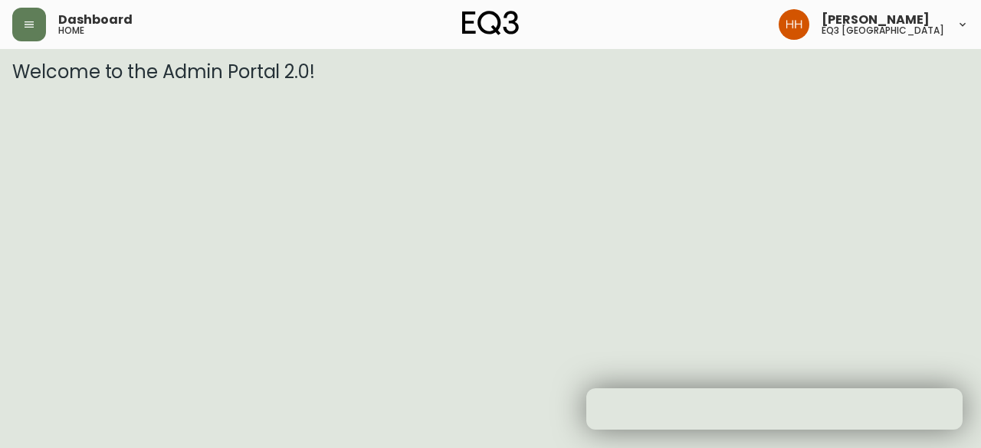
click at [33, 43] on div "Dashboard home [PERSON_NAME] eq3 [GEOGRAPHIC_DATA]" at bounding box center [490, 24] width 956 height 49
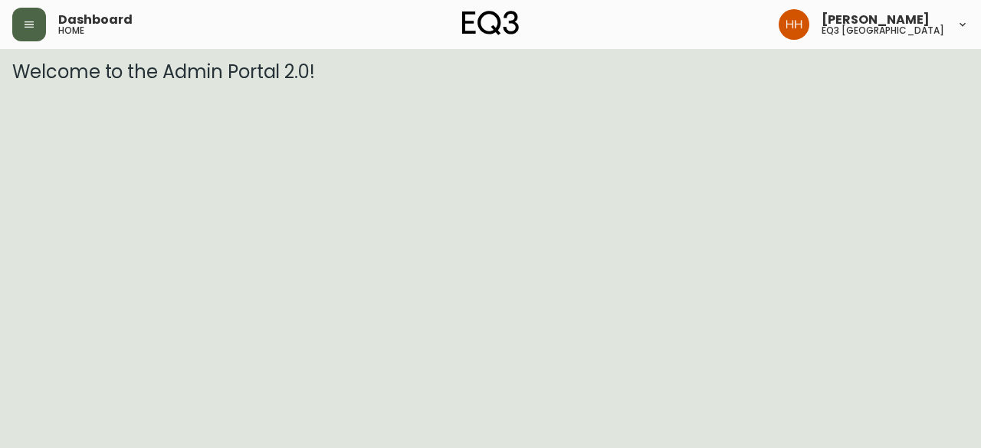
click at [24, 39] on button "button" at bounding box center [29, 25] width 34 height 34
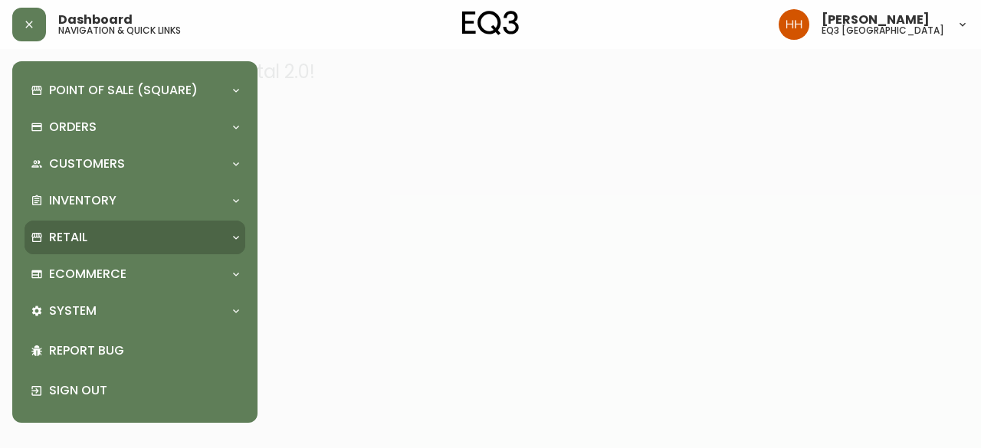
click at [103, 231] on div "Retail" at bounding box center [127, 237] width 193 height 17
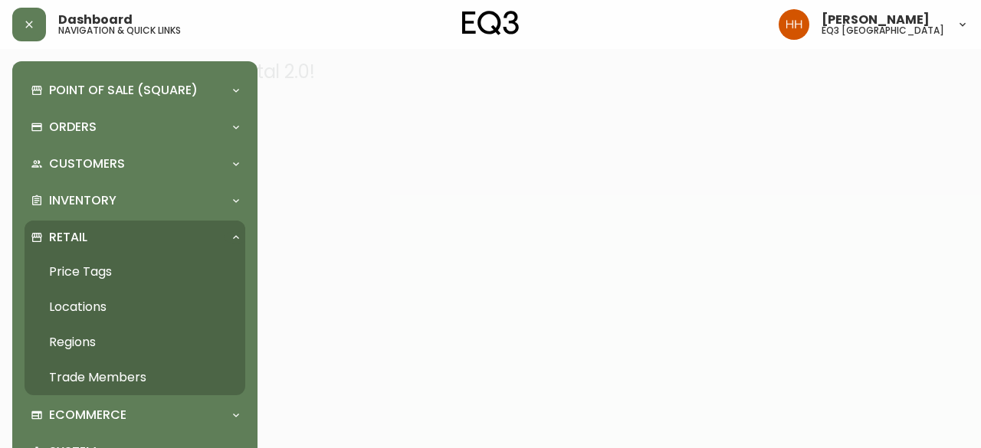
drag, startPoint x: 98, startPoint y: 269, endPoint x: 151, endPoint y: 265, distance: 53.0
click at [98, 269] on link "Price Tags" at bounding box center [135, 271] width 221 height 35
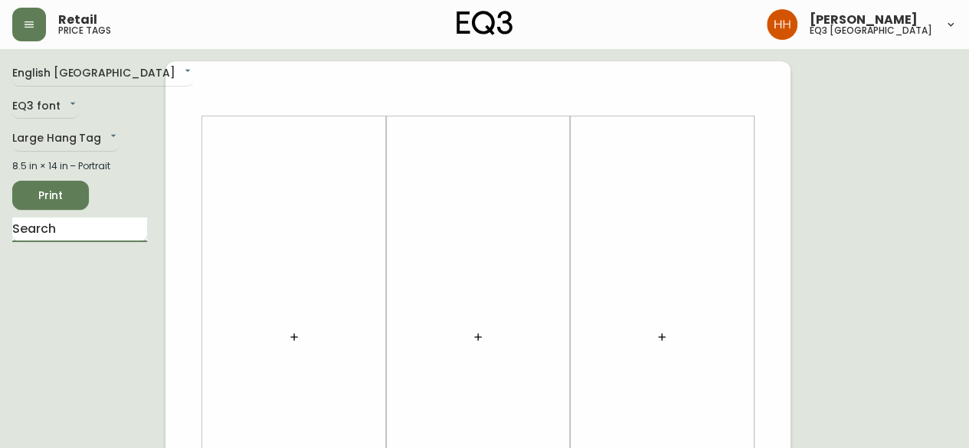
click at [97, 231] on input "text" at bounding box center [79, 230] width 135 height 25
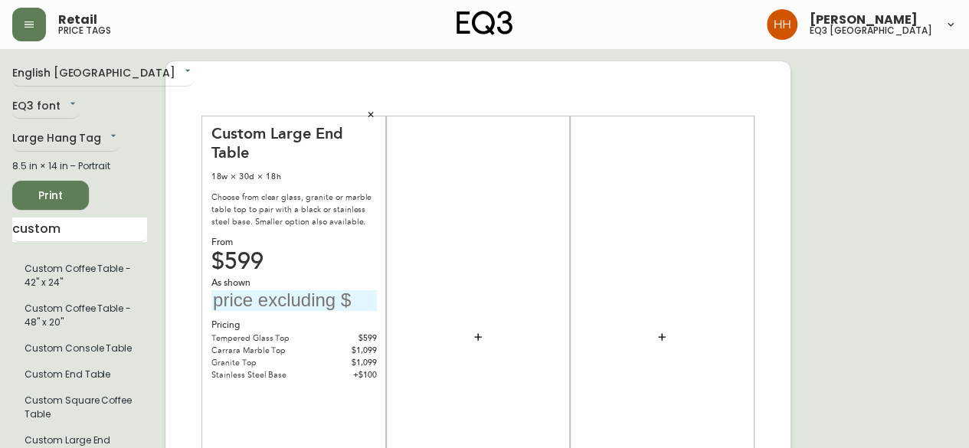
click at [372, 114] on icon "button" at bounding box center [370, 114] width 9 height 9
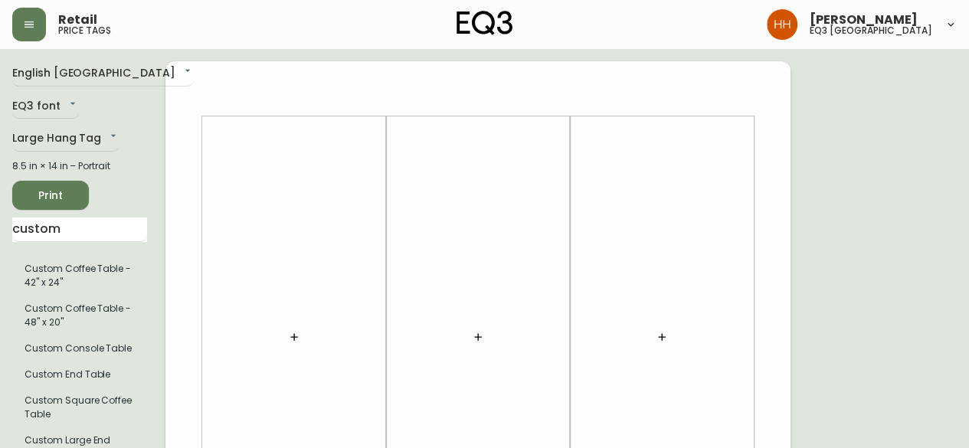
drag, startPoint x: 64, startPoint y: 232, endPoint x: -218, endPoint y: 246, distance: 281.6
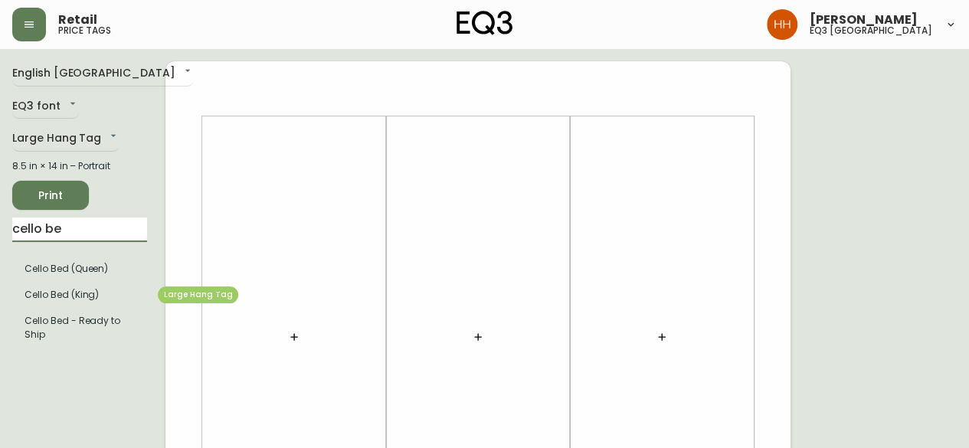
type input "cello be"
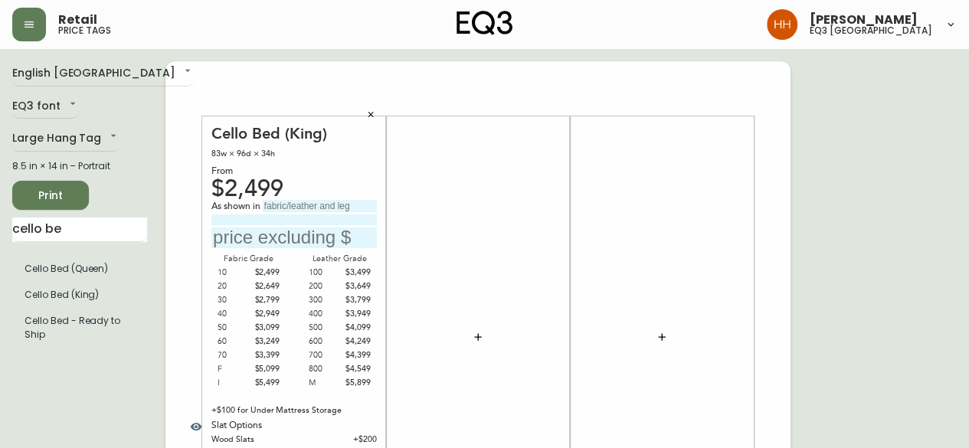
click at [302, 237] on input "text" at bounding box center [295, 238] width 166 height 21
type input "$3649"
drag, startPoint x: 265, startPoint y: 339, endPoint x: 288, endPoint y: 343, distance: 23.2
click at [288, 343] on div "Fabric Grade 10 $2,499 20 $2,649 30 $2,799 40 $2,949 50 $3,099 60 $3,249 70 $3,…" at bounding box center [295, 321] width 166 height 138
click at [469, 373] on div at bounding box center [478, 337] width 166 height 427
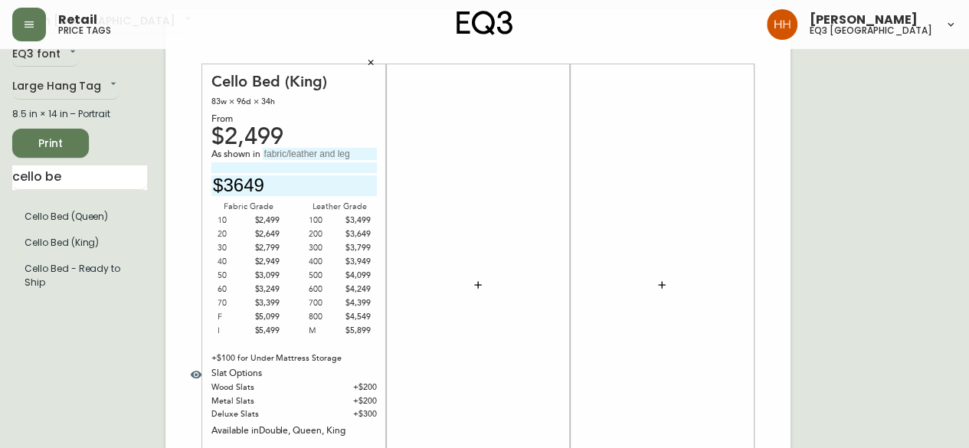
scroll to position [77, 0]
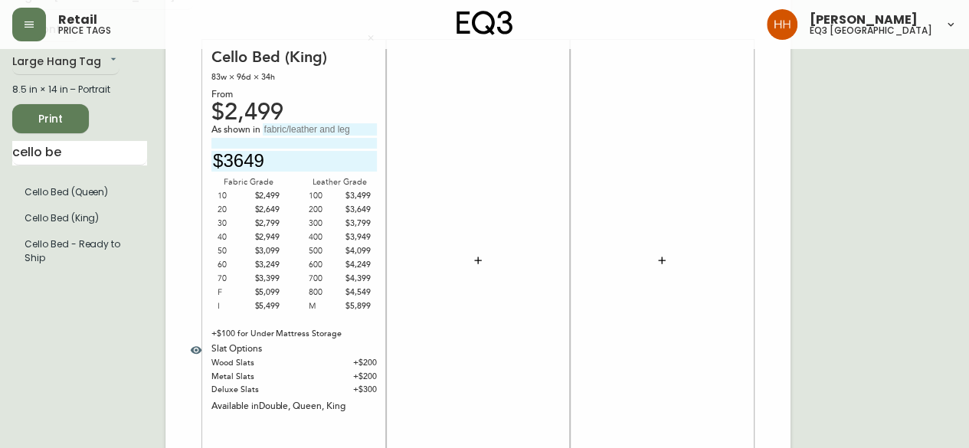
click at [463, 344] on div at bounding box center [478, 261] width 166 height 427
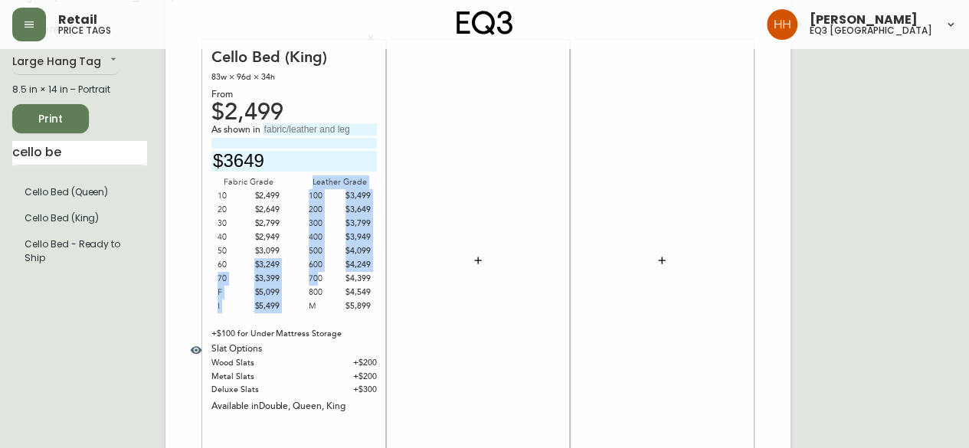
drag, startPoint x: 252, startPoint y: 263, endPoint x: 316, endPoint y: 271, distance: 64.2
click at [316, 271] on div "Fabric Grade 10 $2,499 20 $2,649 30 $2,799 40 $2,949 50 $3,099 60 $3,249 70 $3,…" at bounding box center [295, 244] width 166 height 138
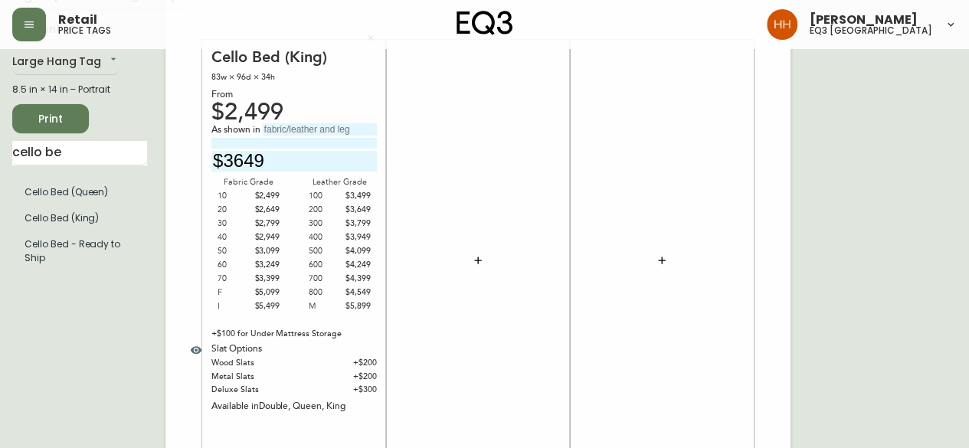
click at [304, 339] on div "Cello Bed (King) 83w × 96d × 34h From $2,499 As shown in $3649 Fabric Grade 10 …" at bounding box center [295, 261] width 166 height 427
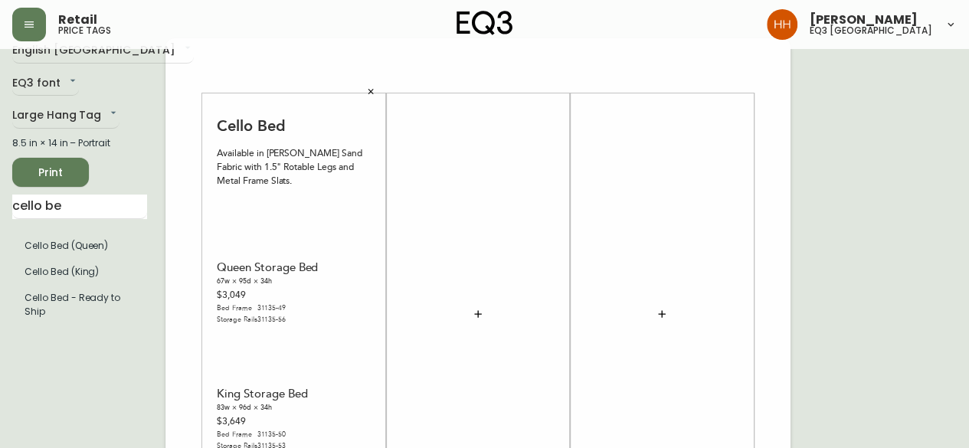
scroll to position [0, 0]
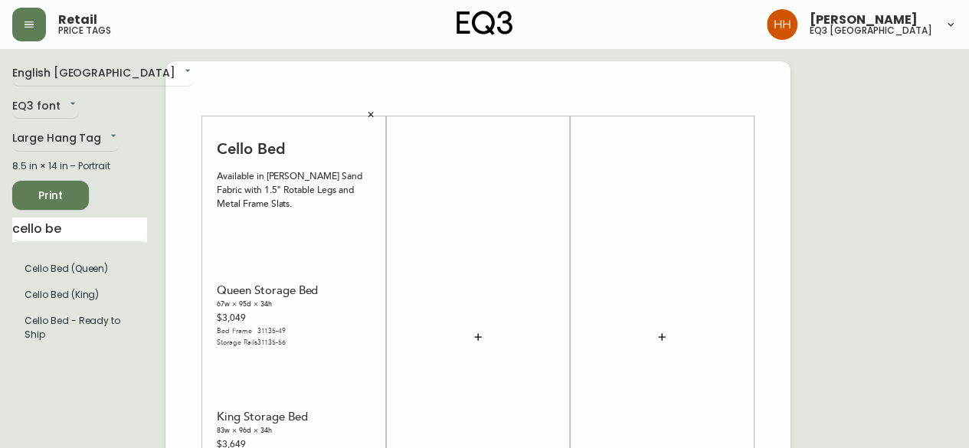
click at [444, 211] on div at bounding box center [478, 337] width 166 height 427
click at [68, 186] on span "Print" at bounding box center [51, 195] width 52 height 19
